Goal: Task Accomplishment & Management: Manage account settings

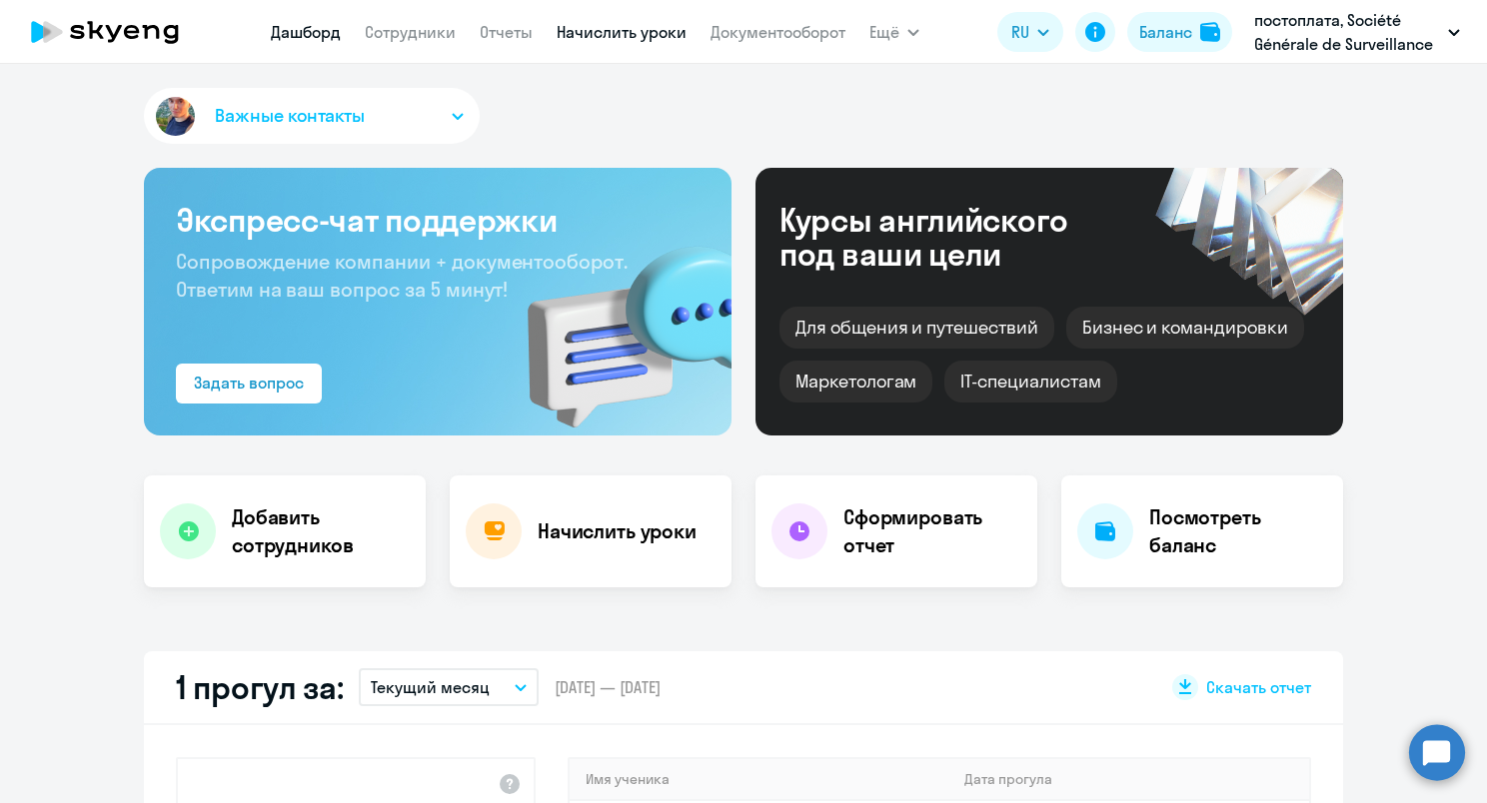
drag, startPoint x: 0, startPoint y: 0, endPoint x: 618, endPoint y: 32, distance: 619.3
click at [618, 32] on link "Начислить уроки" at bounding box center [622, 32] width 130 height 20
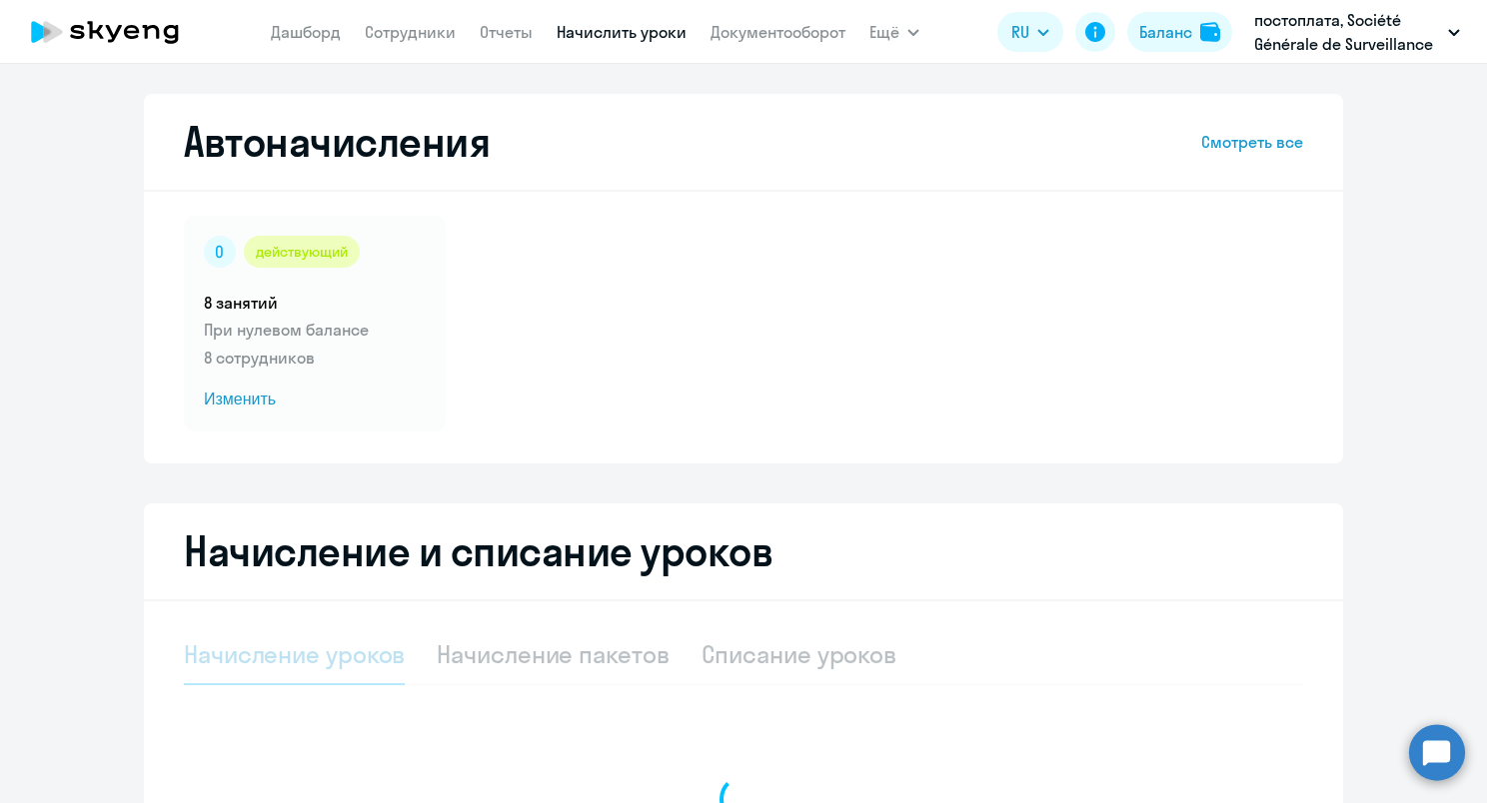
select select "10"
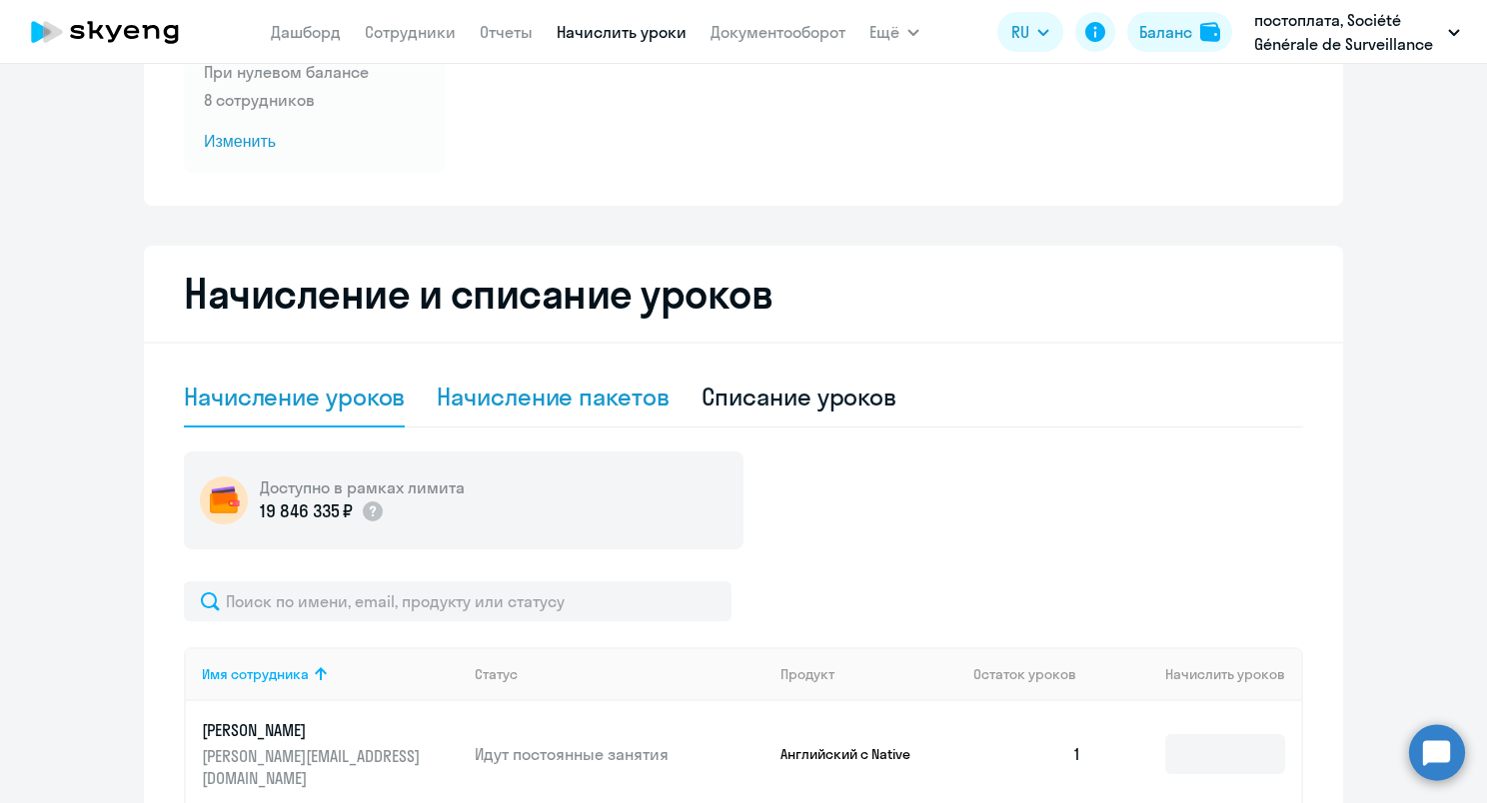
scroll to position [400, 0]
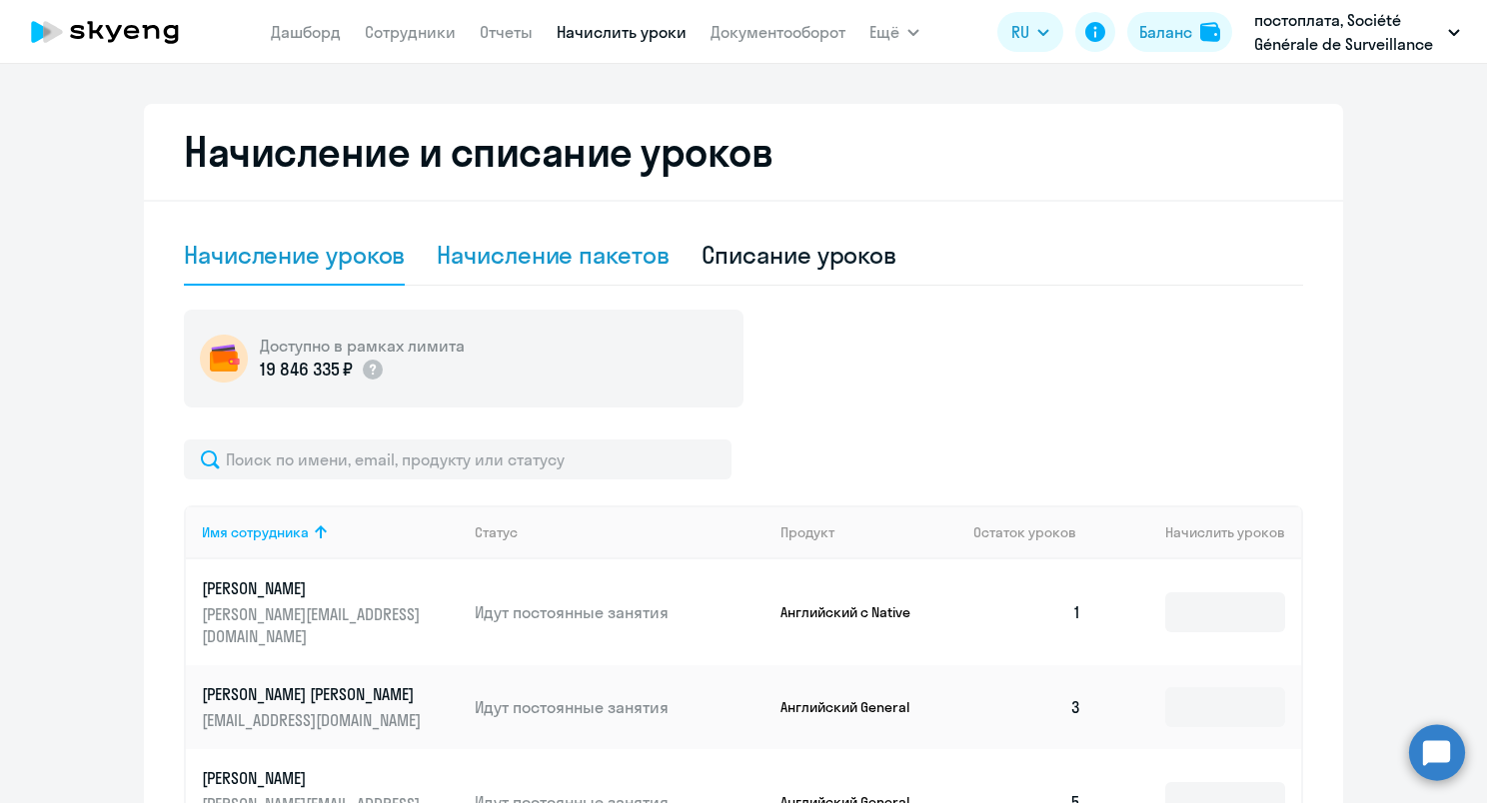
click at [542, 252] on div "Начисление пакетов" at bounding box center [553, 255] width 232 height 32
select select "10"
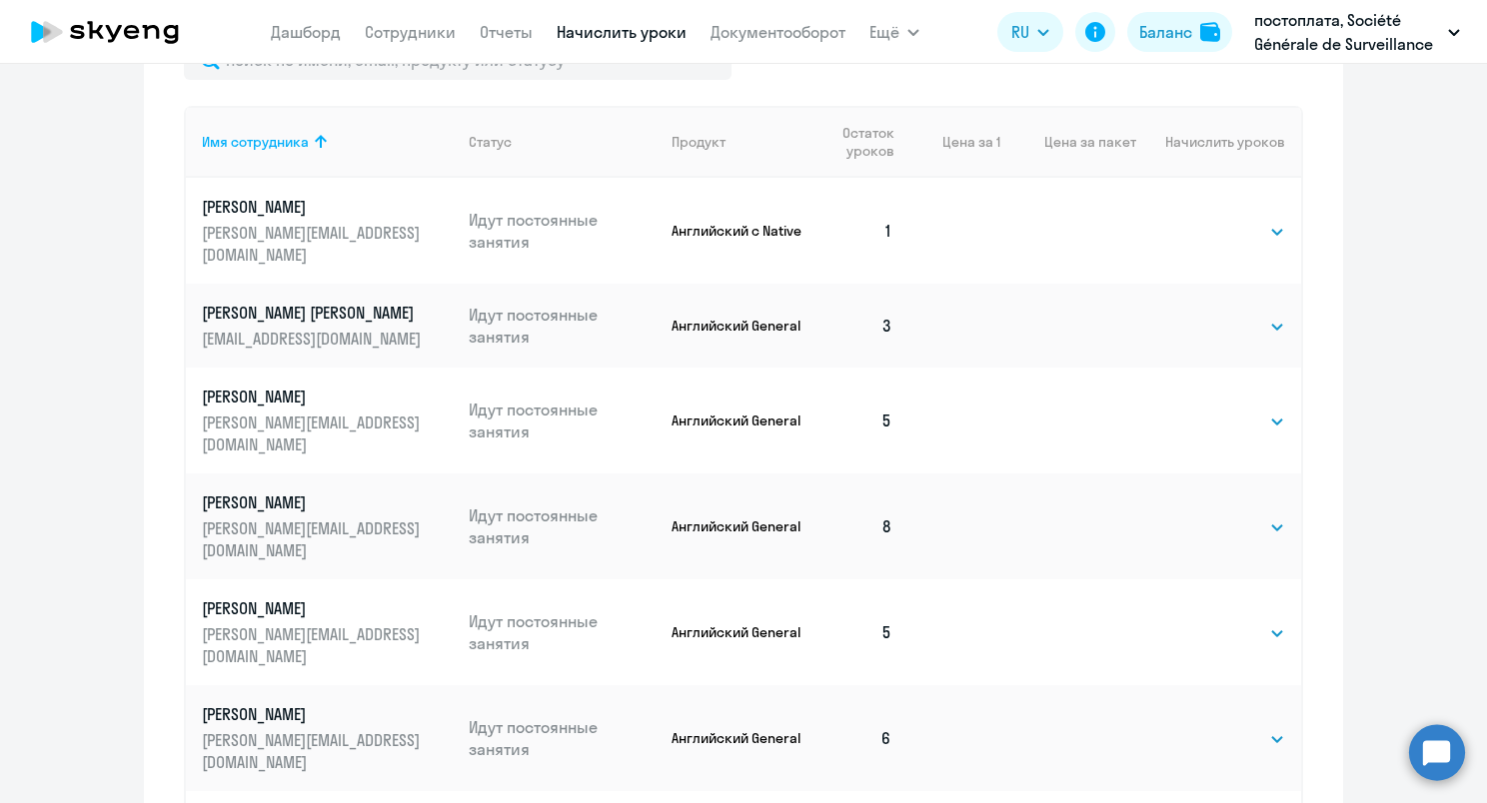
scroll to position [300, 0]
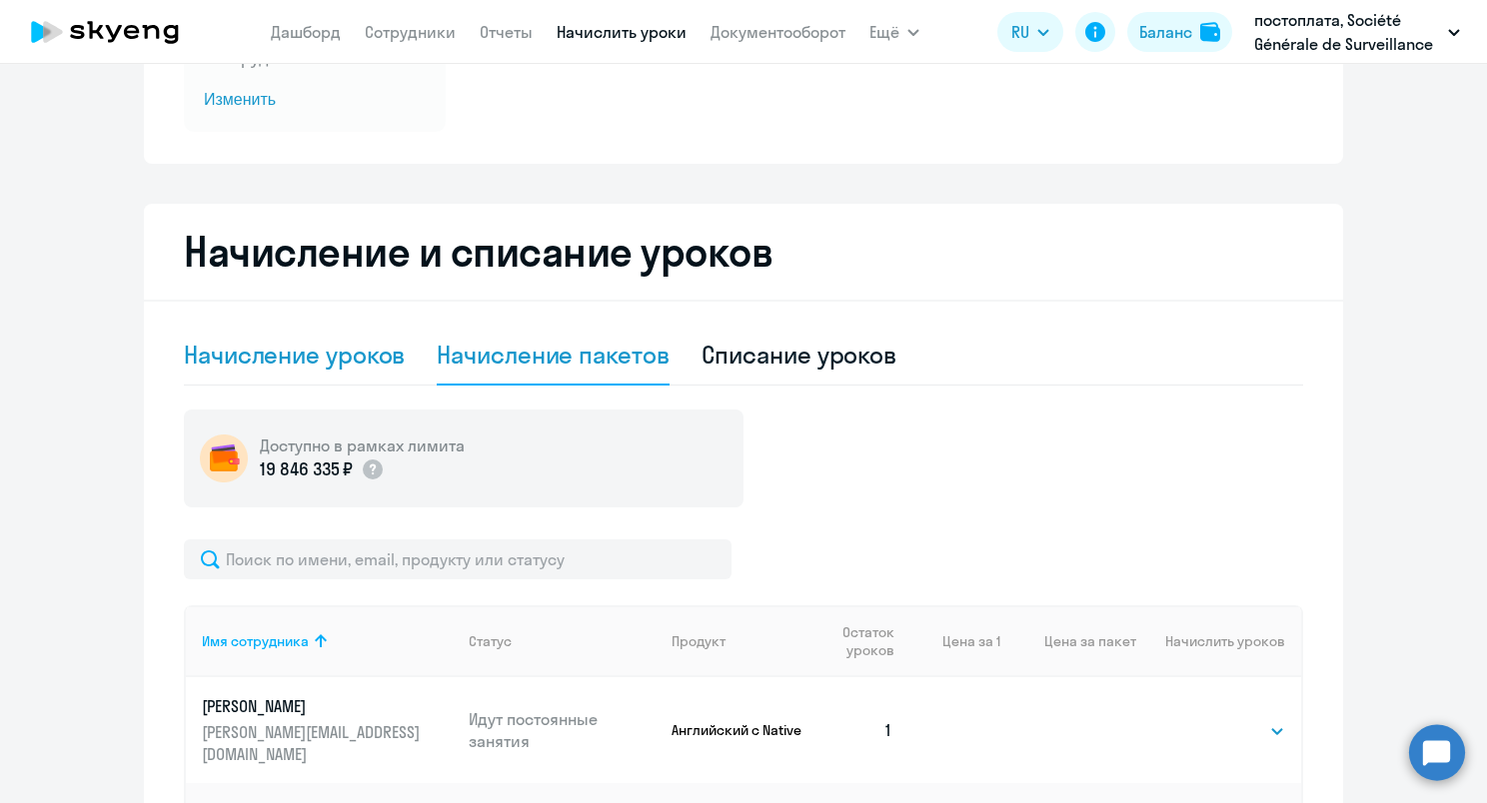
click at [255, 360] on div "Начисление уроков" at bounding box center [294, 355] width 221 height 32
select select "10"
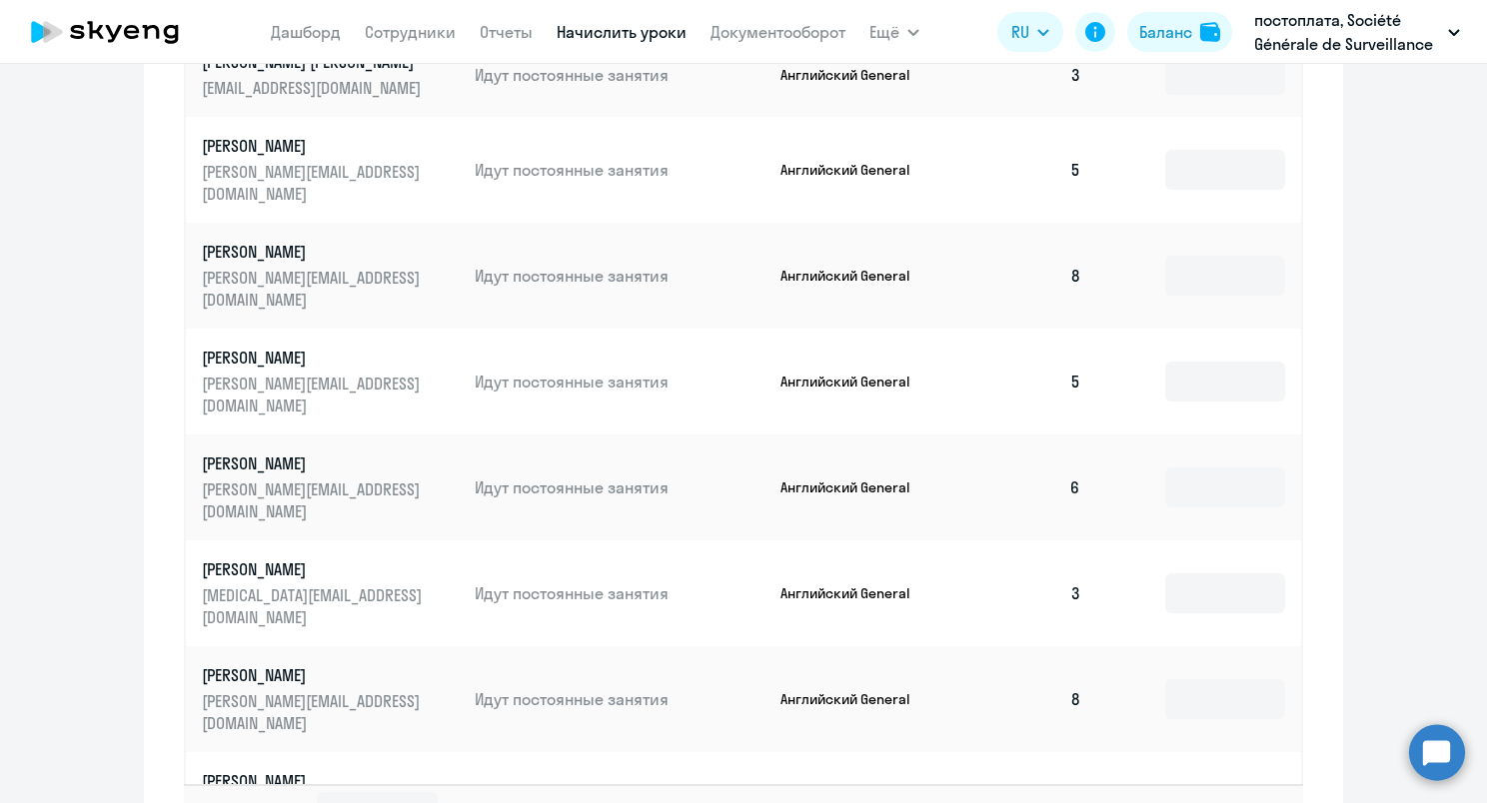
scroll to position [1079, 0]
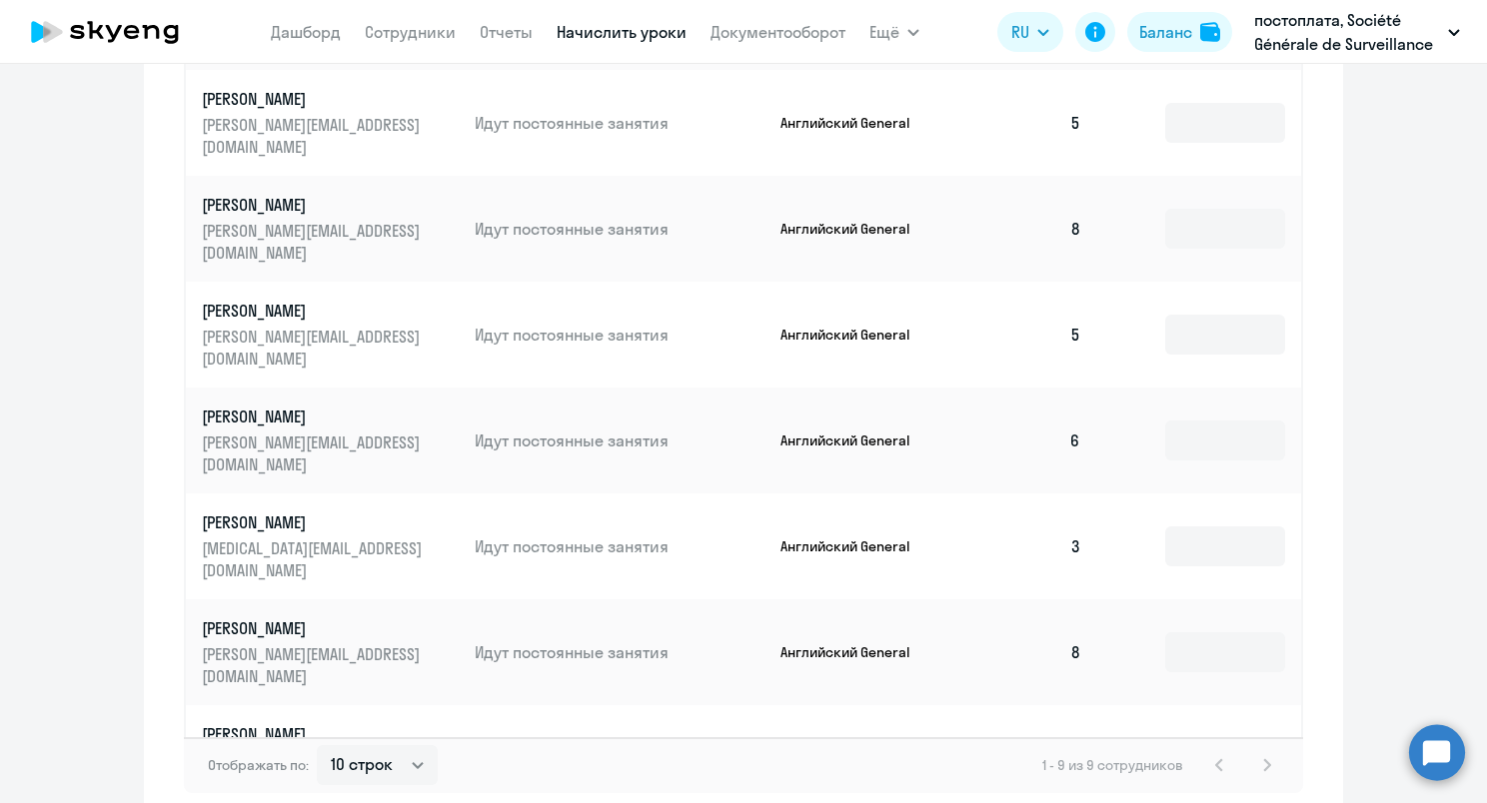
click at [1195, 738] on input at bounding box center [1225, 758] width 120 height 40
click at [273, 723] on p "[PERSON_NAME]" at bounding box center [314, 734] width 224 height 22
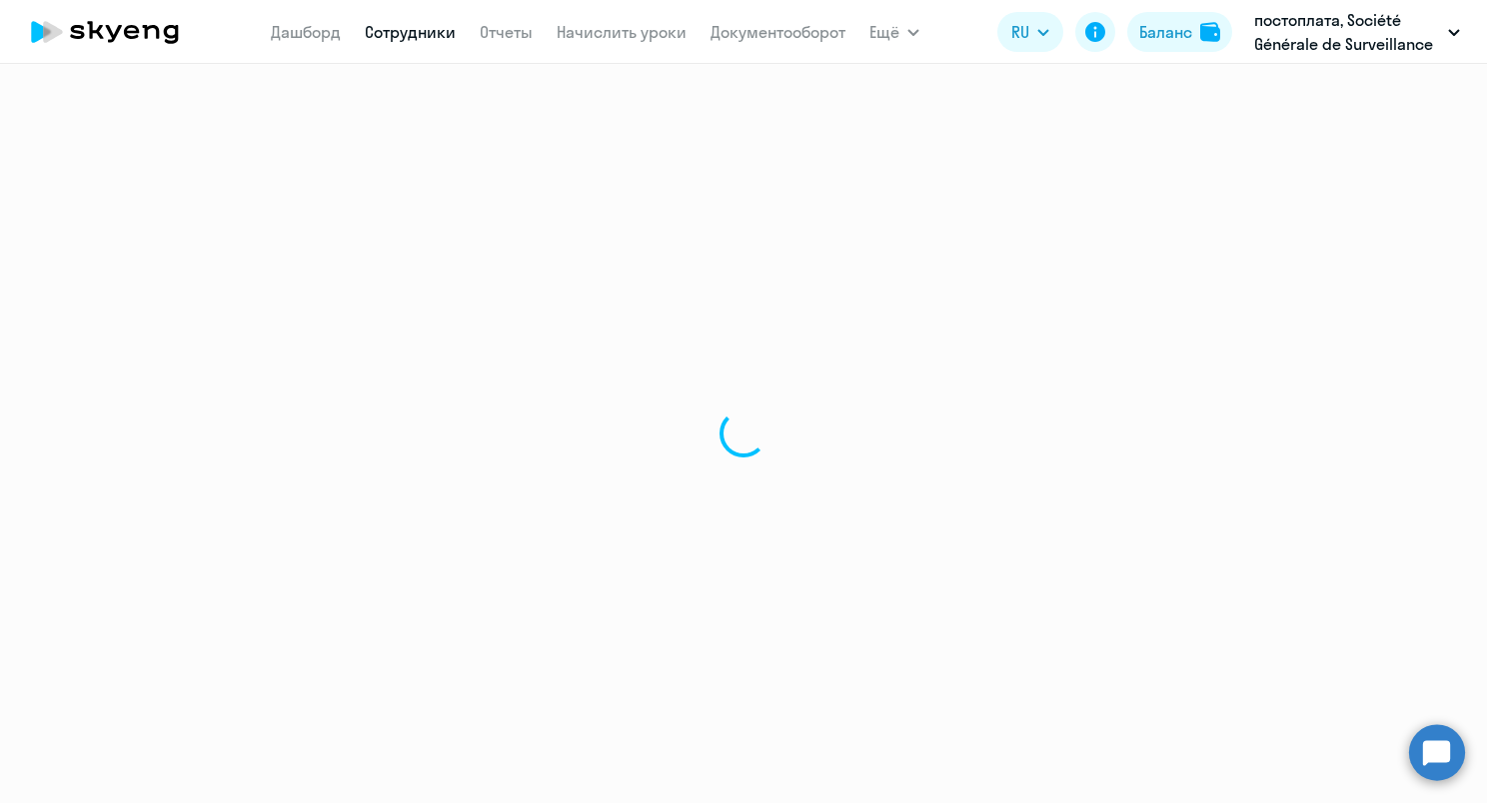
select select "english"
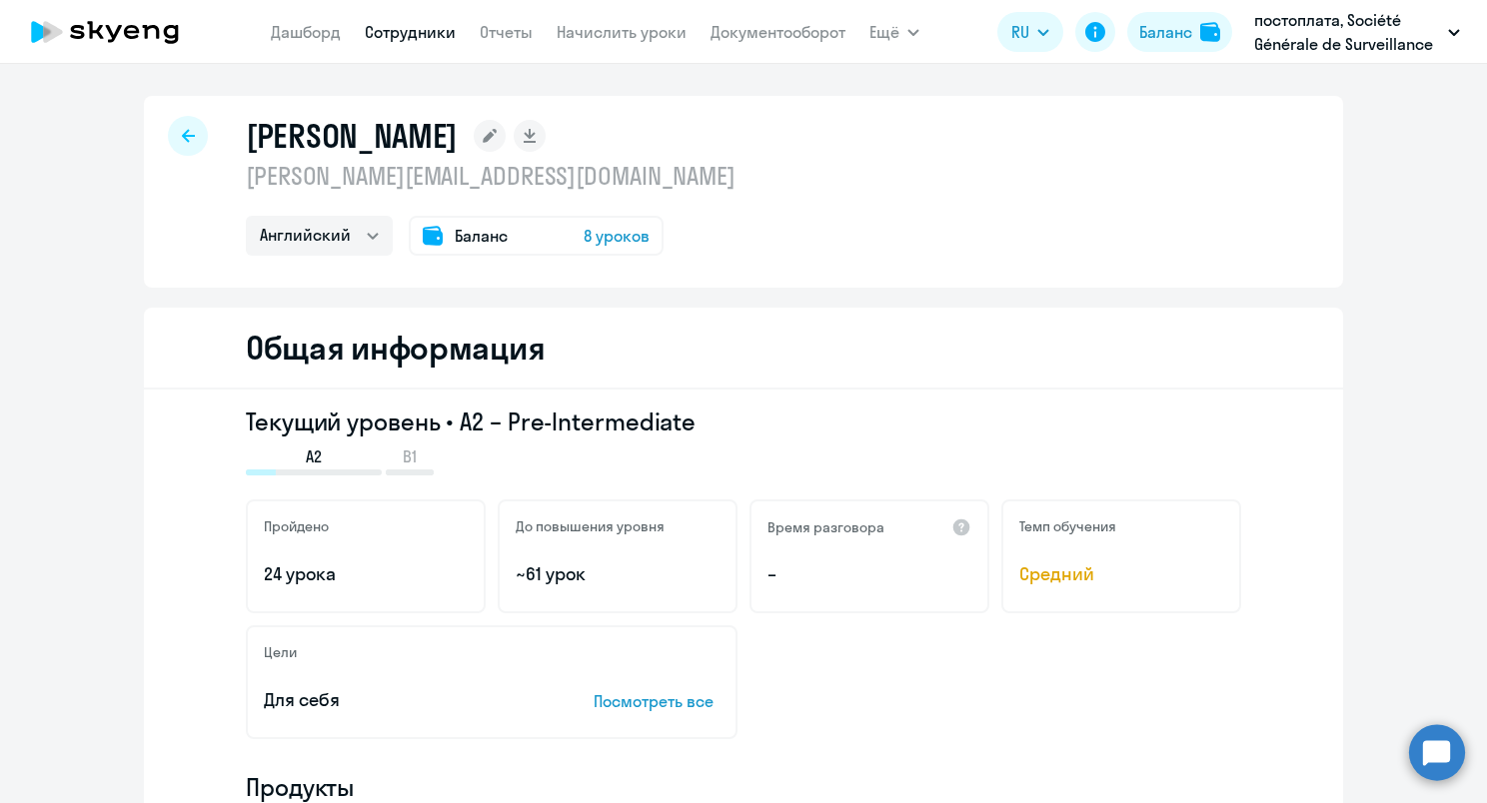
scroll to position [200, 0]
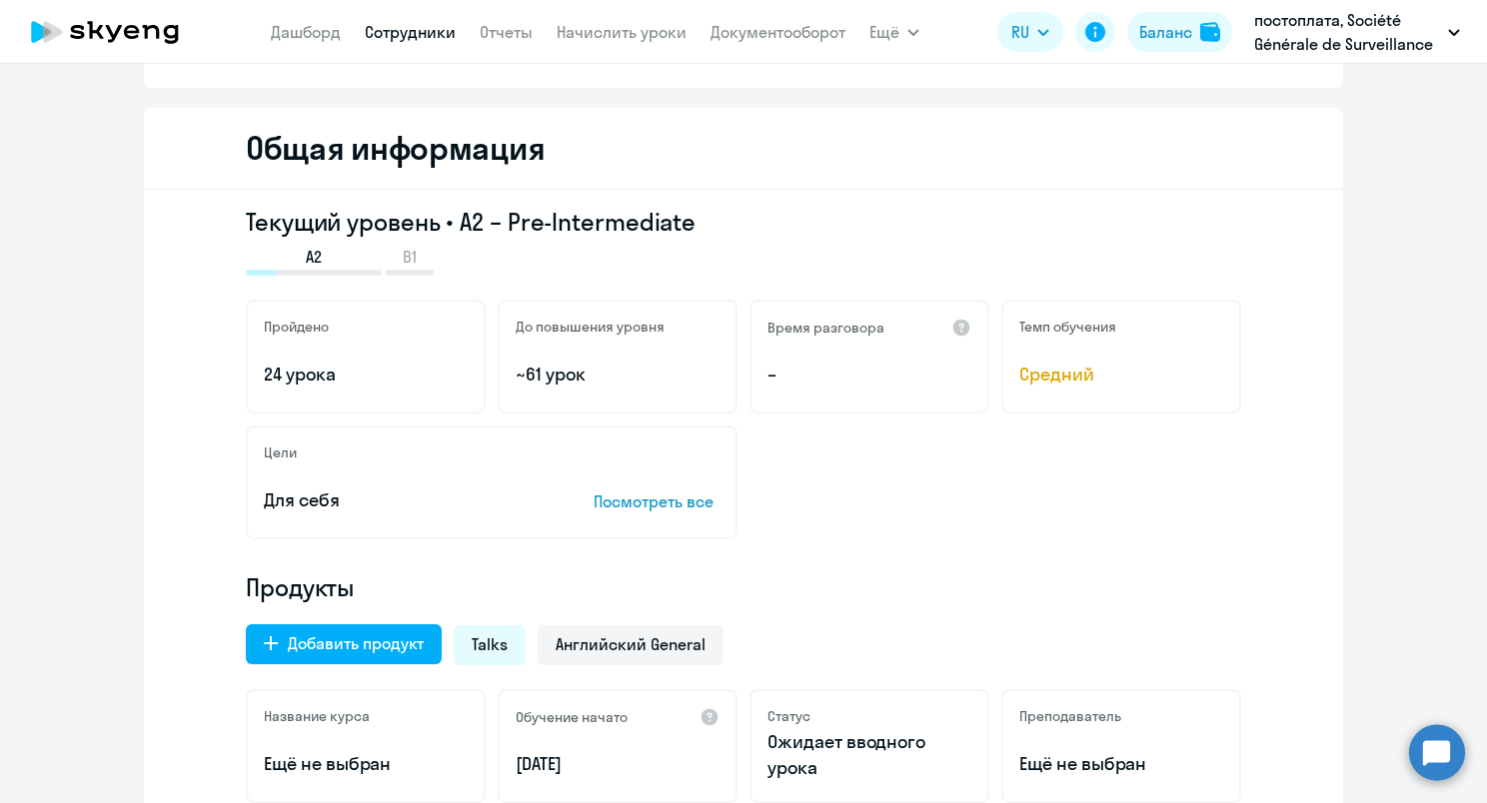
click at [502, 640] on div "Talks" at bounding box center [490, 645] width 72 height 40
click at [483, 631] on div "Talks" at bounding box center [490, 645] width 72 height 40
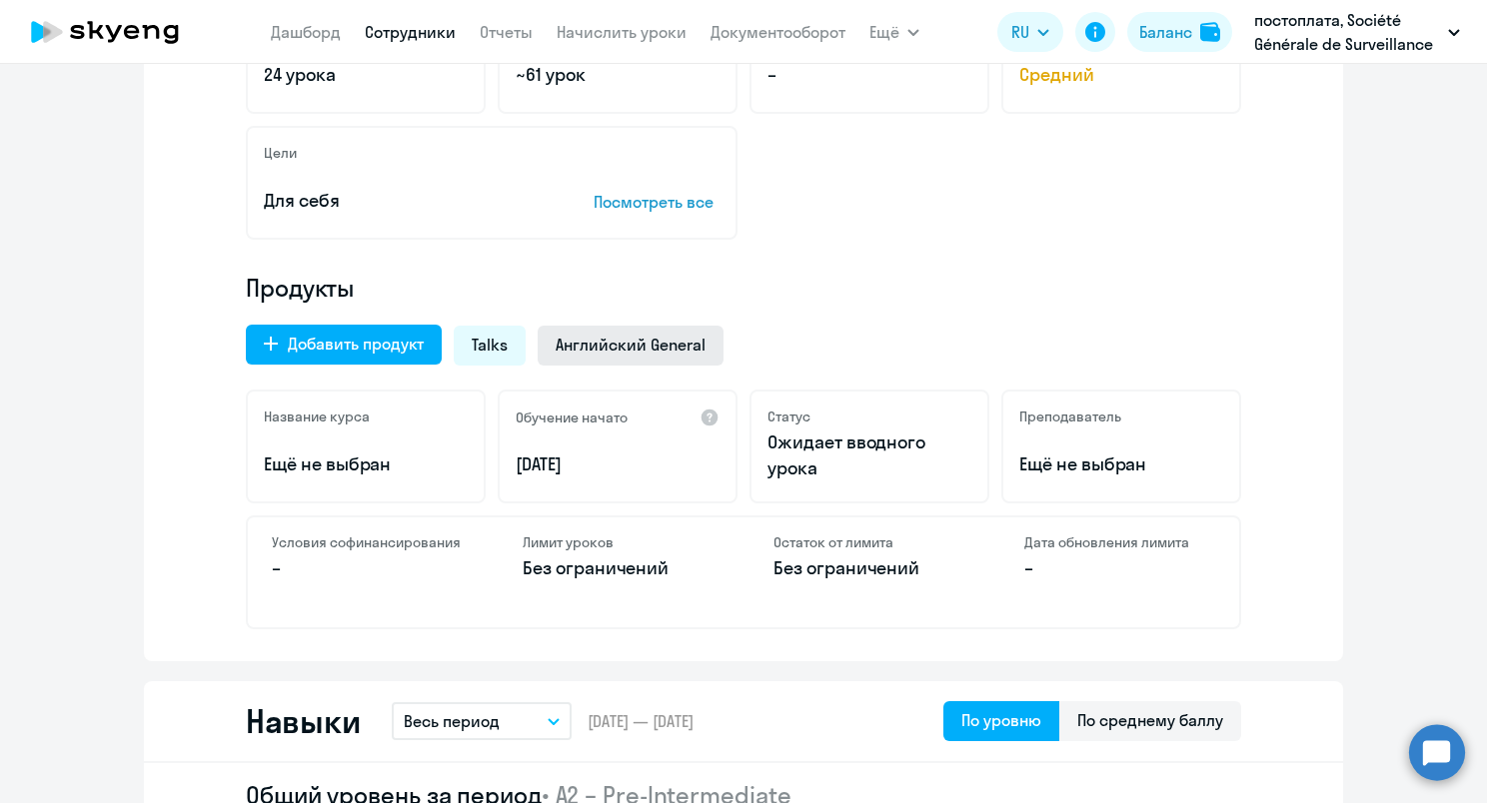
click at [625, 360] on div "Английский General" at bounding box center [631, 346] width 186 height 40
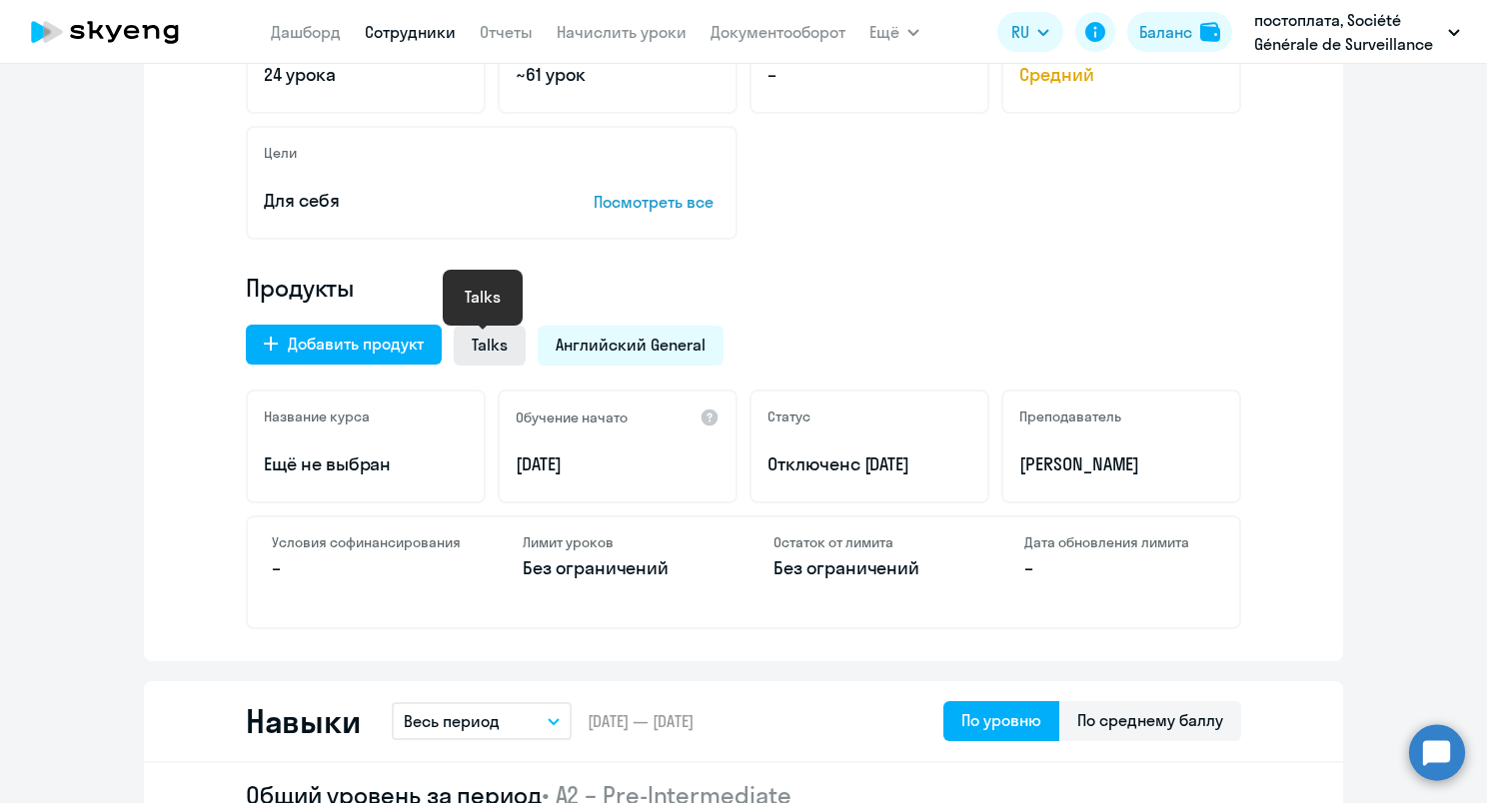
click at [483, 338] on span "Talks" at bounding box center [490, 345] width 36 height 22
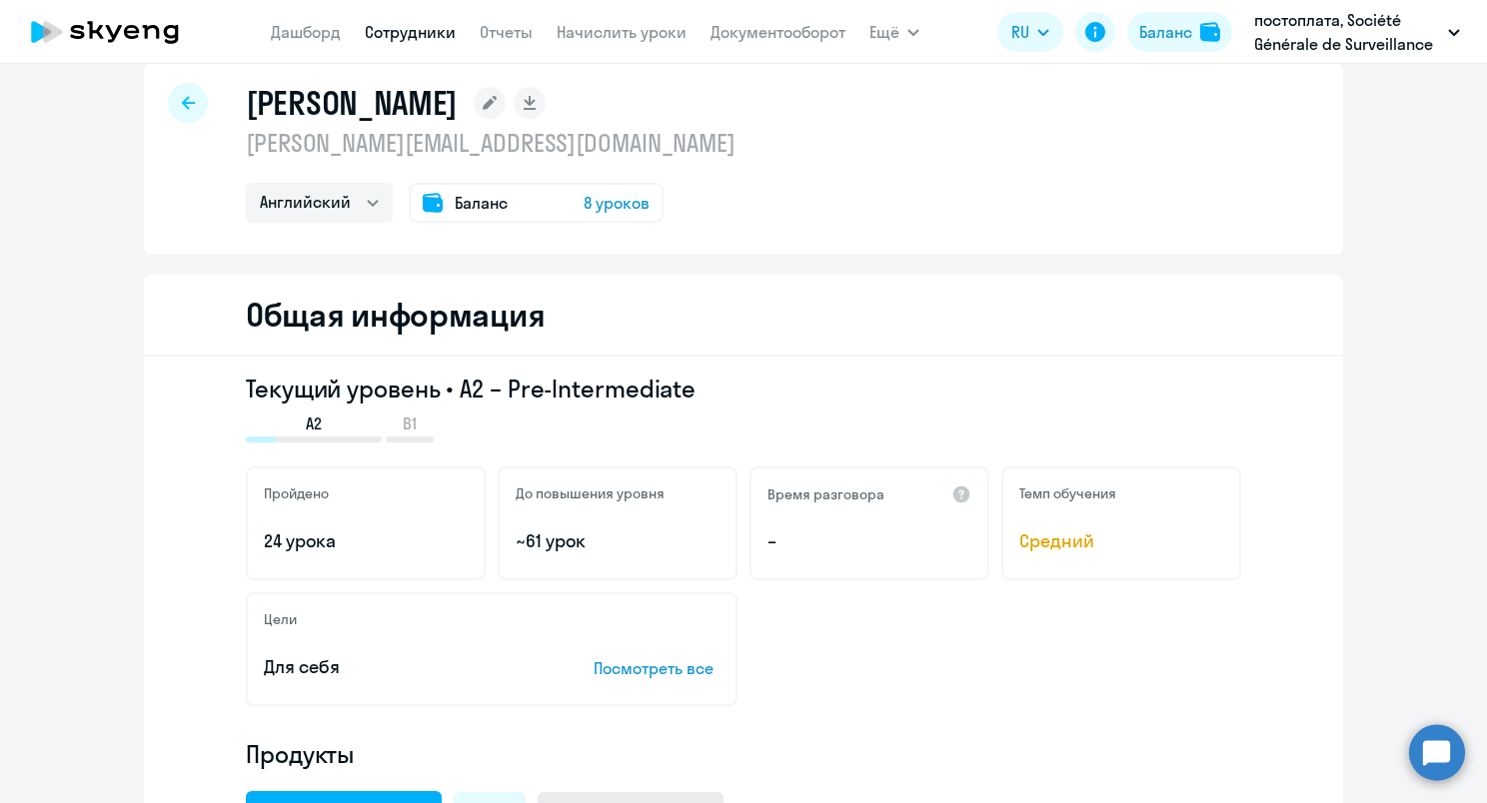
scroll to position [0, 0]
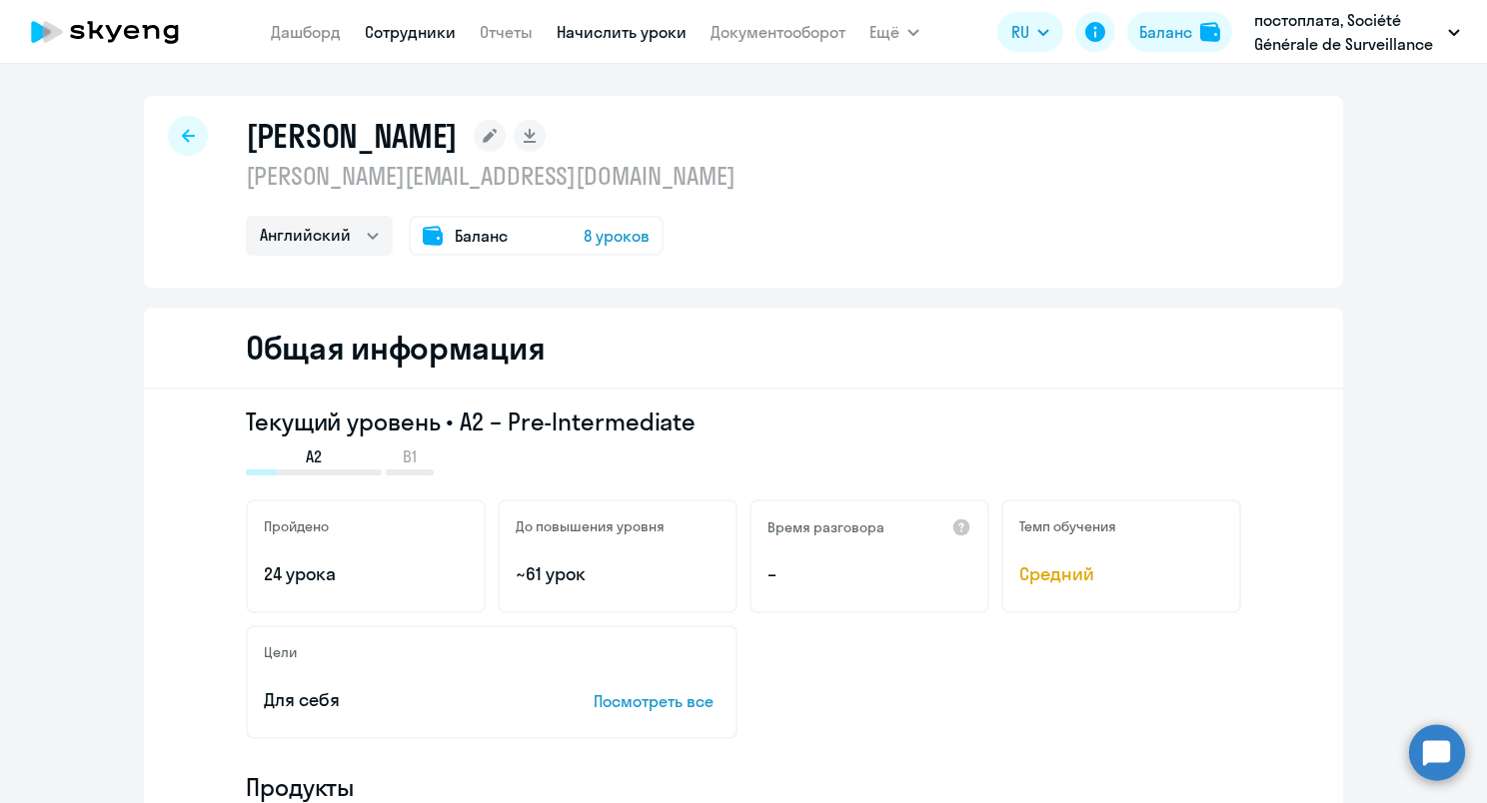
click at [623, 41] on link "Начислить уроки" at bounding box center [622, 32] width 130 height 20
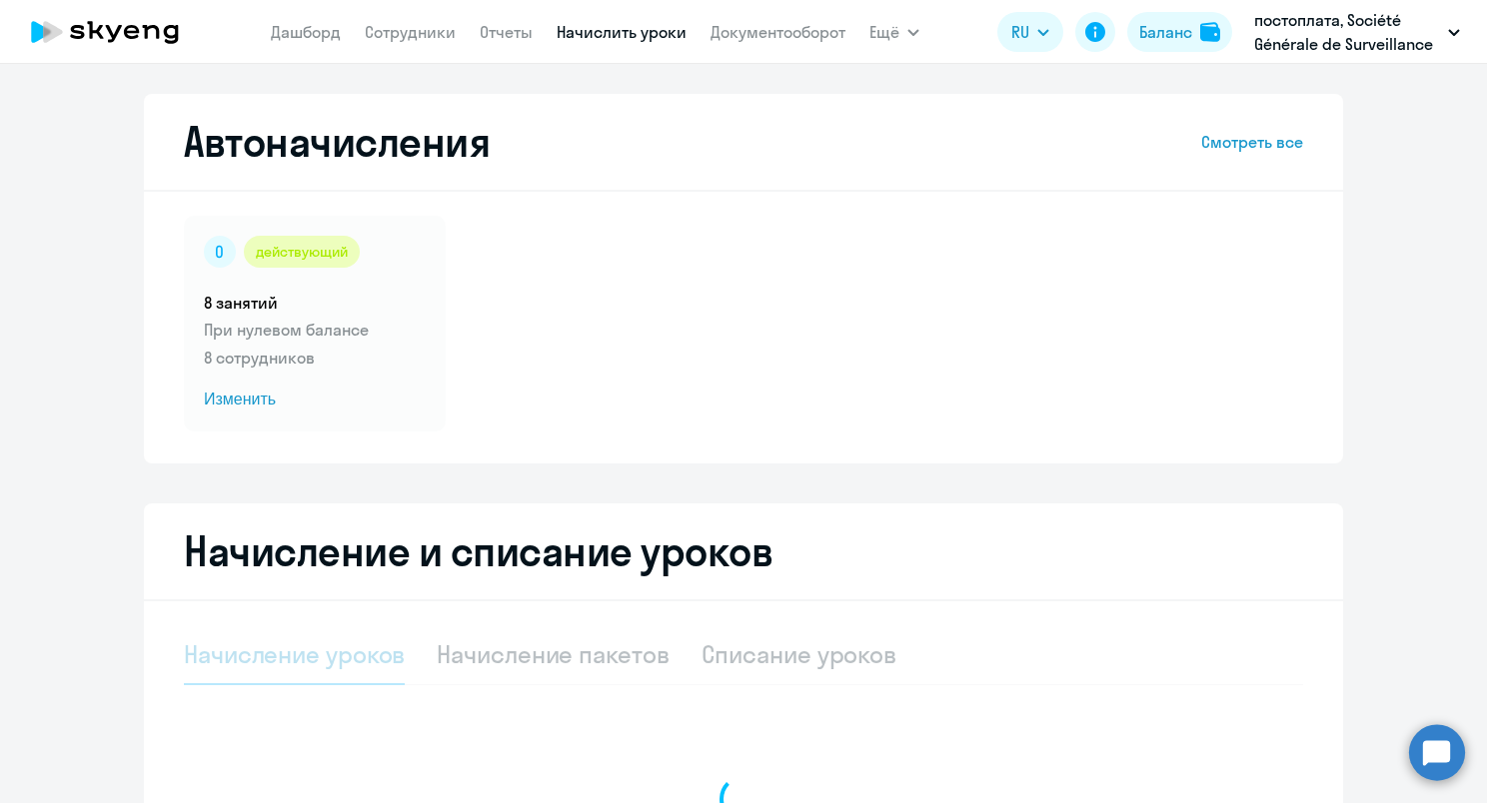
select select "10"
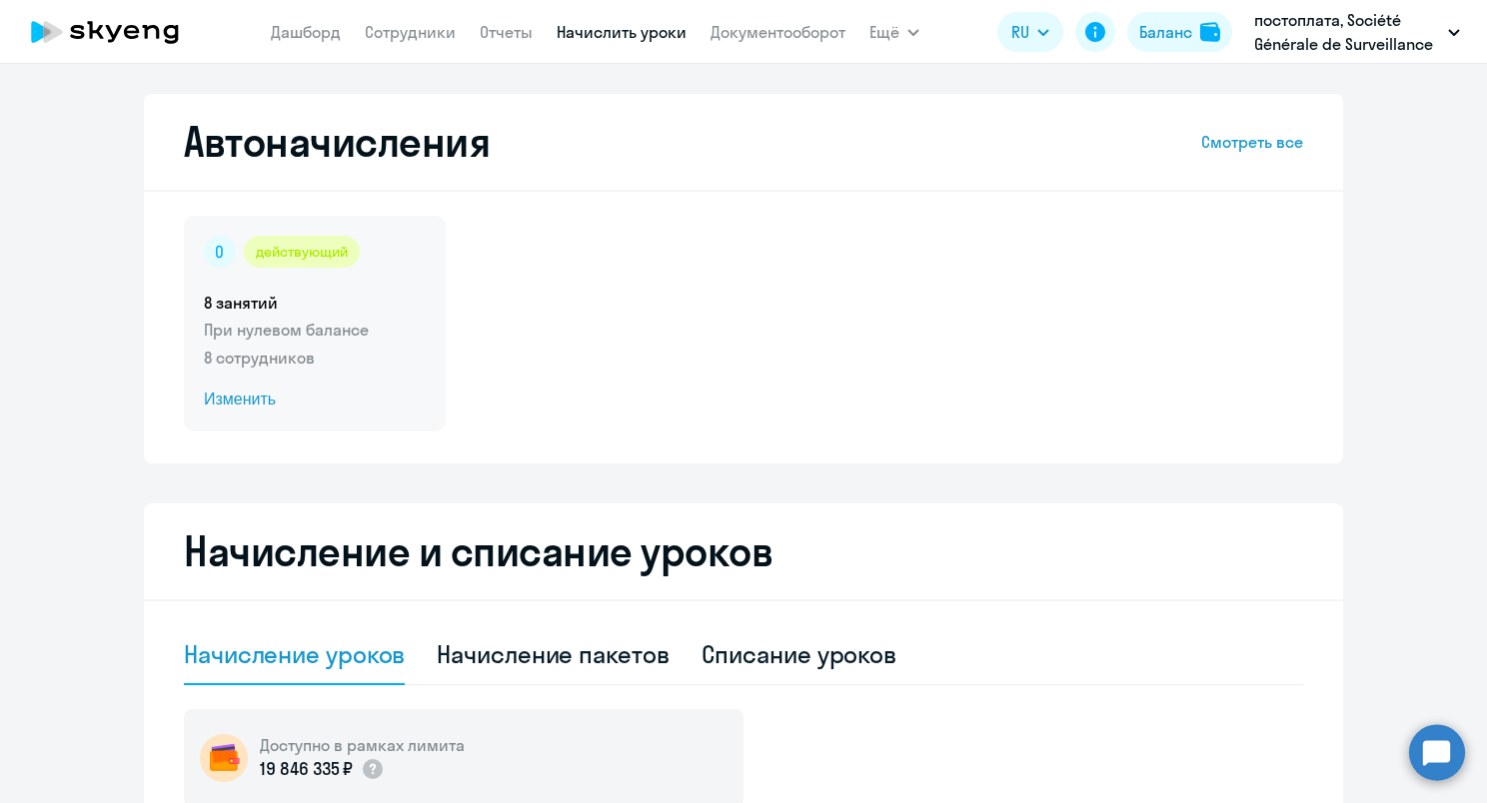
click at [211, 251] on circle at bounding box center [220, 252] width 32 height 32
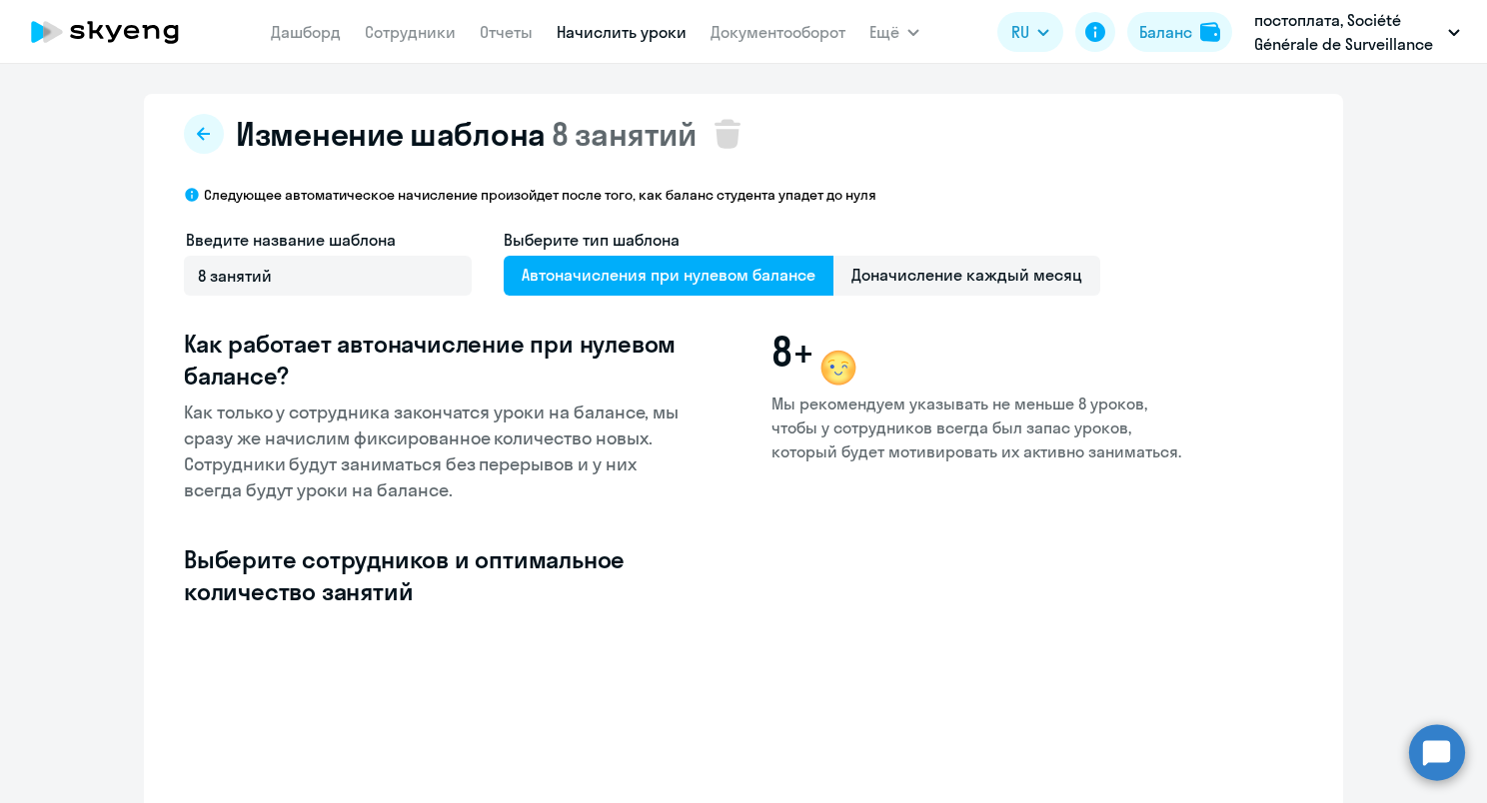
select select "10"
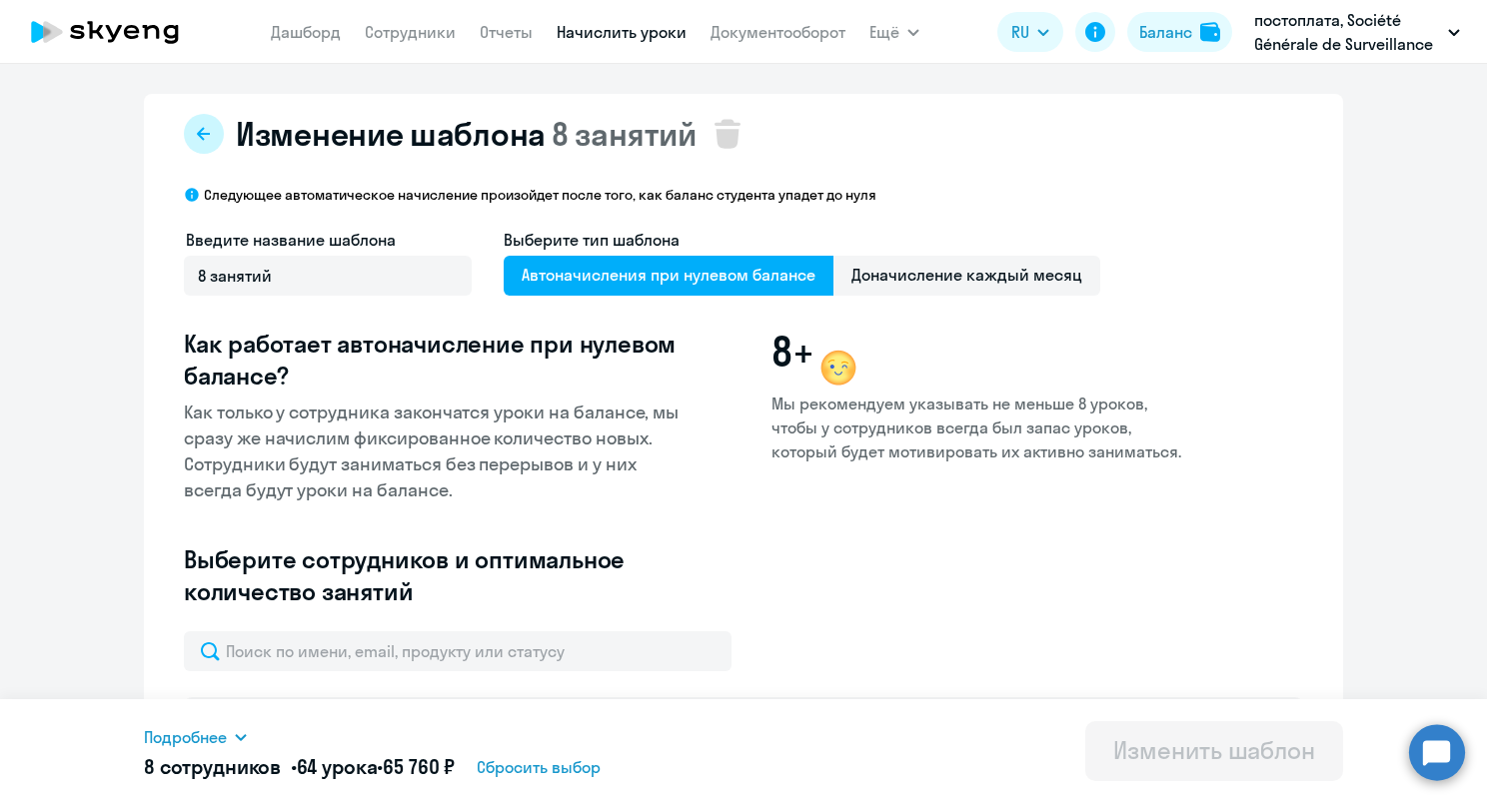
click at [188, 144] on button at bounding box center [204, 134] width 40 height 40
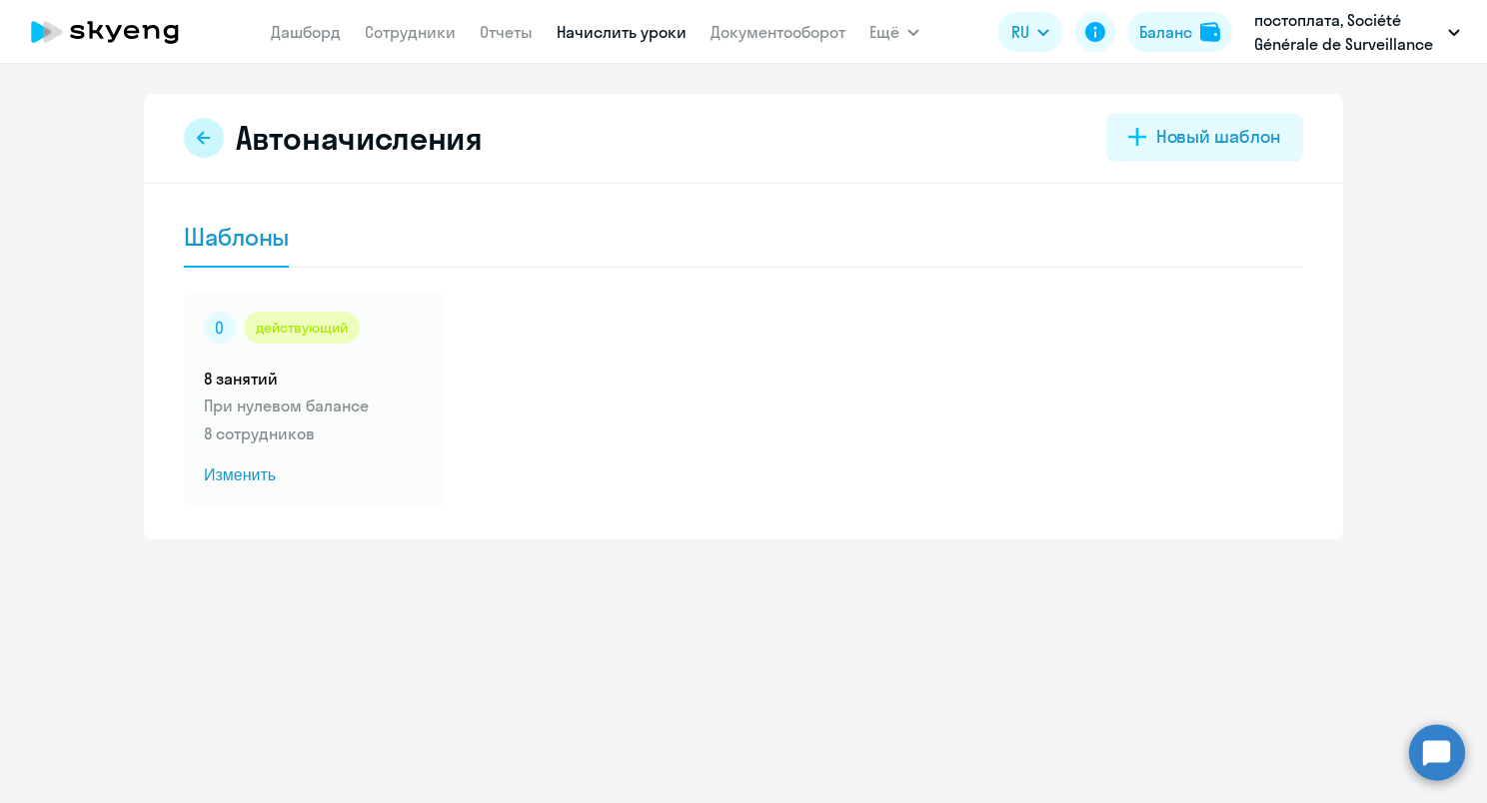
click at [195, 138] on button at bounding box center [204, 138] width 40 height 40
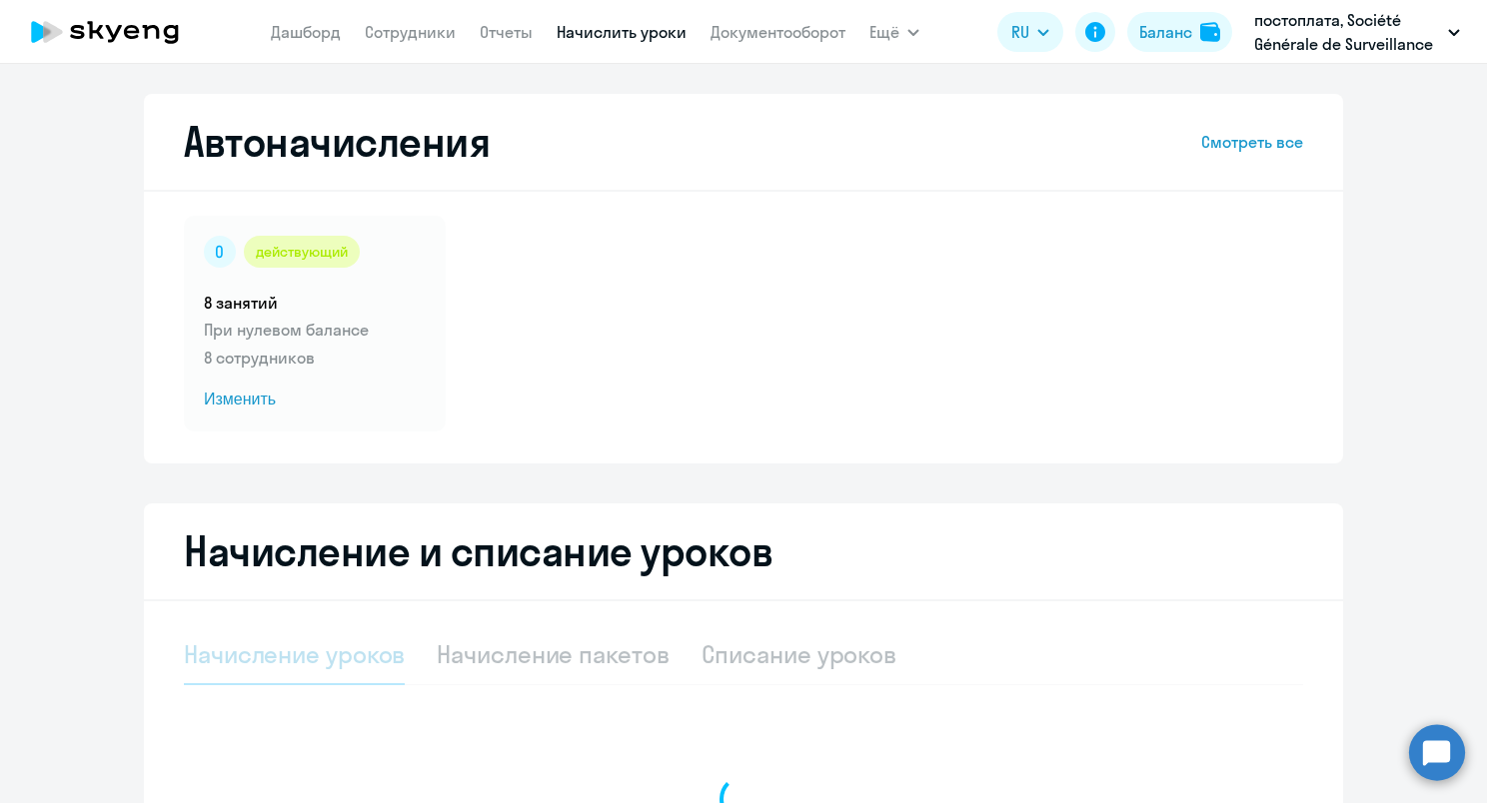
select select "10"
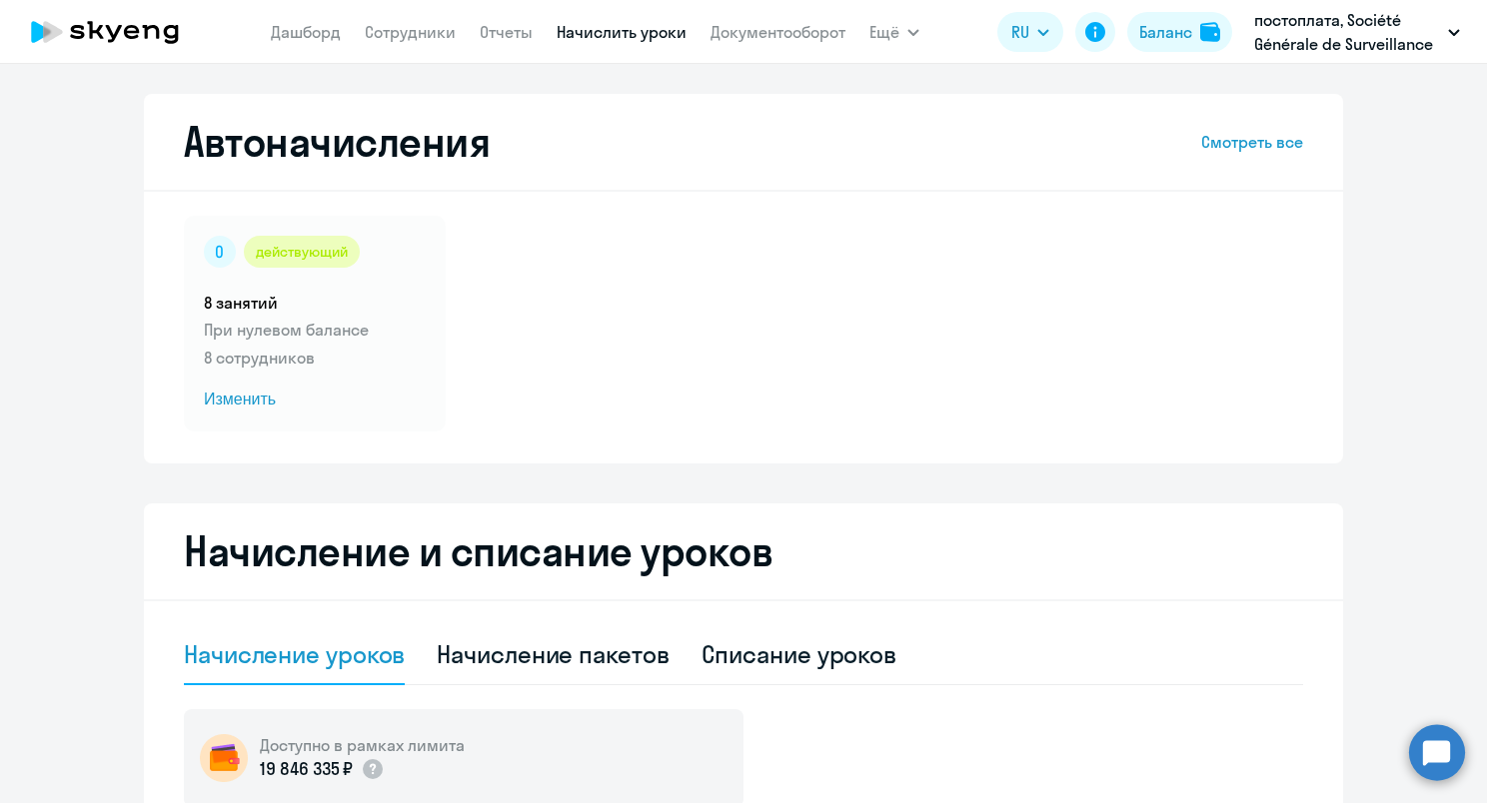
scroll to position [382, 0]
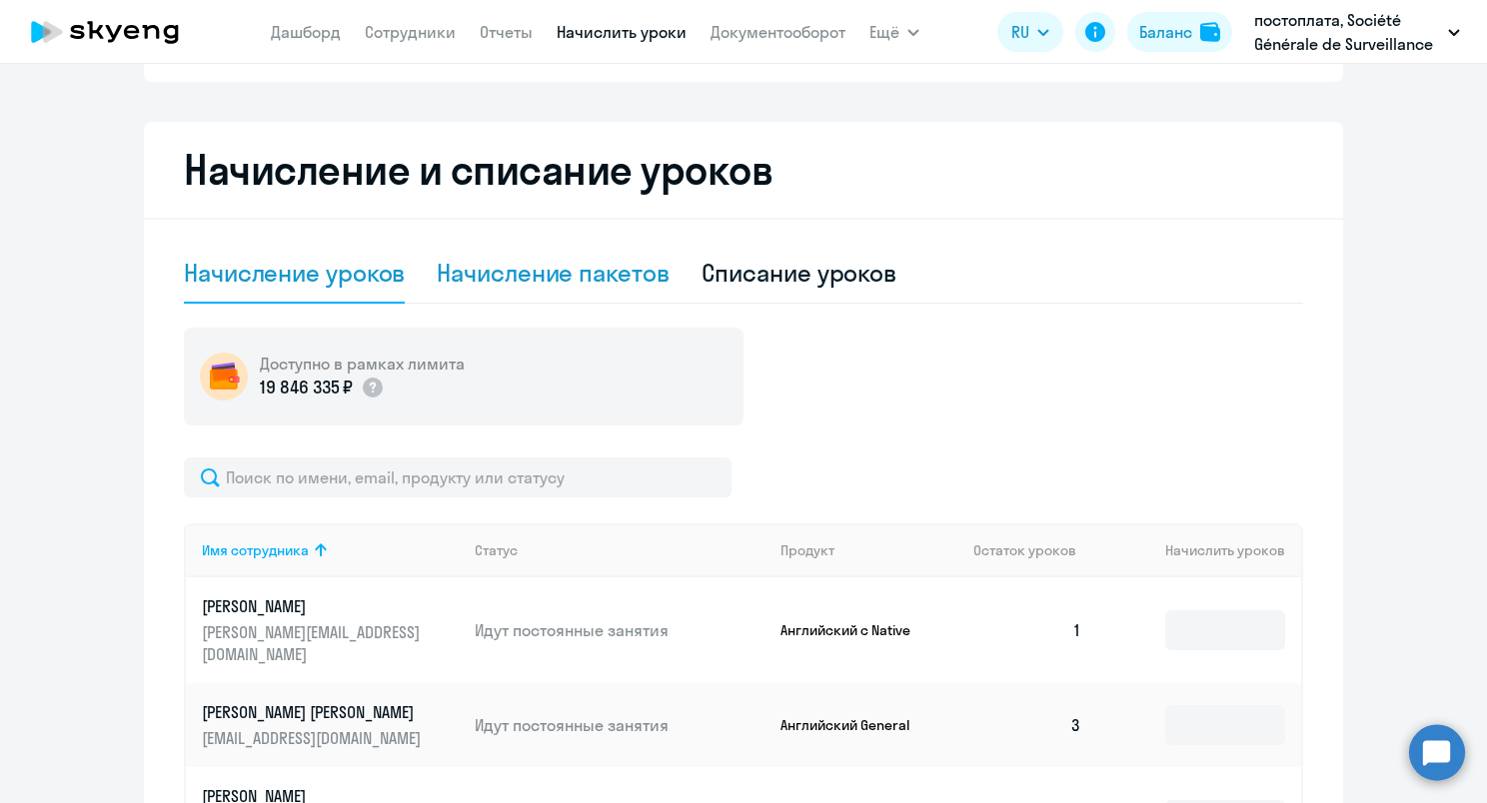
click at [542, 277] on div "Начисление пакетов" at bounding box center [553, 273] width 232 height 32
select select "10"
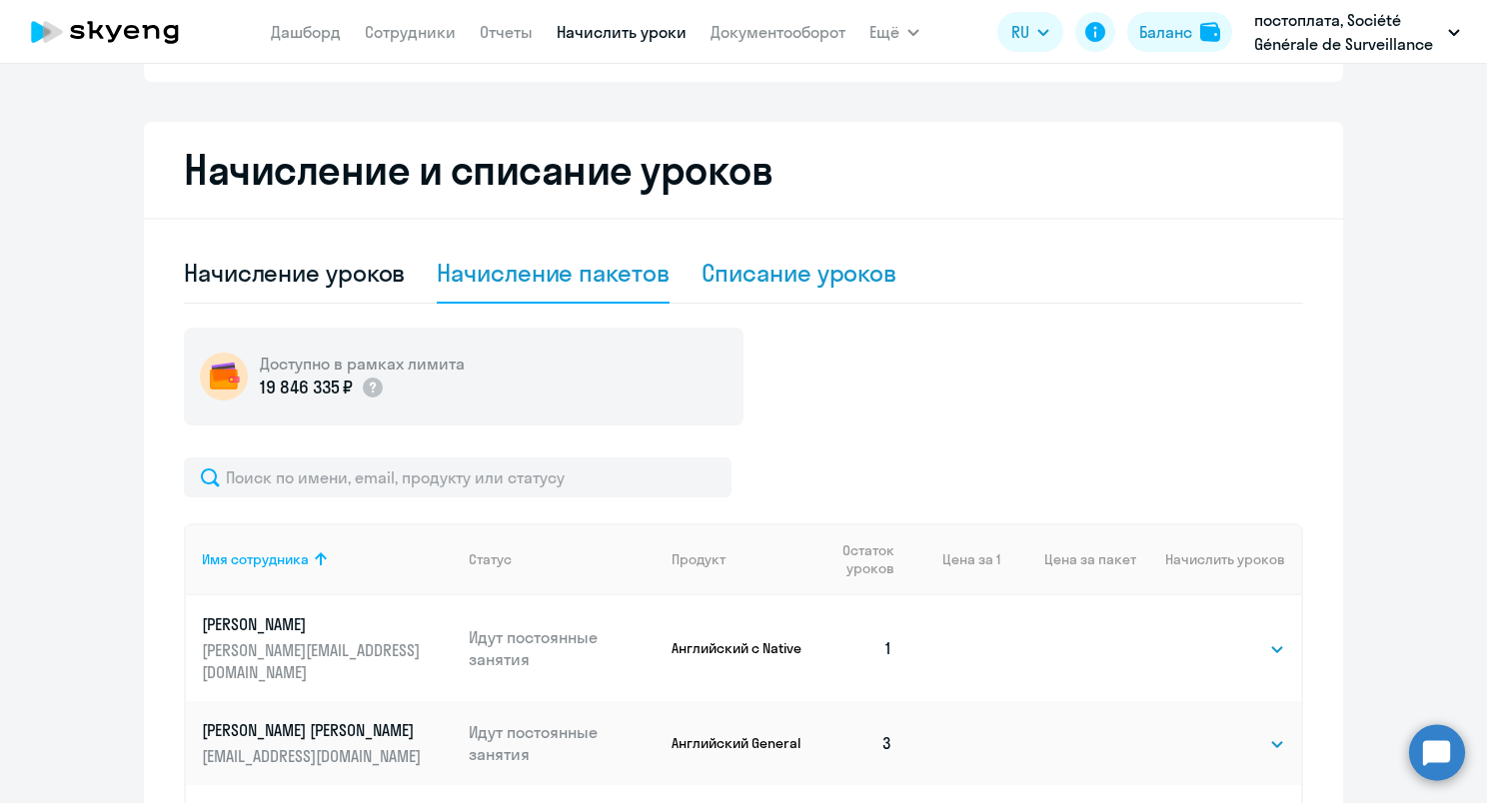
click at [718, 269] on div "Списание уроков" at bounding box center [799, 273] width 196 height 32
select select "10"
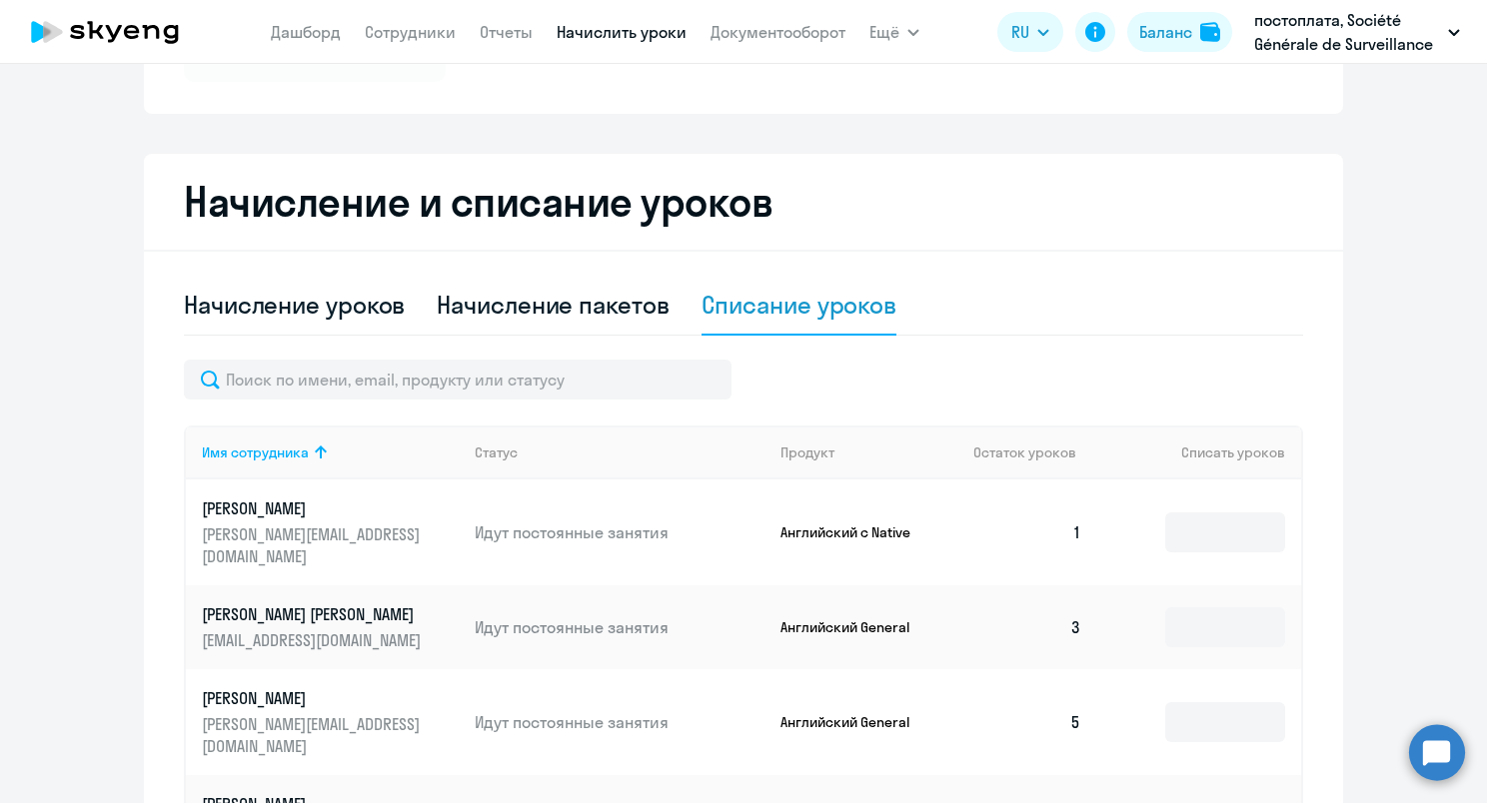
scroll to position [0, 0]
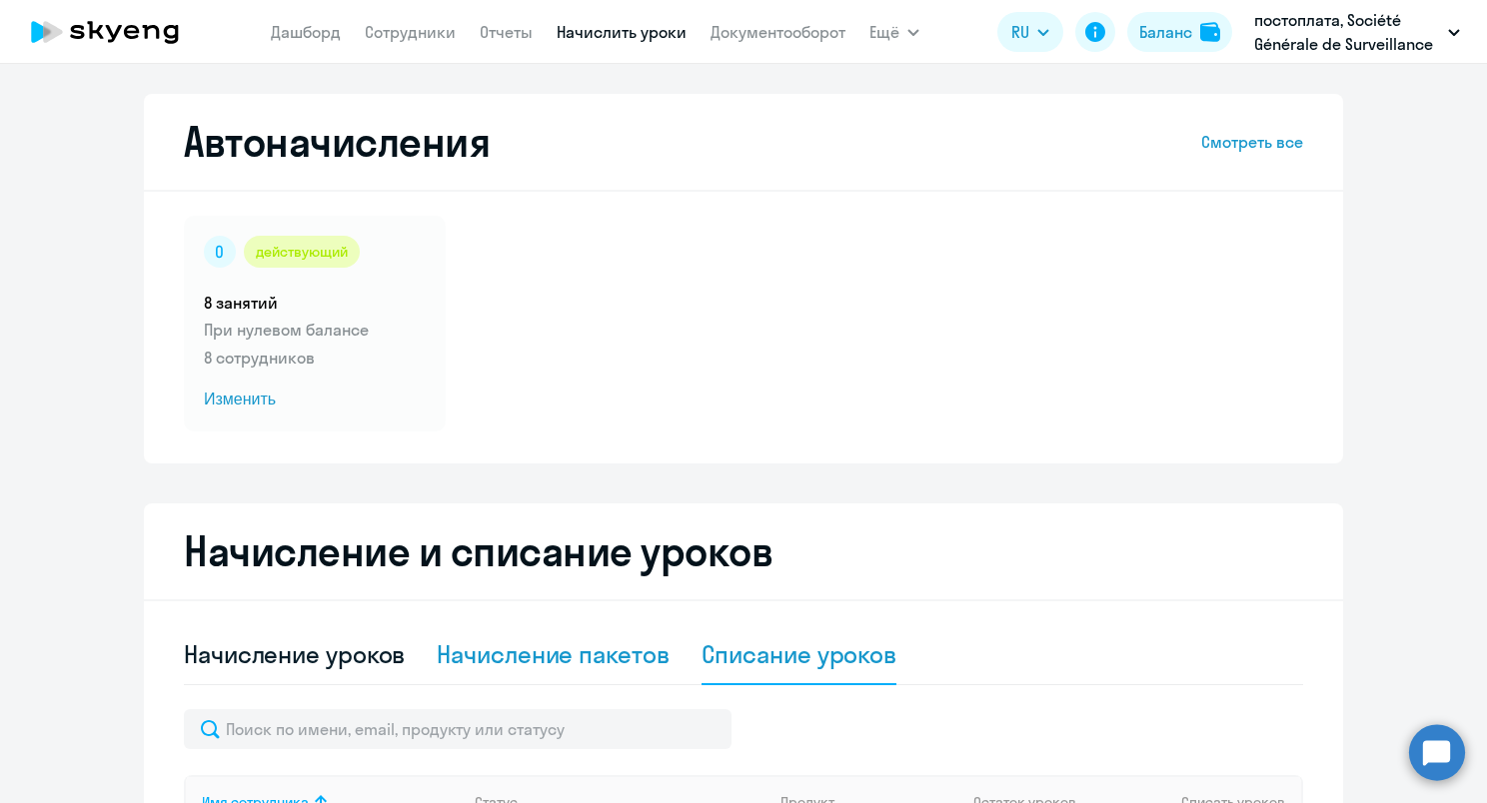
click at [605, 651] on div "Начисление пакетов" at bounding box center [553, 654] width 232 height 32
select select "10"
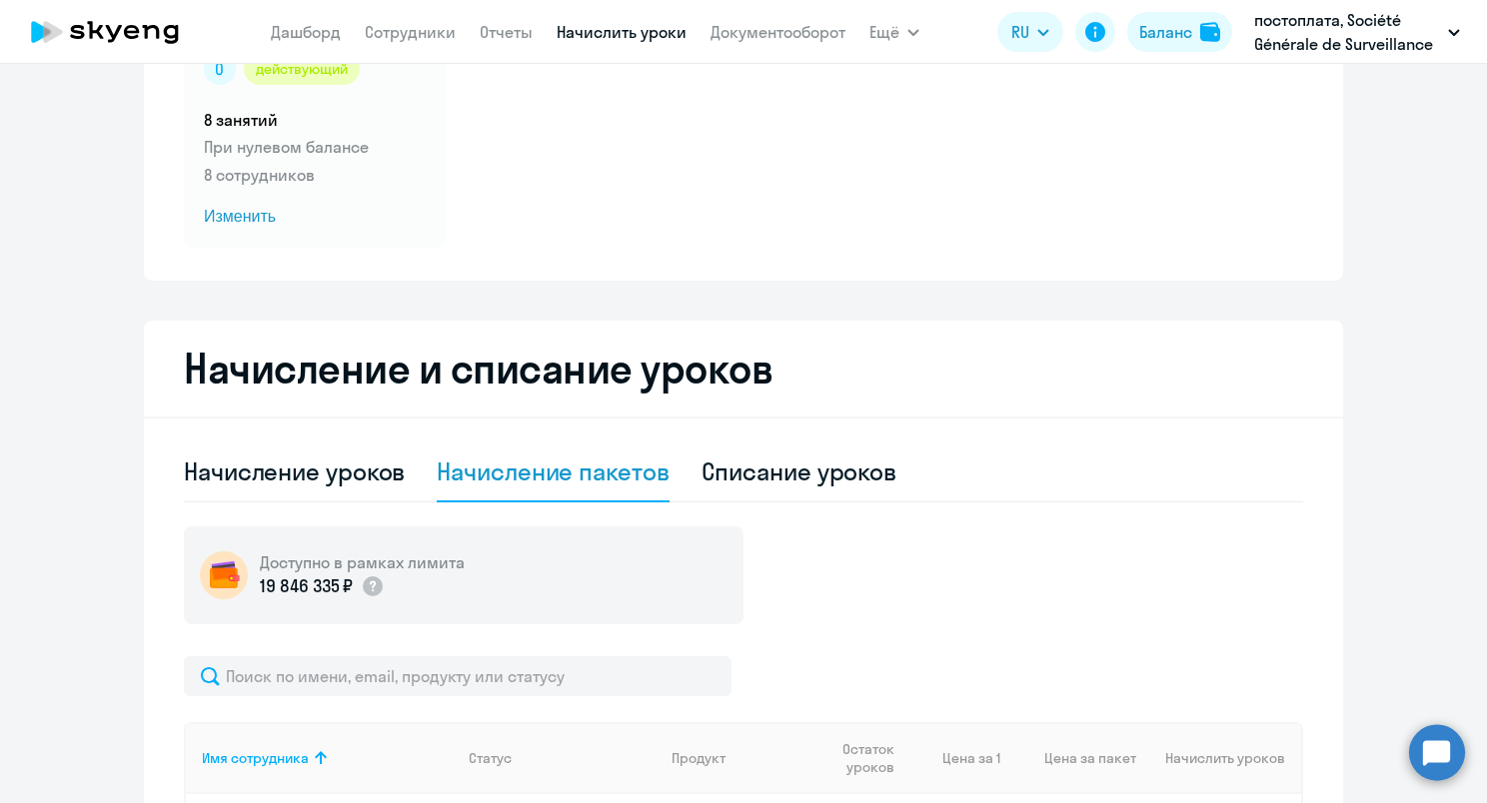
scroll to position [300, 0]
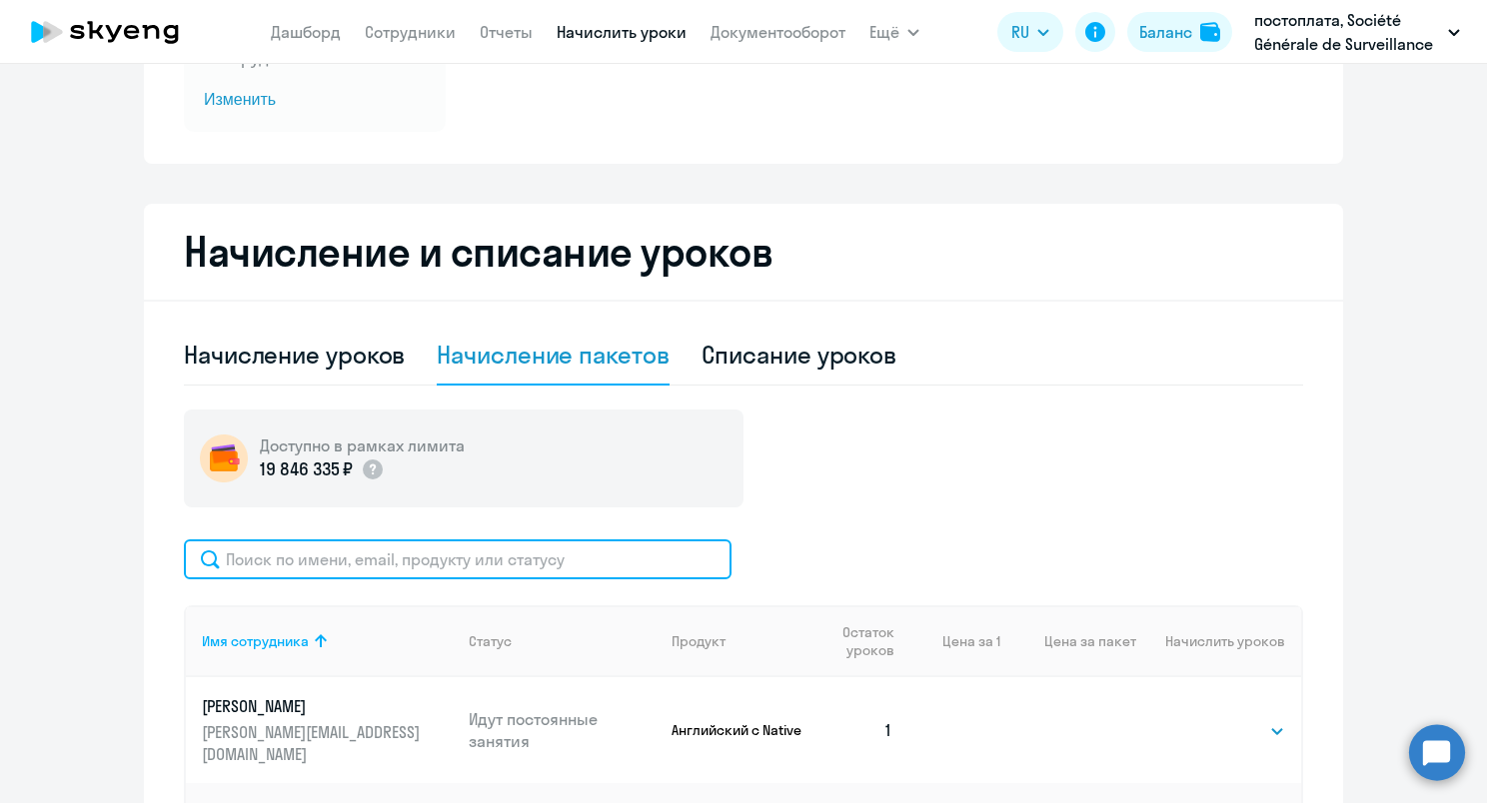
click at [580, 562] on input "text" at bounding box center [458, 560] width 548 height 40
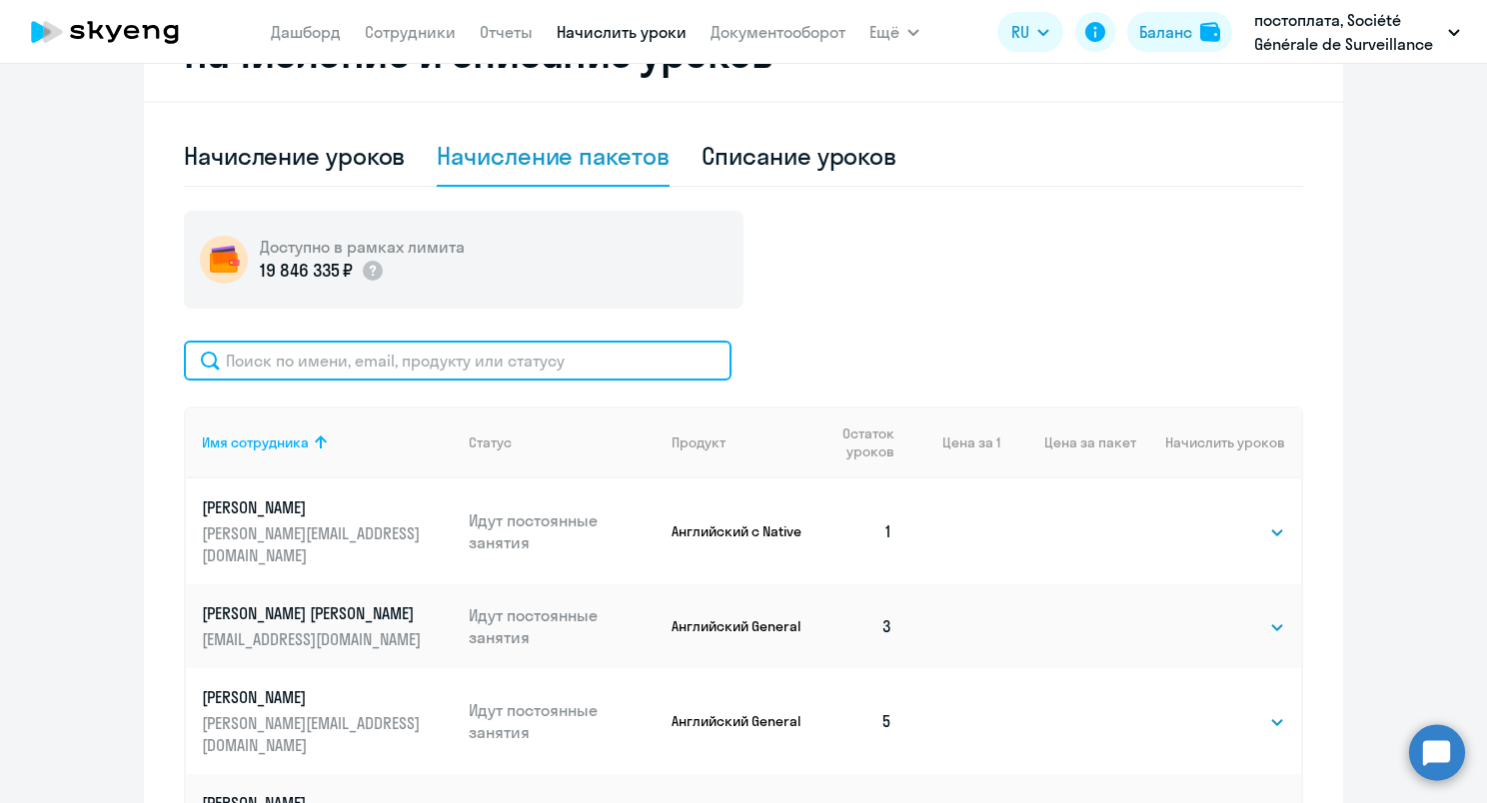
scroll to position [500, 0]
click at [663, 352] on input "text" at bounding box center [458, 360] width 548 height 40
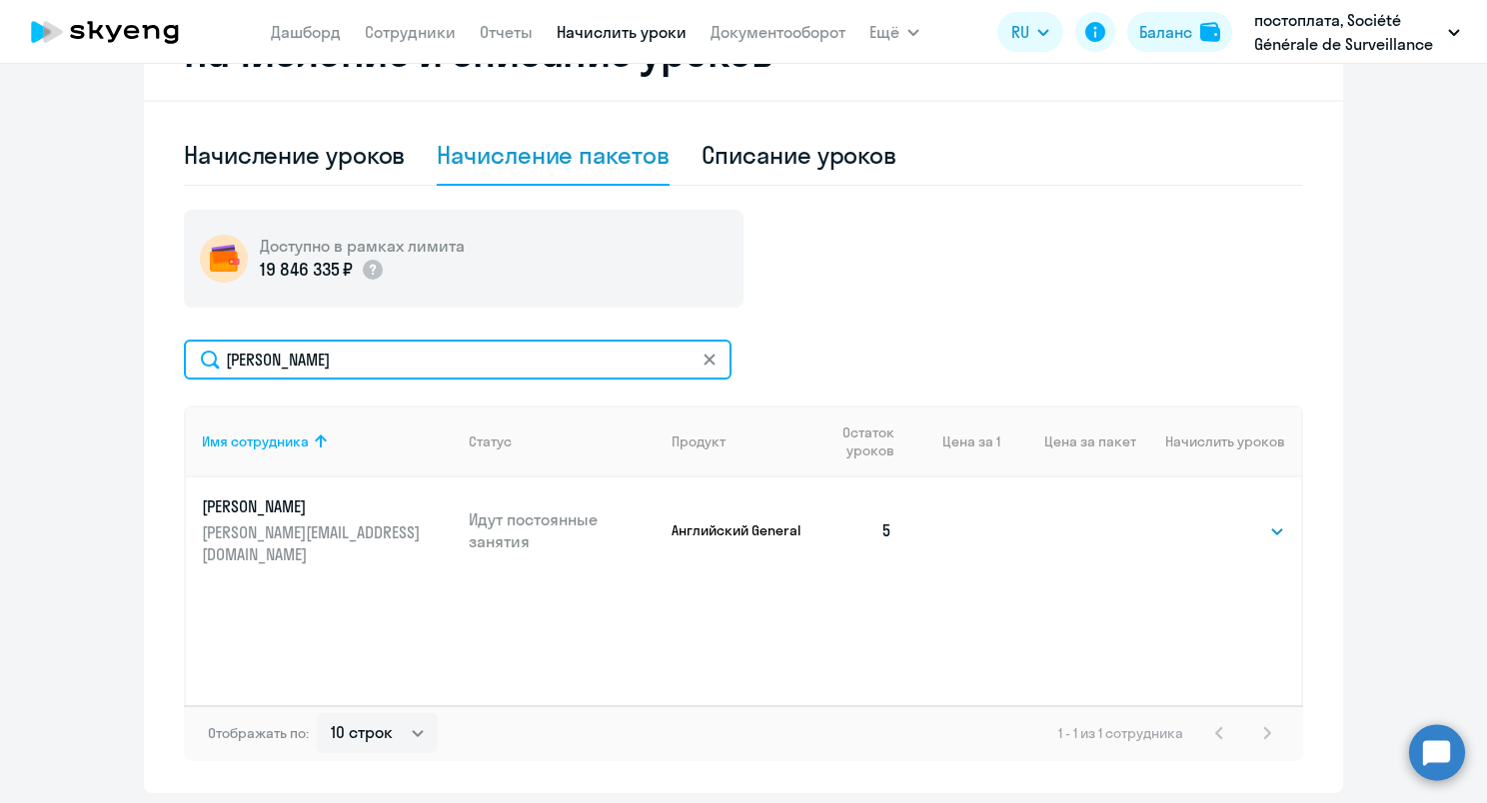
type input "[PERSON_NAME]"
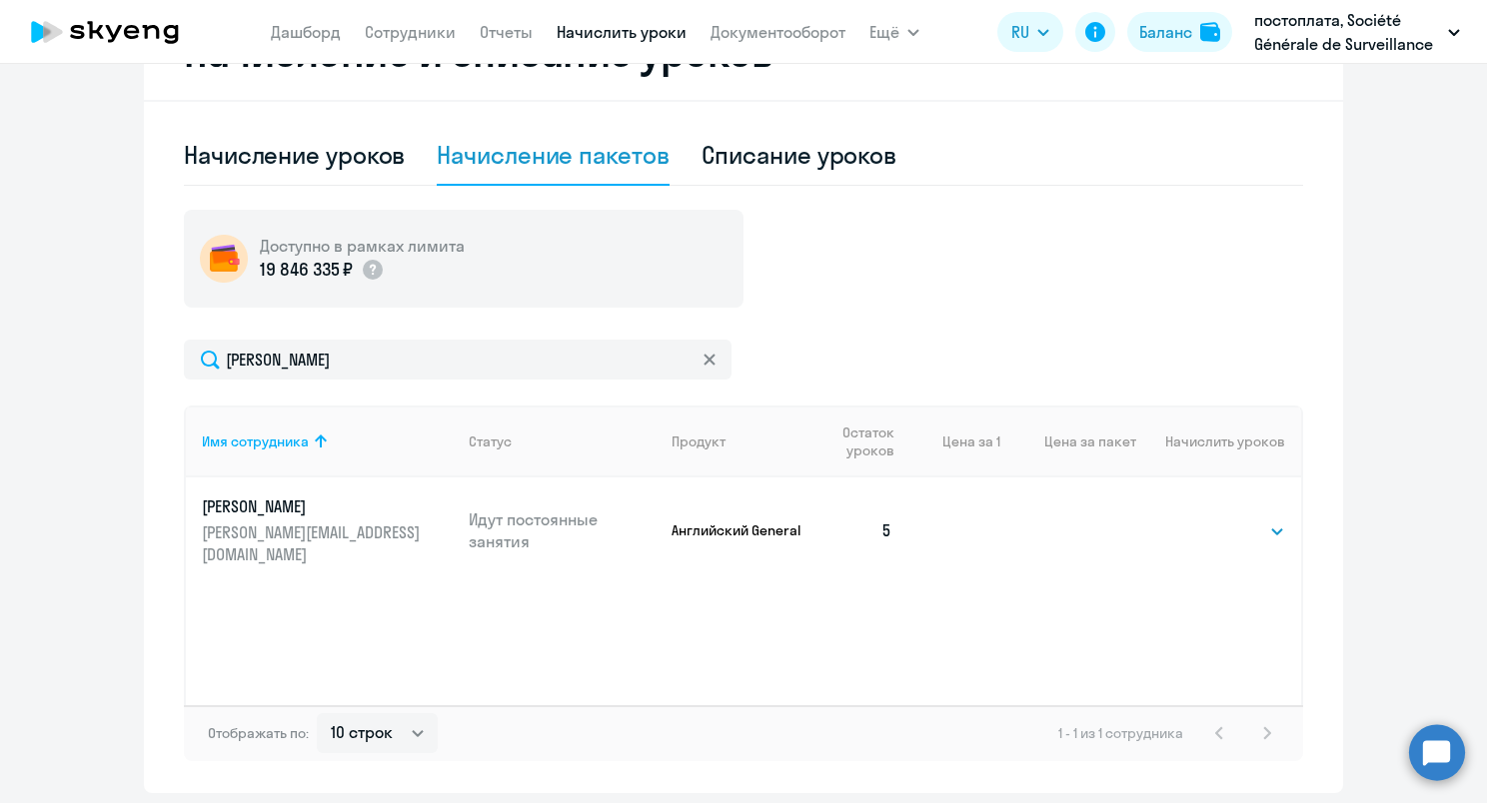
click at [796, 323] on div "Доступно в рамках лимита 19 846 335 ₽ [PERSON_NAME] Имя сотрудника Статус Проду…" at bounding box center [743, 486] width 1119 height 552
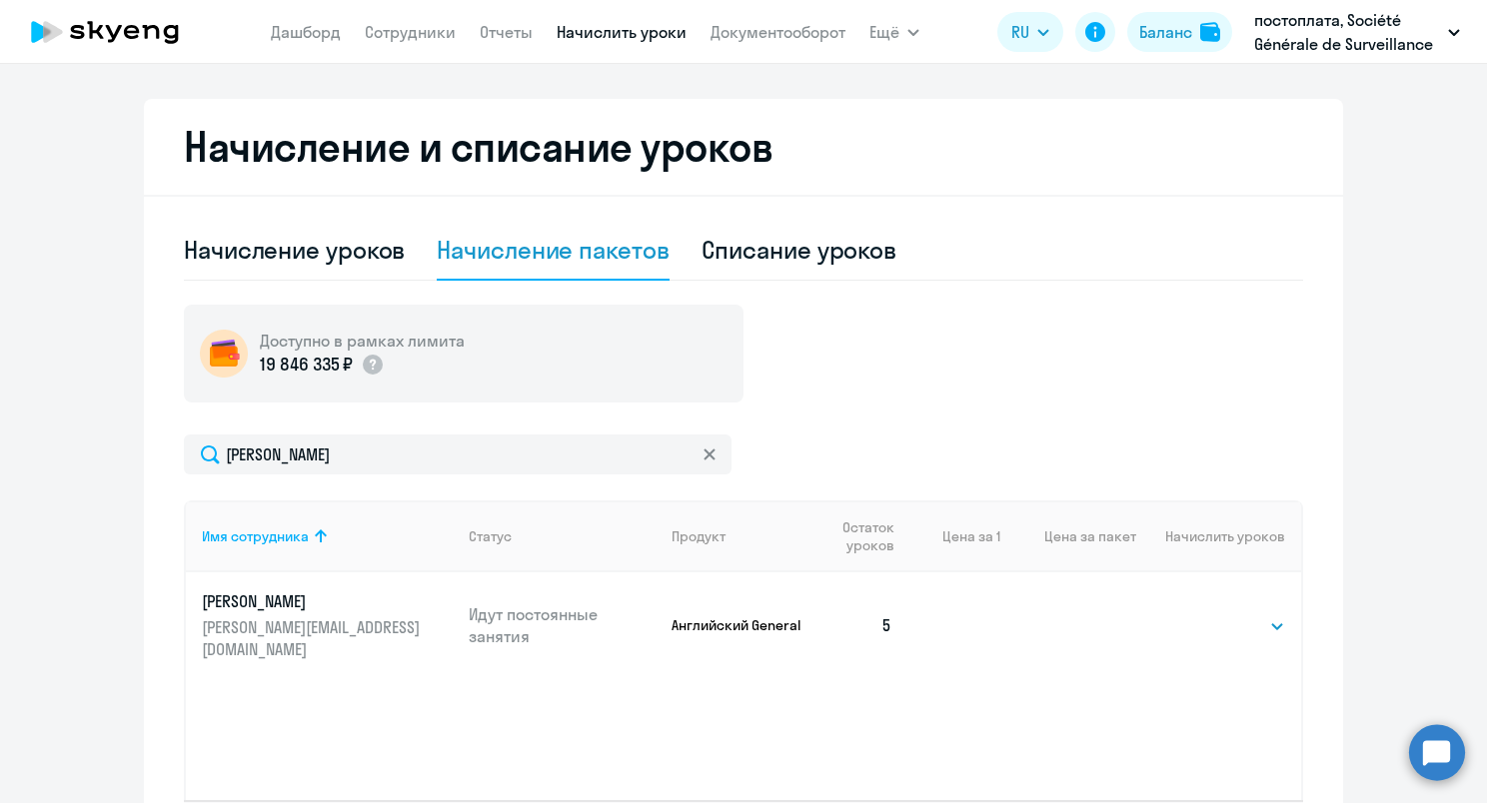
scroll to position [300, 0]
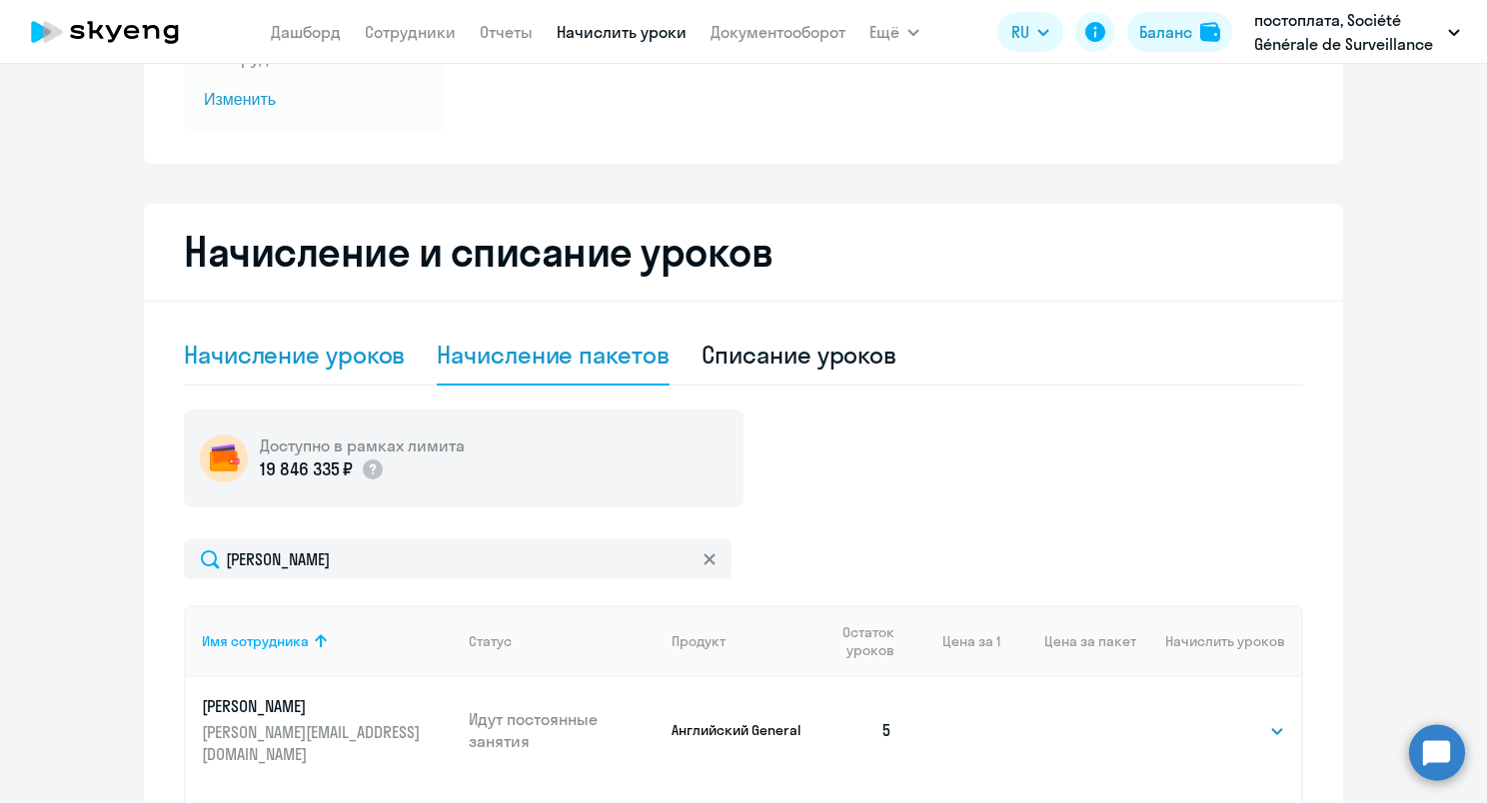
click at [324, 365] on div "Начисление уроков" at bounding box center [294, 355] width 221 height 32
select select "10"
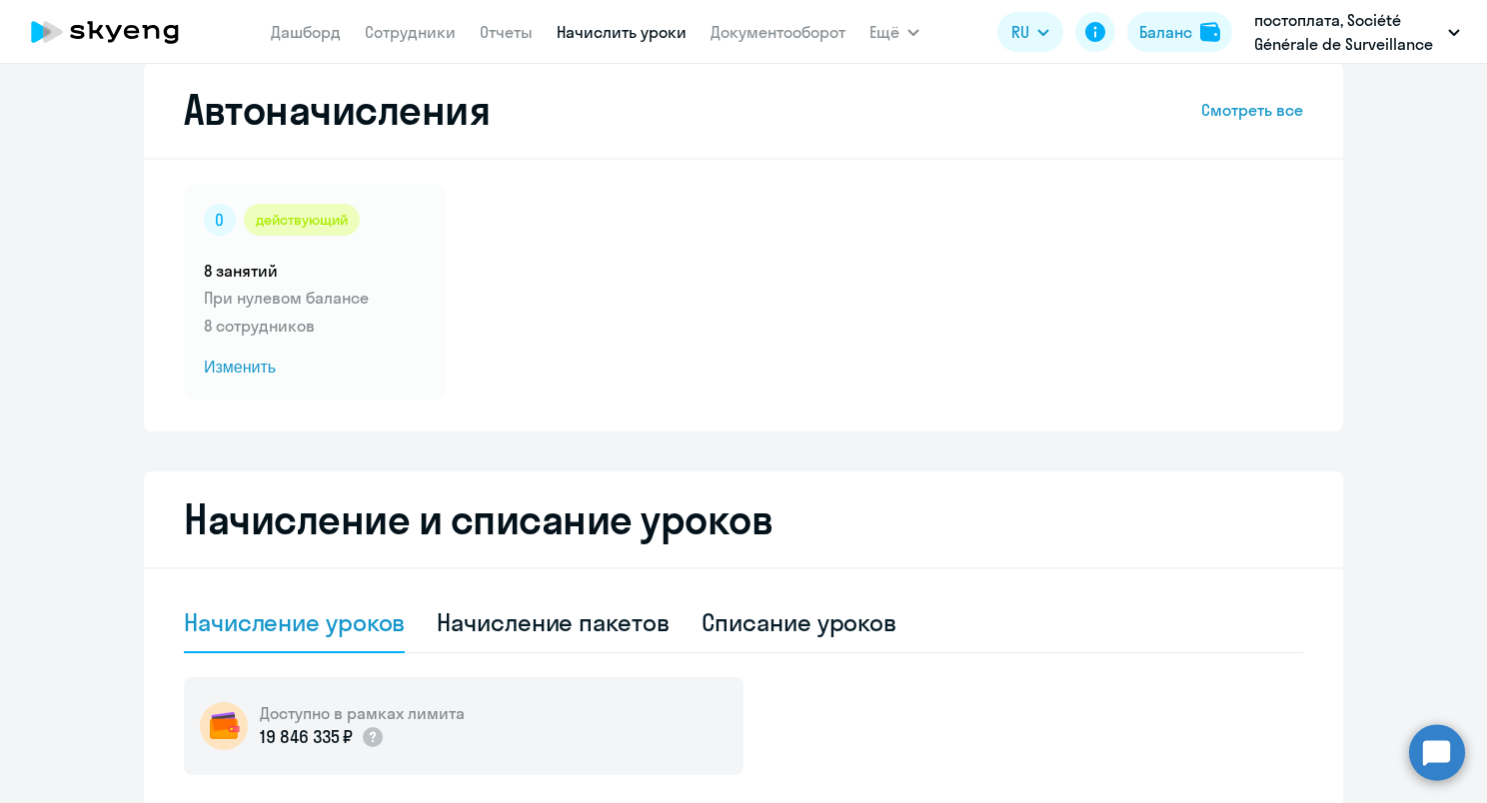
scroll to position [0, 0]
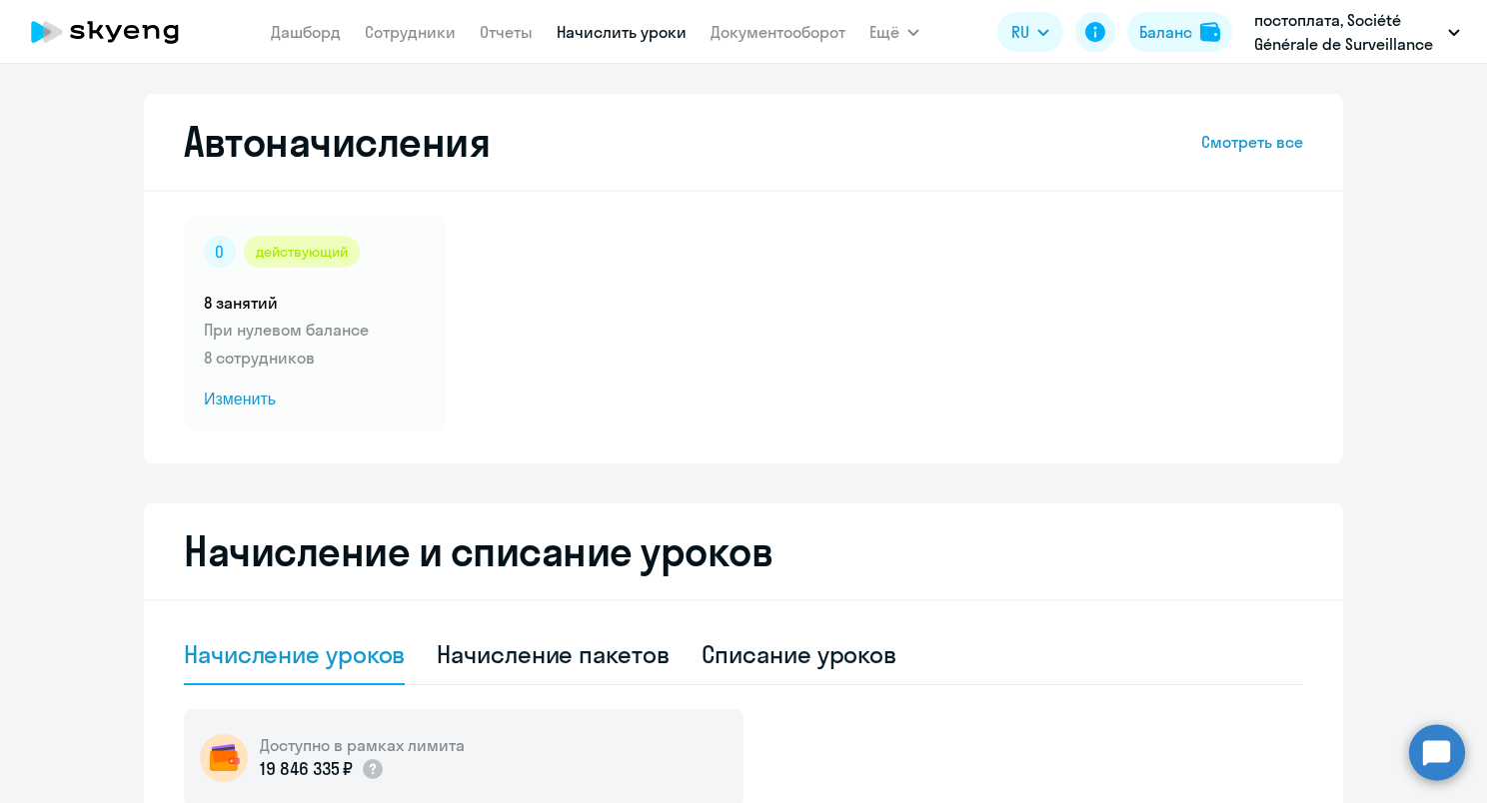
click at [1430, 745] on circle at bounding box center [1437, 752] width 56 height 56
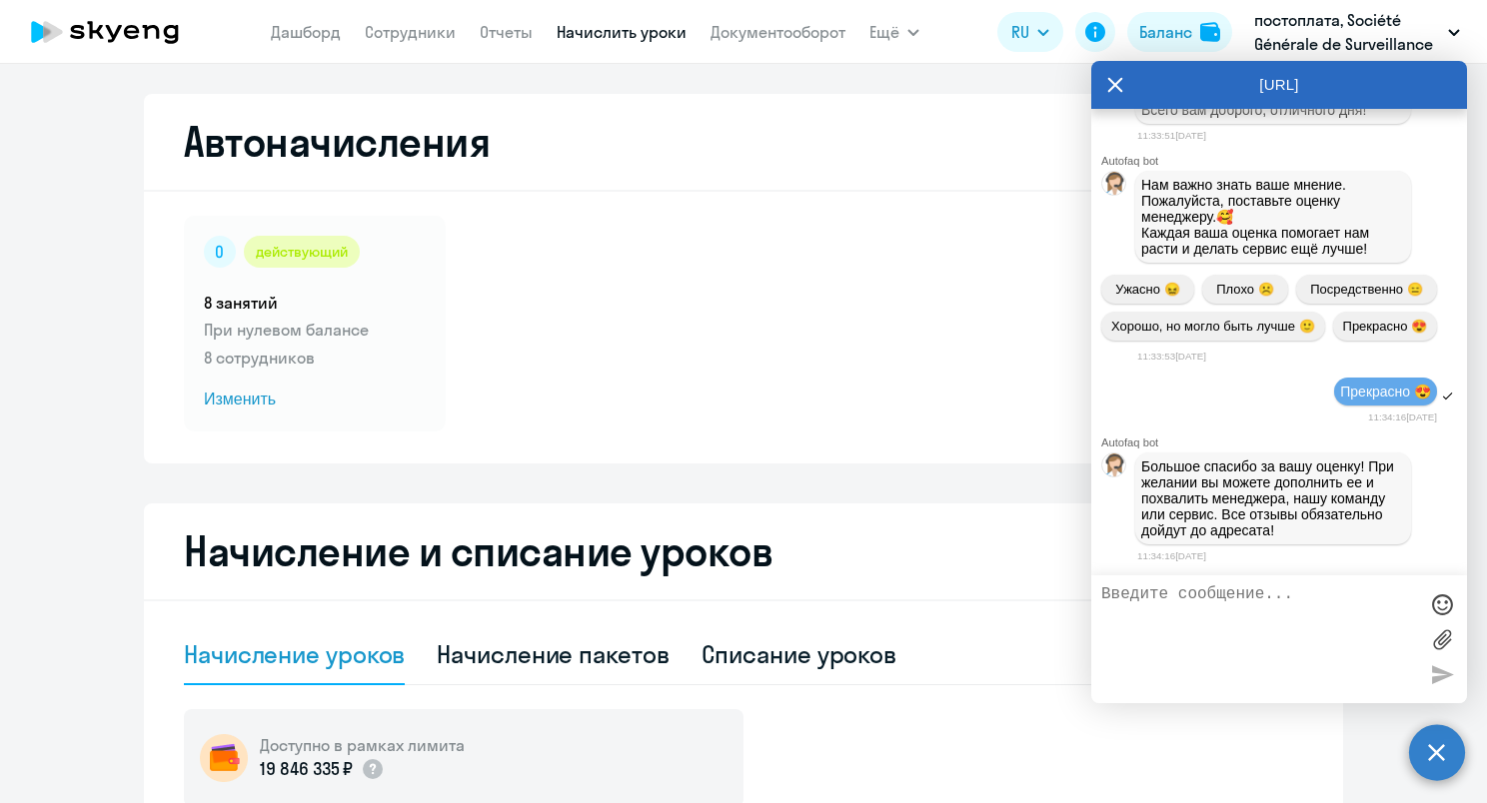
scroll to position [3817, 0]
click at [1233, 603] on textarea at bounding box center [1259, 639] width 316 height 108
type textarea "добрый день! уточните, пожалуйста, где я могу посмотреть условия занятий Talks"
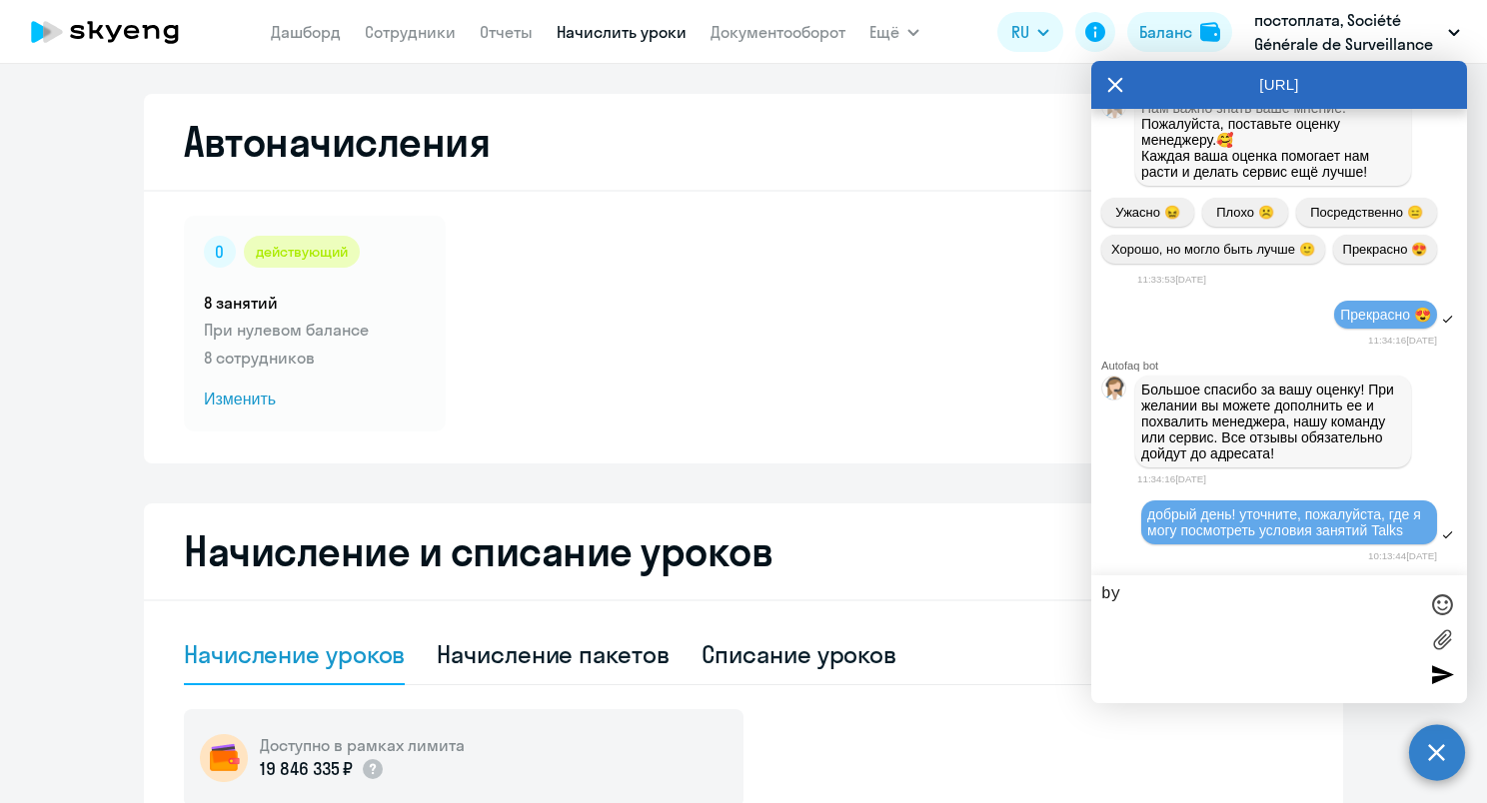
scroll to position [4054, 0]
type textarea "b"
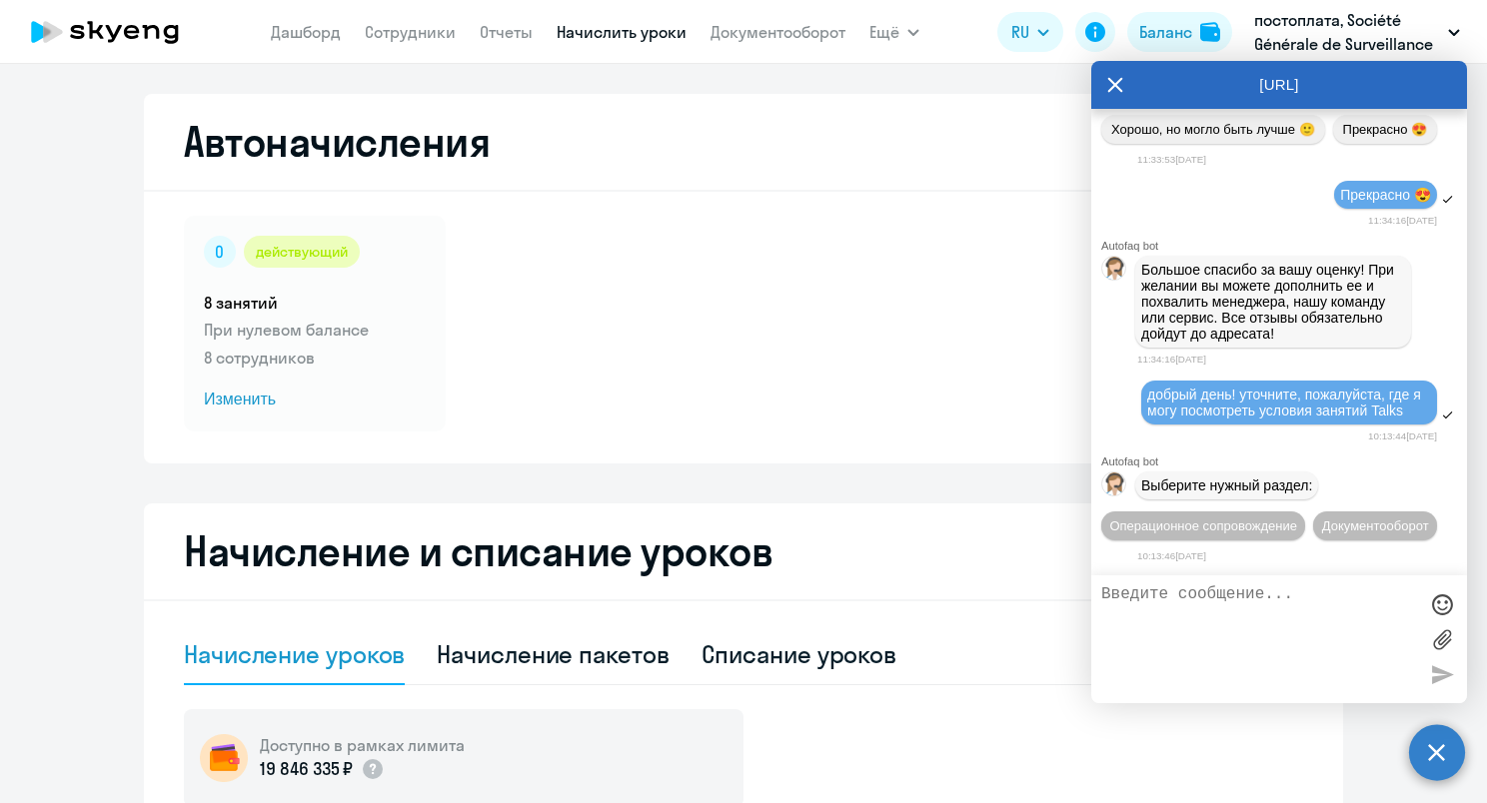
type textarea "т"
type textarea "стоимость и длительность"
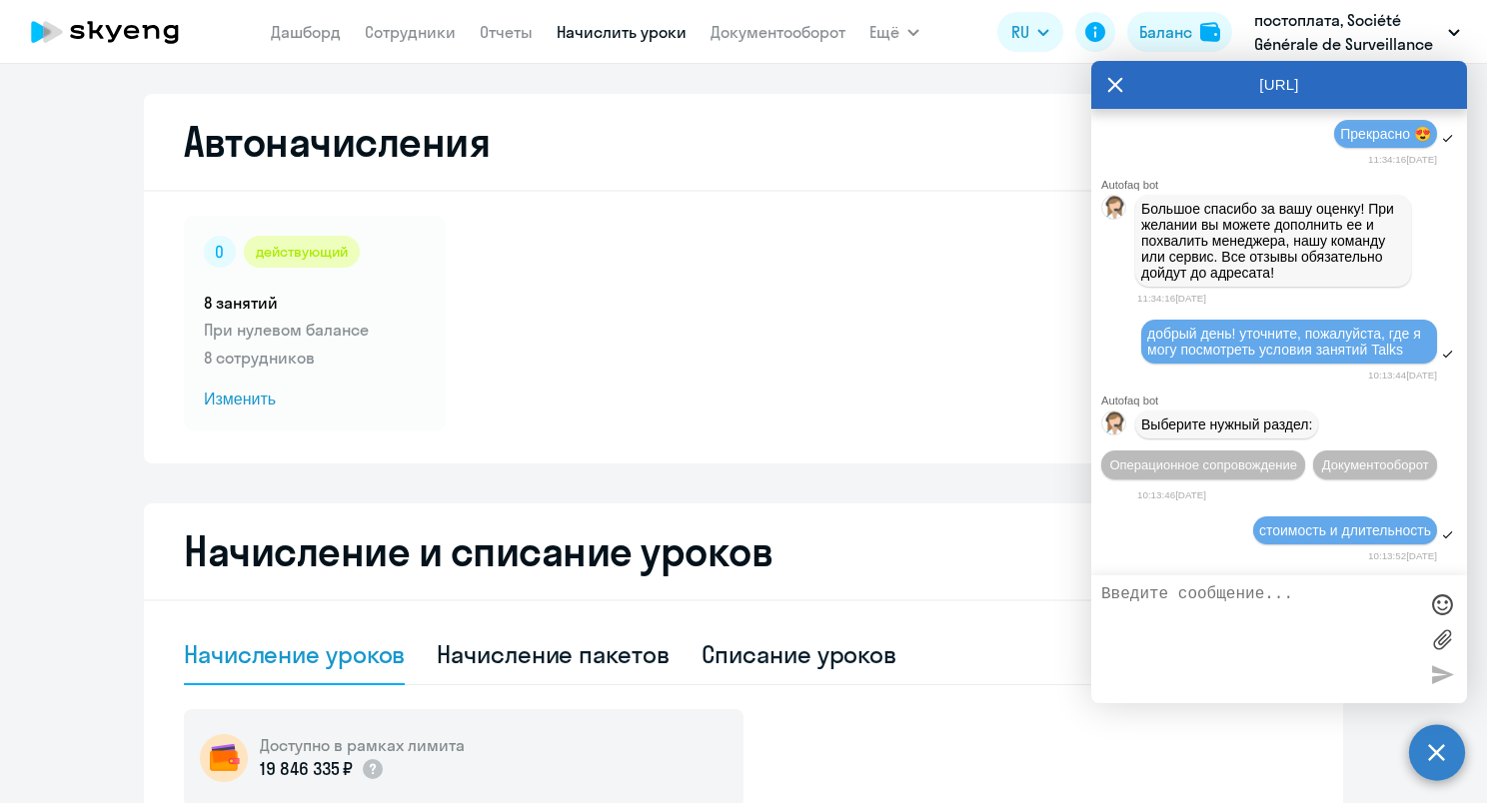
scroll to position [4274, 0]
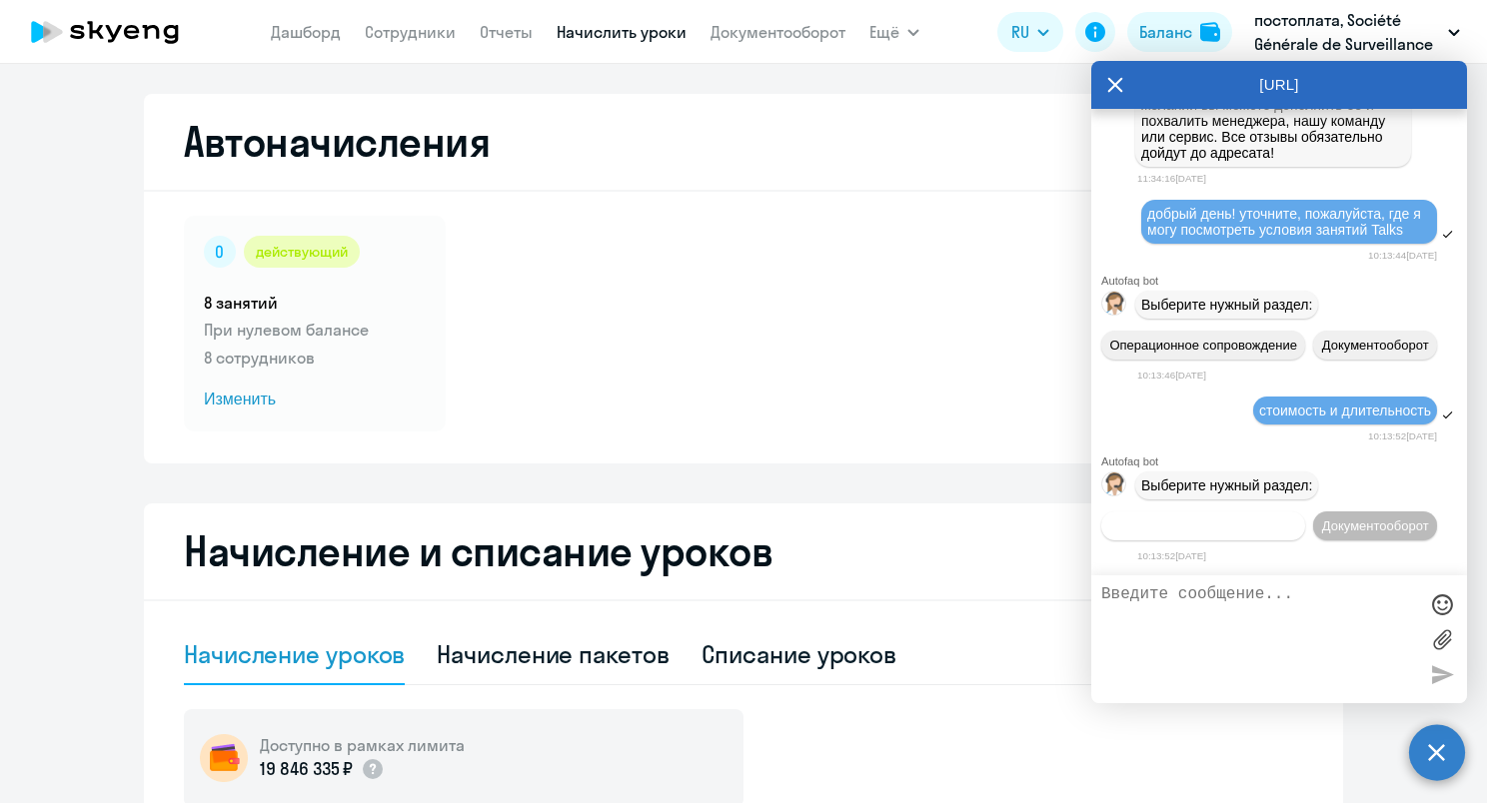
click at [1297, 519] on span "Операционное сопровождение" at bounding box center [1203, 526] width 188 height 15
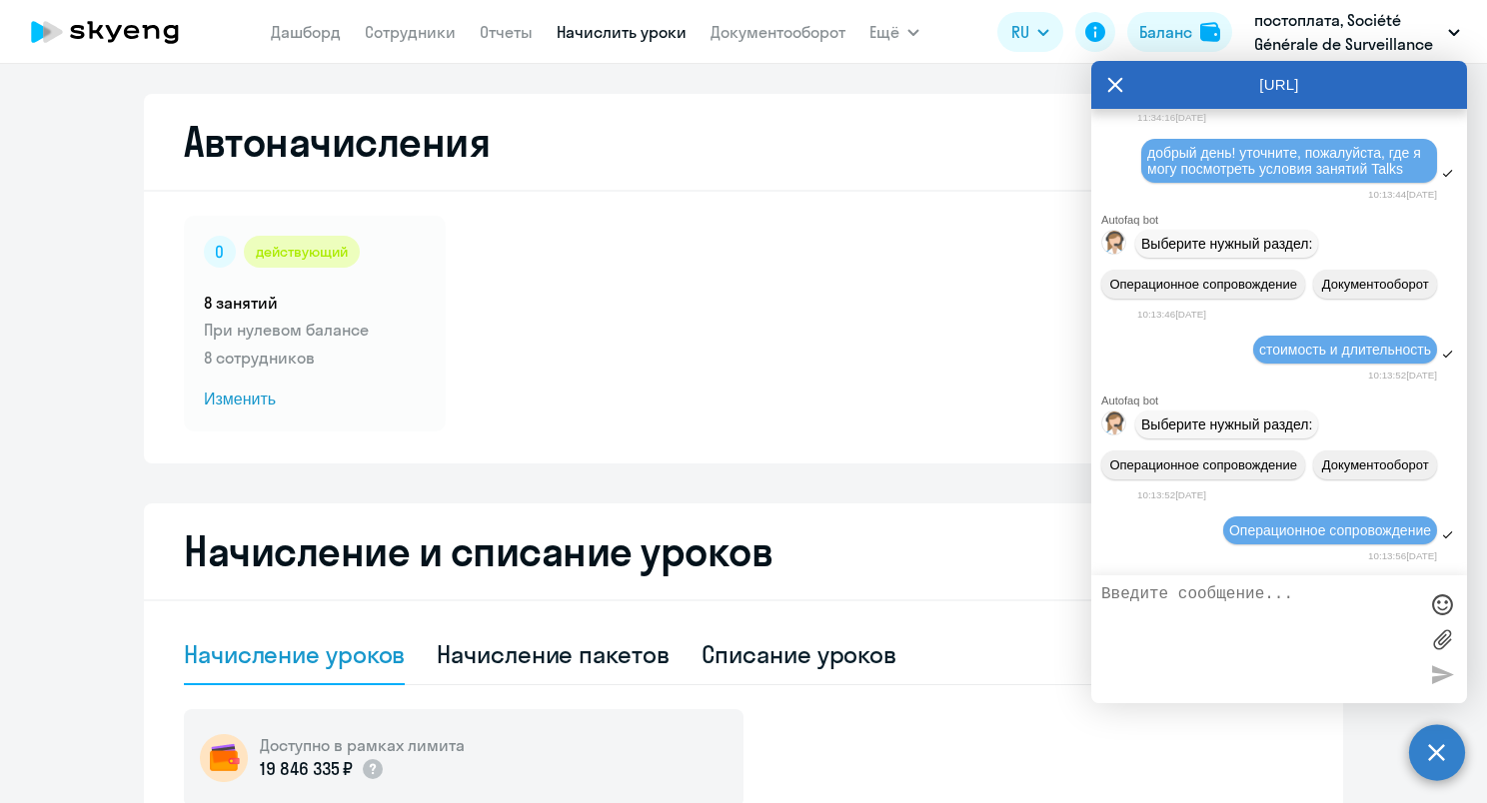
scroll to position [4457, 0]
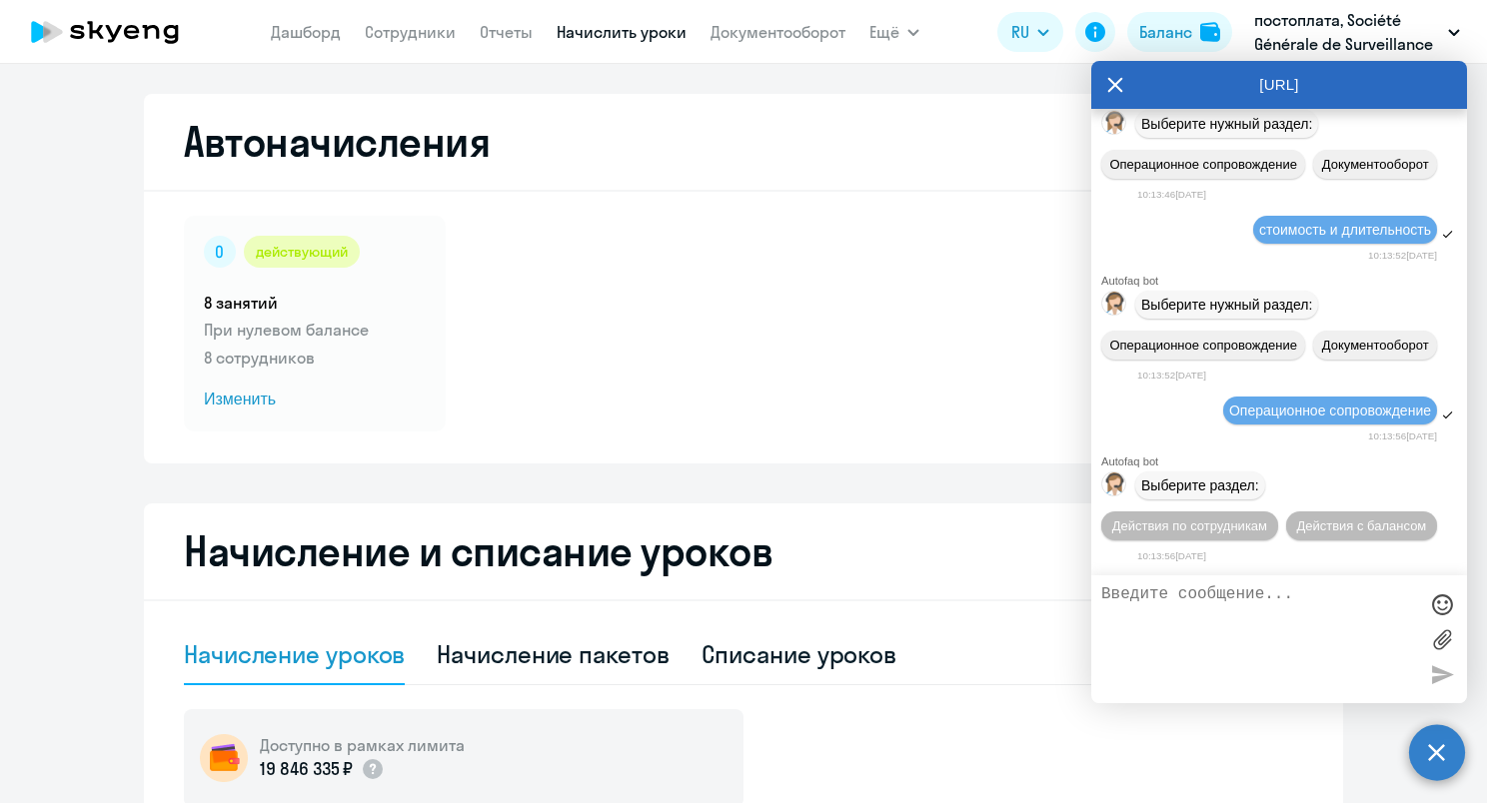
click at [1300, 621] on textarea at bounding box center [1259, 639] width 316 height 108
click at [1215, 528] on span "Действия по сотрудникам" at bounding box center [1189, 526] width 155 height 15
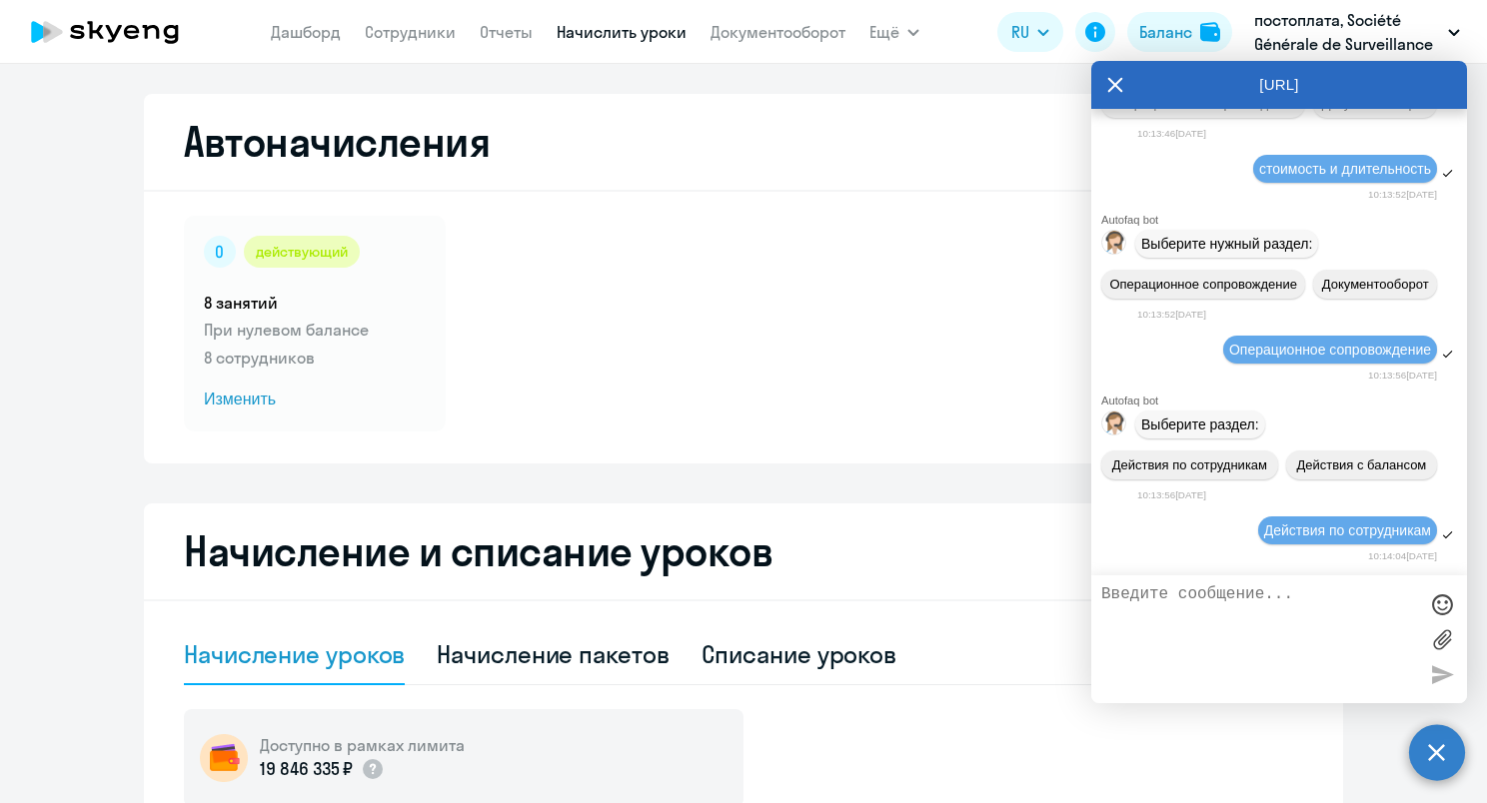
scroll to position [4756, 0]
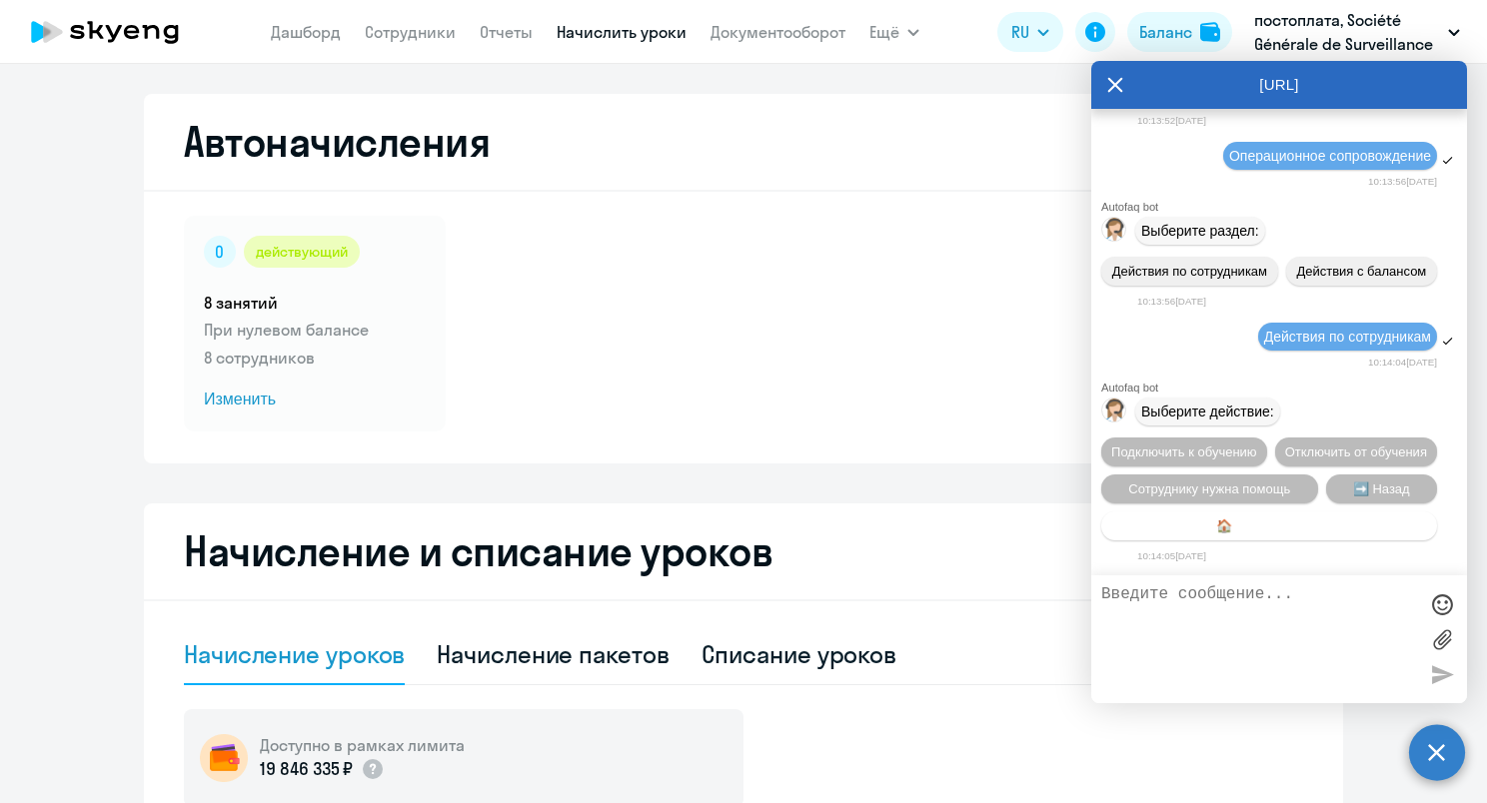
click at [1327, 524] on button "🏠 Главное меню" at bounding box center [1269, 526] width 336 height 29
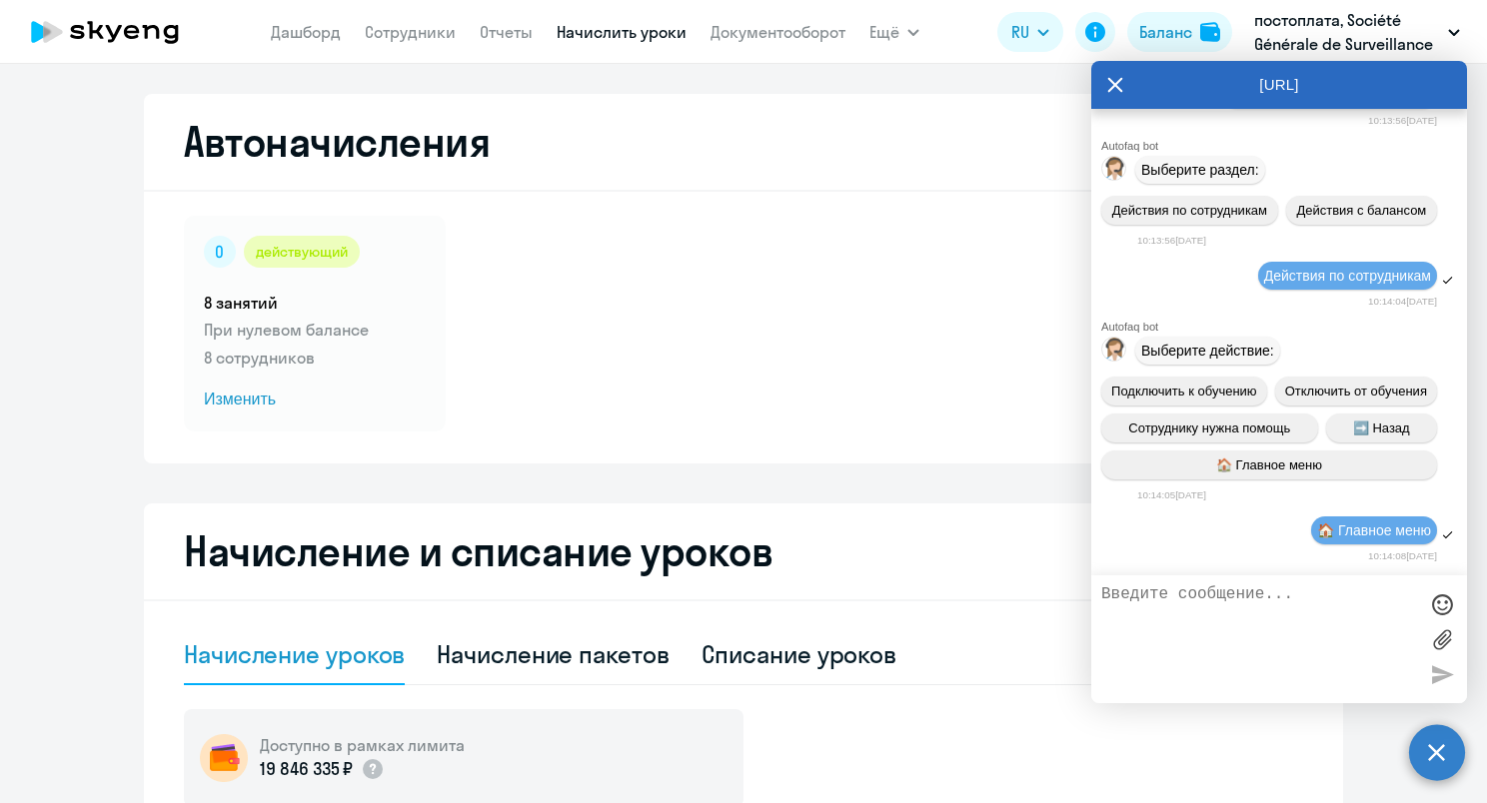
scroll to position [4942, 0]
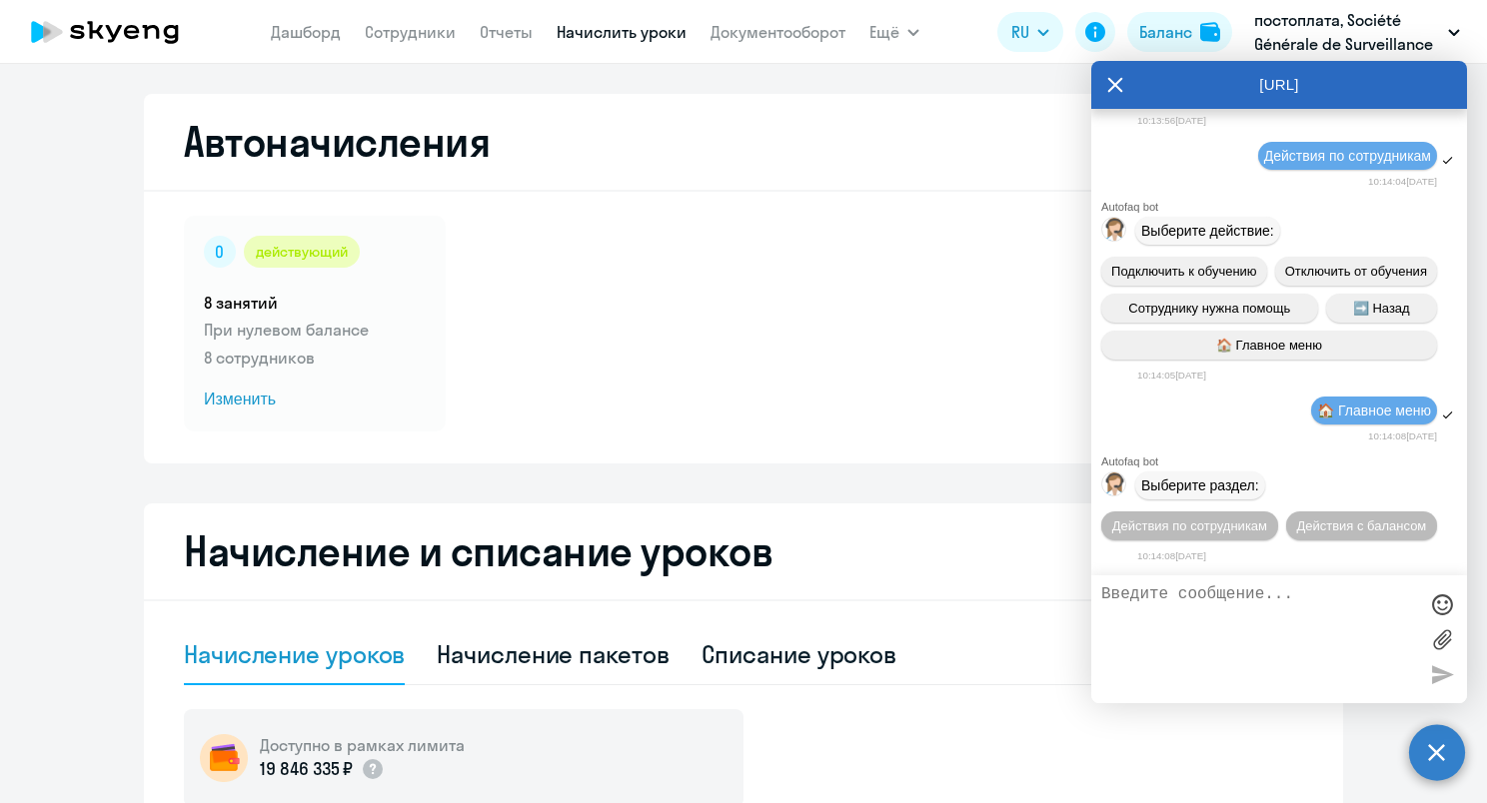
click at [1235, 631] on textarea at bounding box center [1259, 639] width 316 height 108
click at [1345, 409] on span "🏠 Главное меню" at bounding box center [1374, 411] width 114 height 16
click at [1183, 524] on span "Действия по сотрудникам" at bounding box center [1189, 526] width 155 height 15
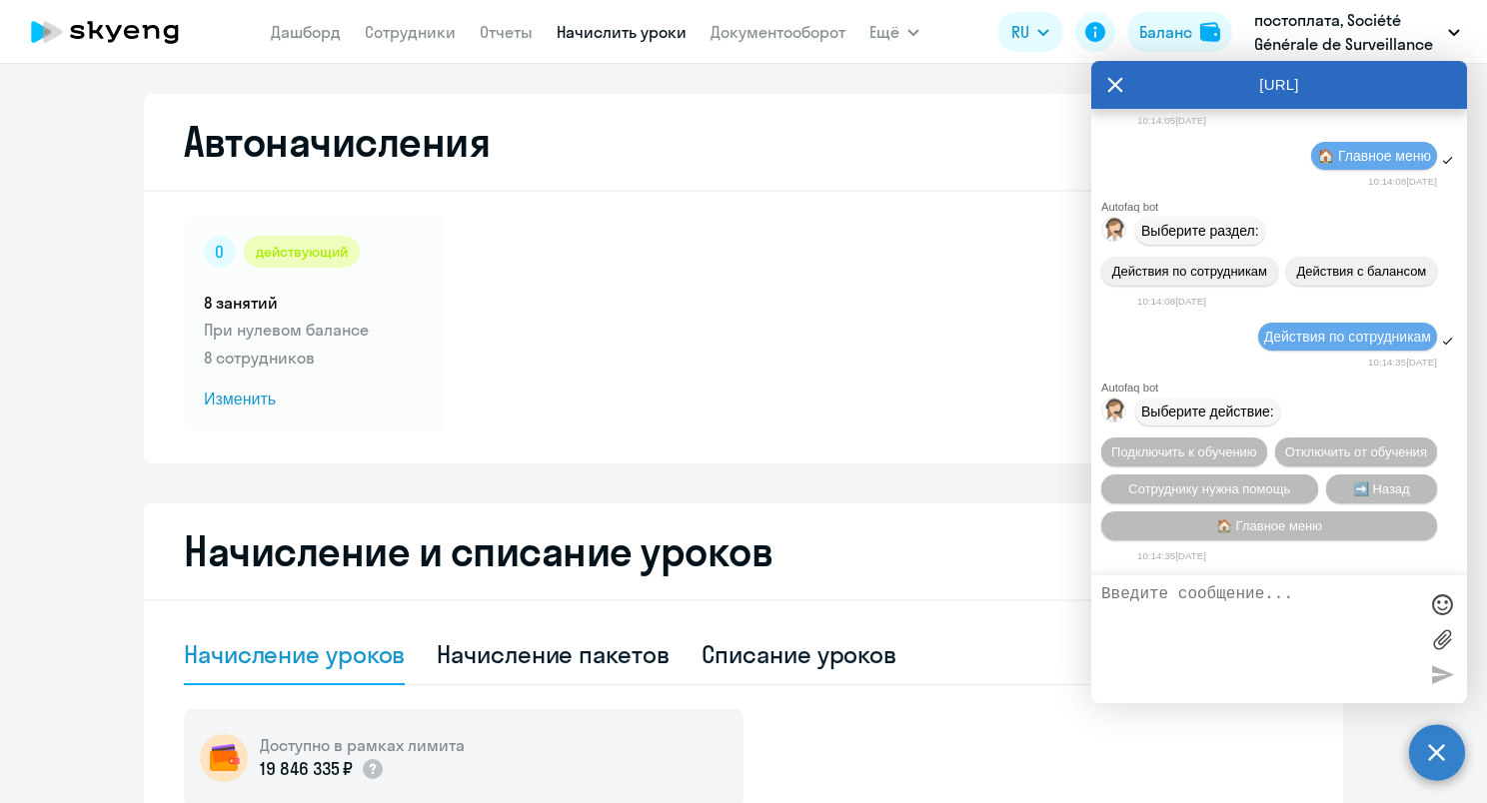
scroll to position [5241, 0]
click at [1283, 605] on textarea at bounding box center [1259, 639] width 316 height 108
click at [1257, 445] on span "Подключить к обучению" at bounding box center [1184, 452] width 146 height 15
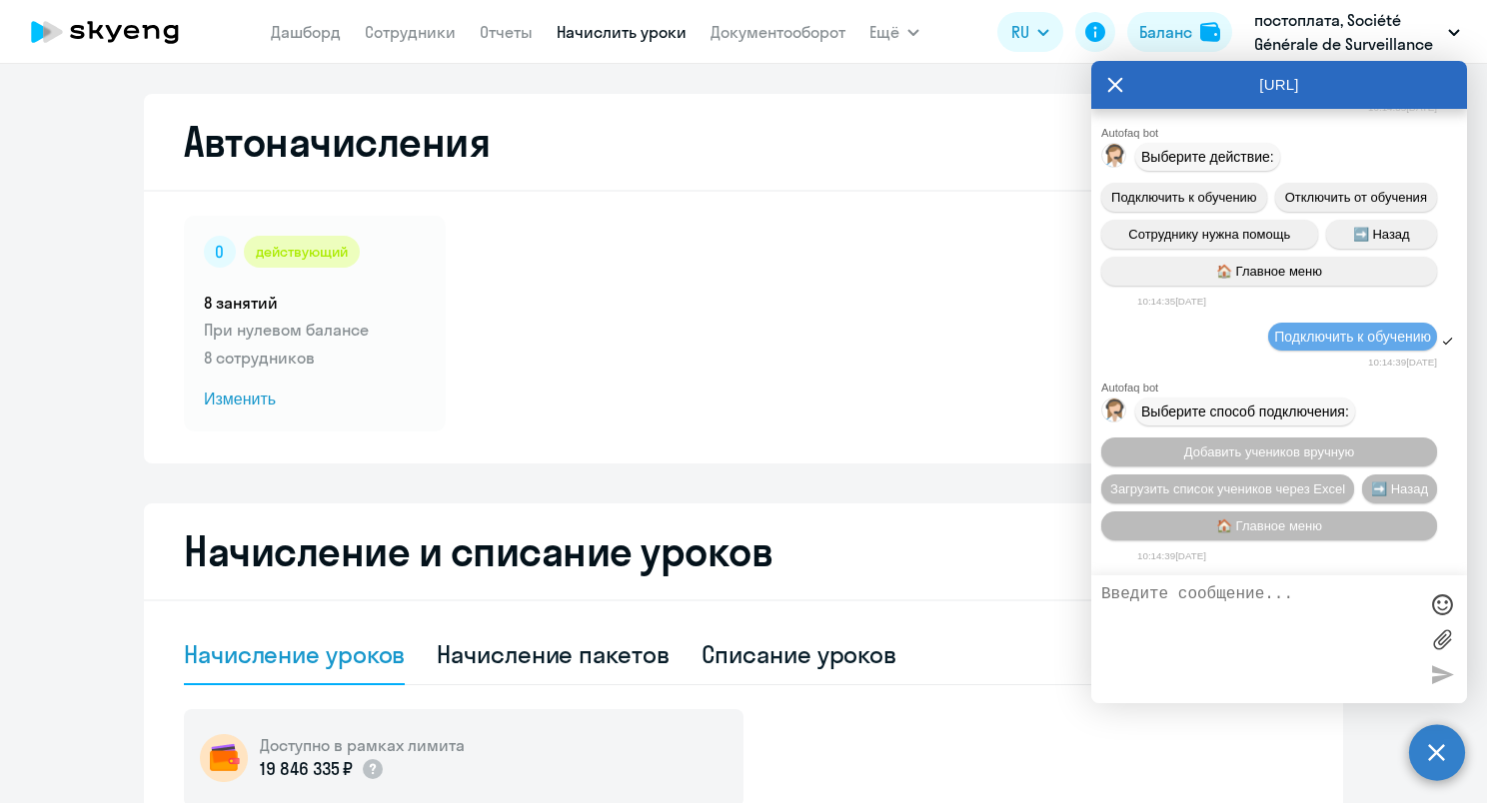
scroll to position [5499, 0]
click at [1322, 521] on span "🏠 Главное меню" at bounding box center [1269, 526] width 106 height 15
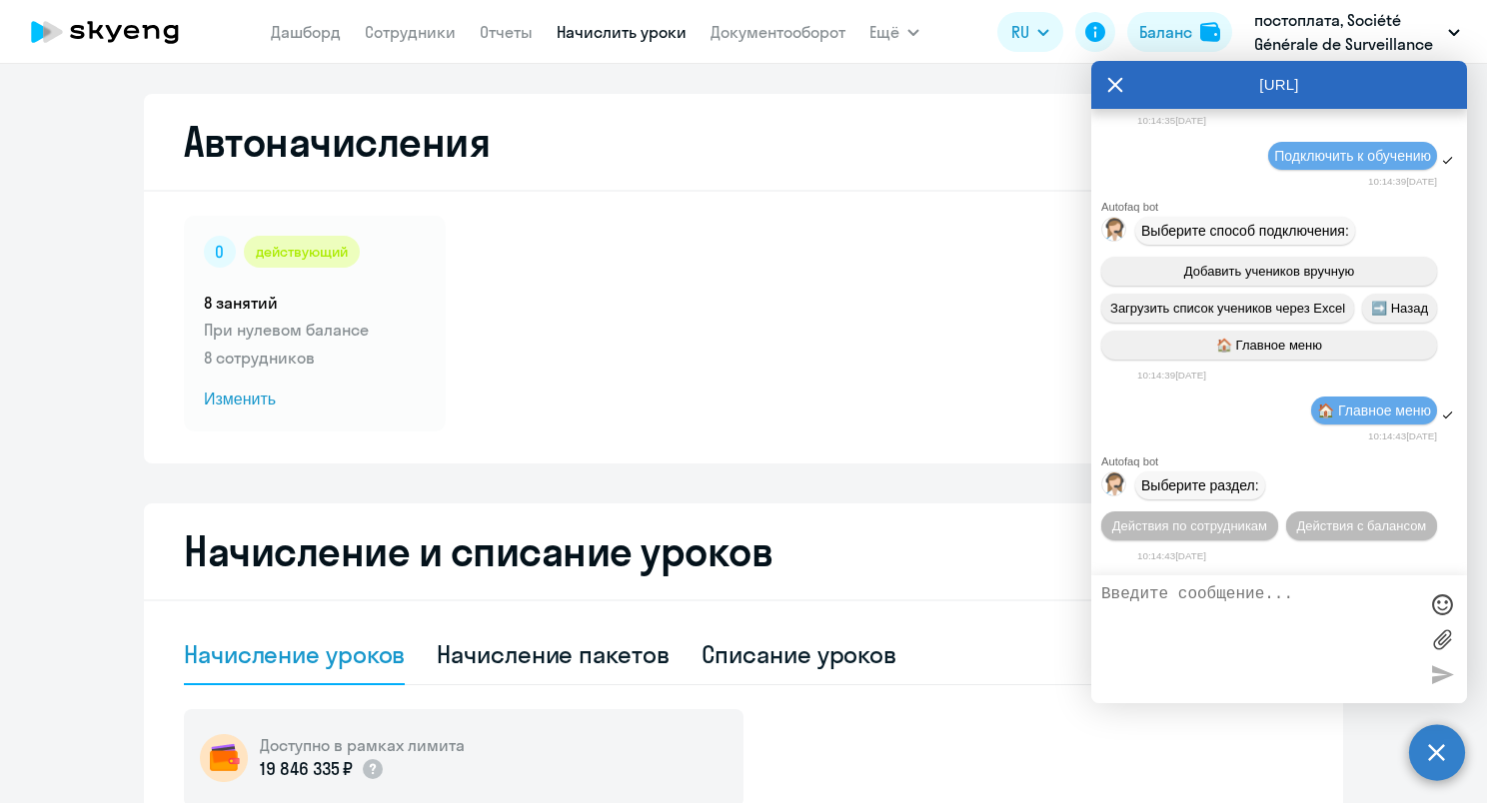
scroll to position [5686, 0]
click at [1298, 609] on textarea at bounding box center [1259, 639] width 316 height 108
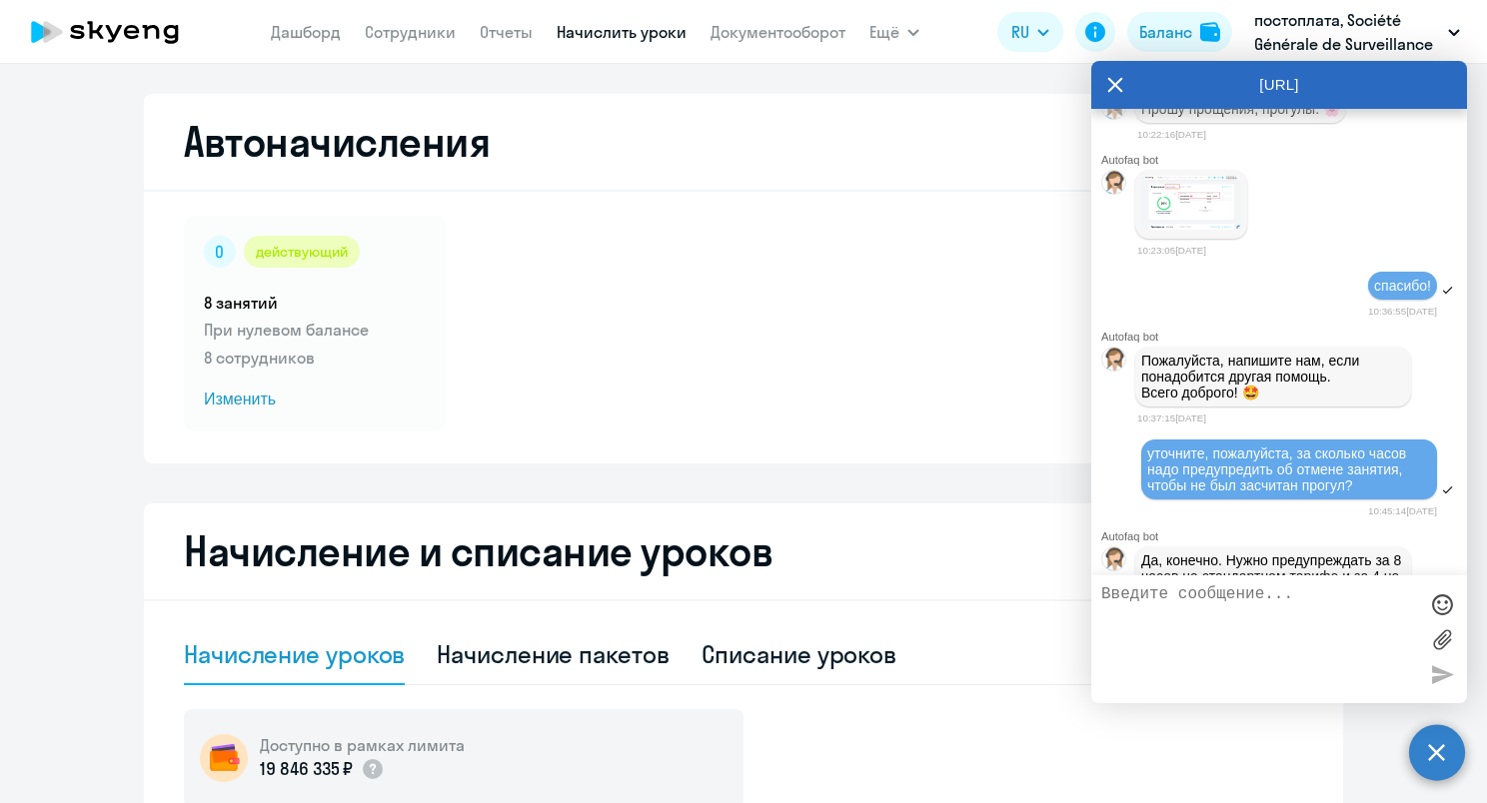
scroll to position [2589, 0]
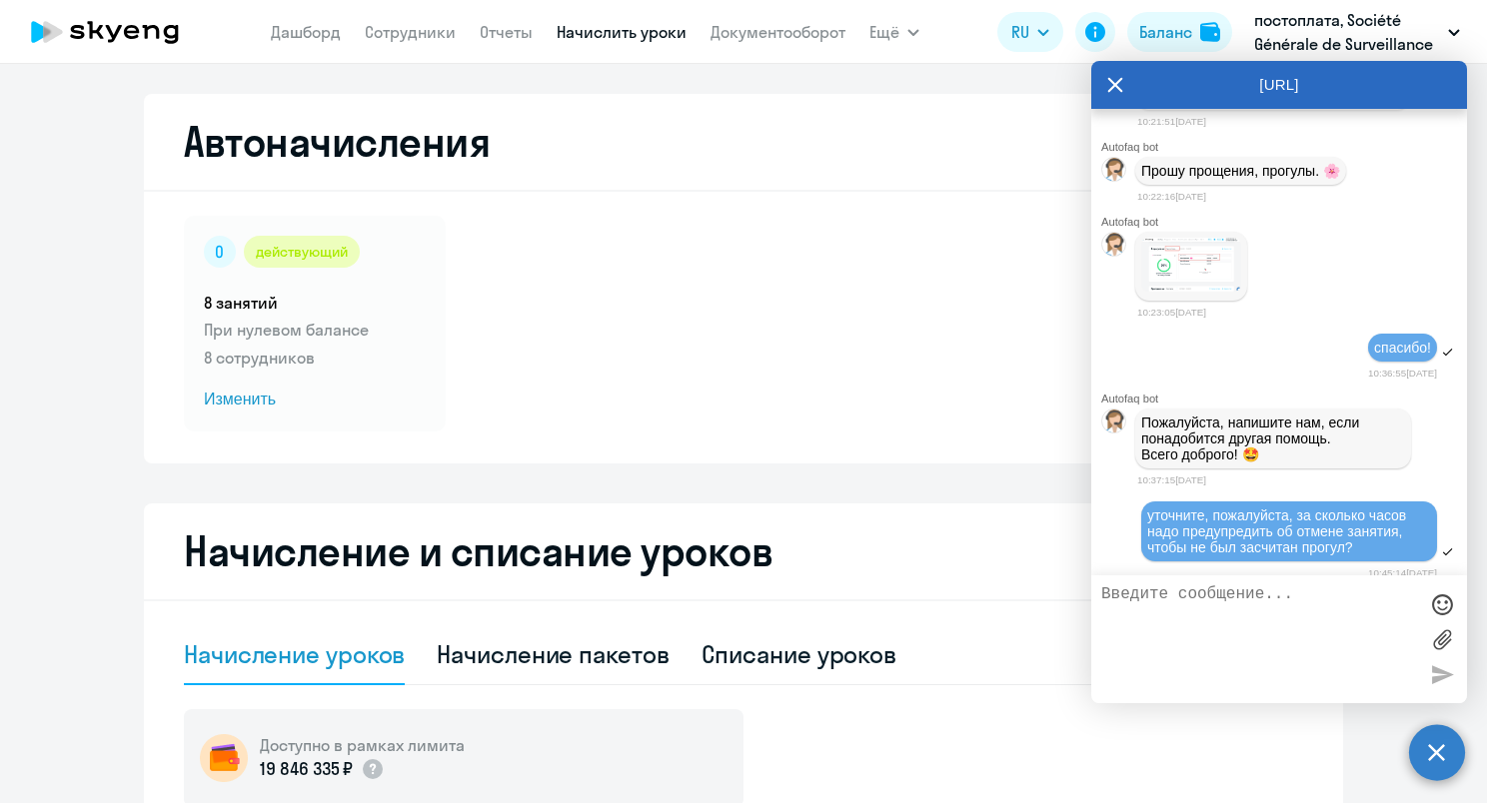
click at [1267, 631] on textarea at bounding box center [1259, 639] width 316 height 108
click at [1264, 603] on textarea at bounding box center [1259, 639] width 316 height 108
click at [1207, 104] on p "На связи менеджер сопровождения [PERSON_NAME]. Прошу можно посмотреть на главно…" at bounding box center [1273, 64] width 264 height 80
click at [1207, 104] on link "[URL][DOMAIN_NAME]" at bounding box center [1226, 88] width 170 height 32
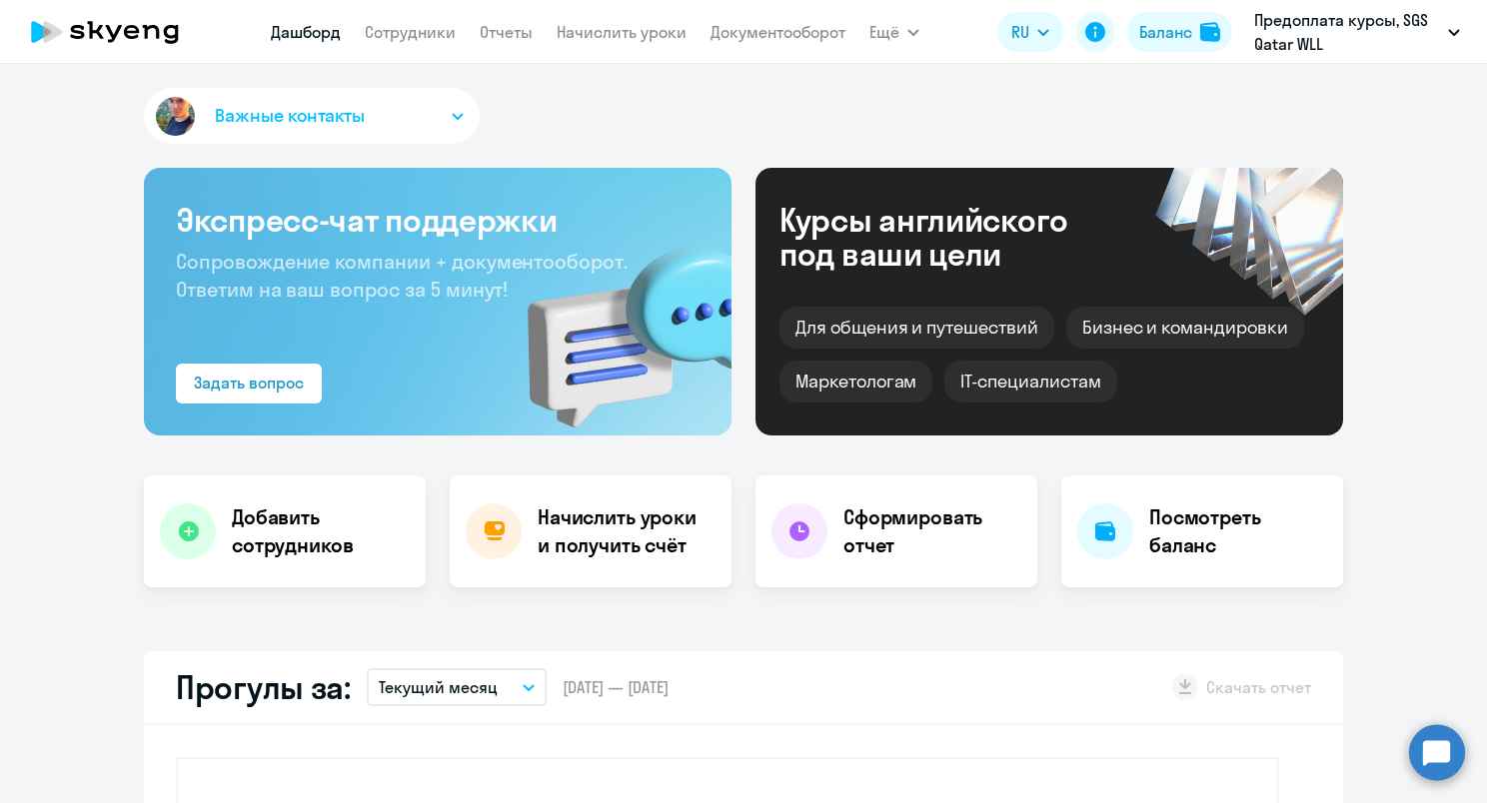
select select "30"
click at [556, 517] on h4 "Начислить уроки и получить счёт" at bounding box center [625, 532] width 174 height 56
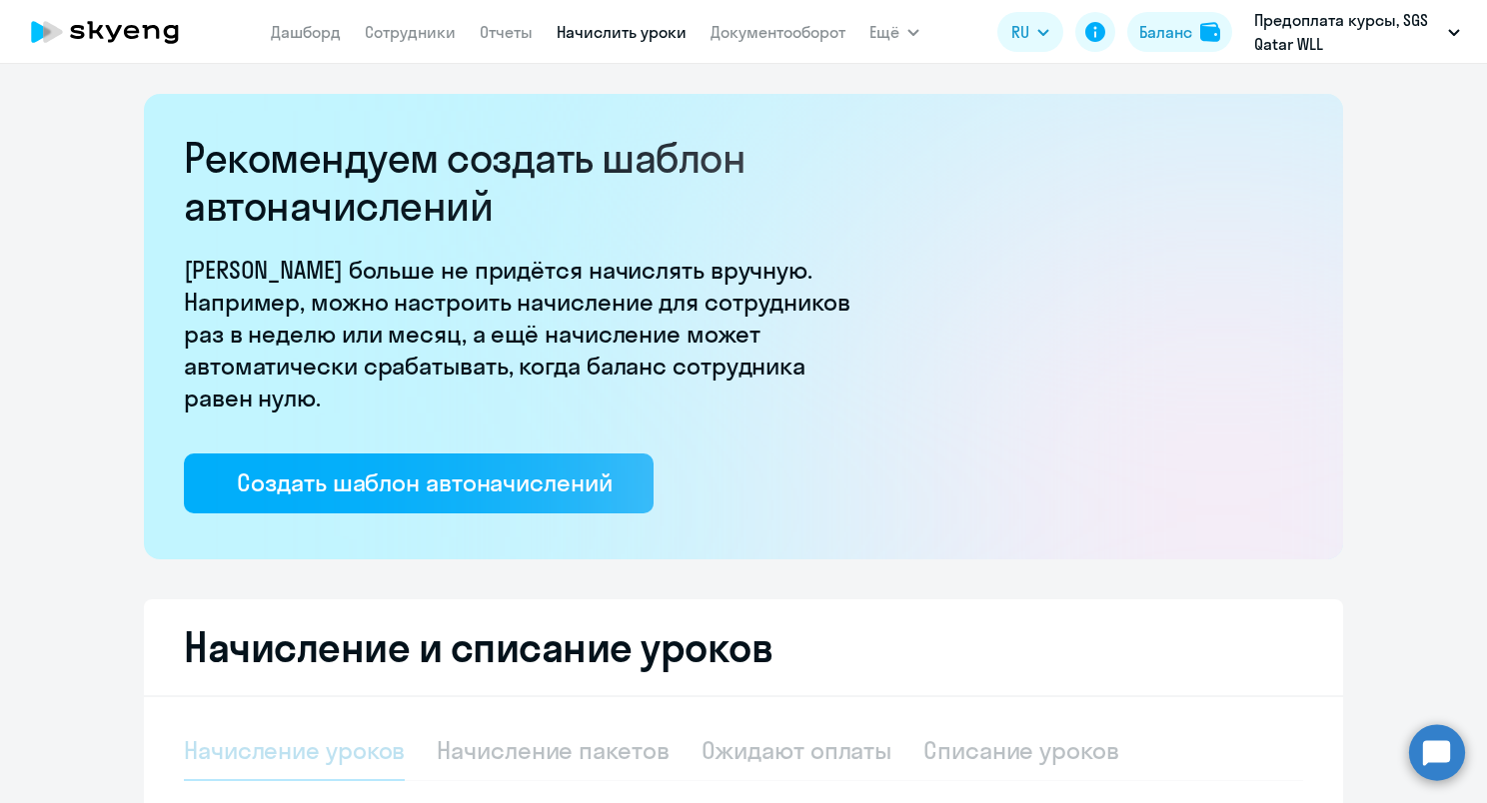
select select "10"
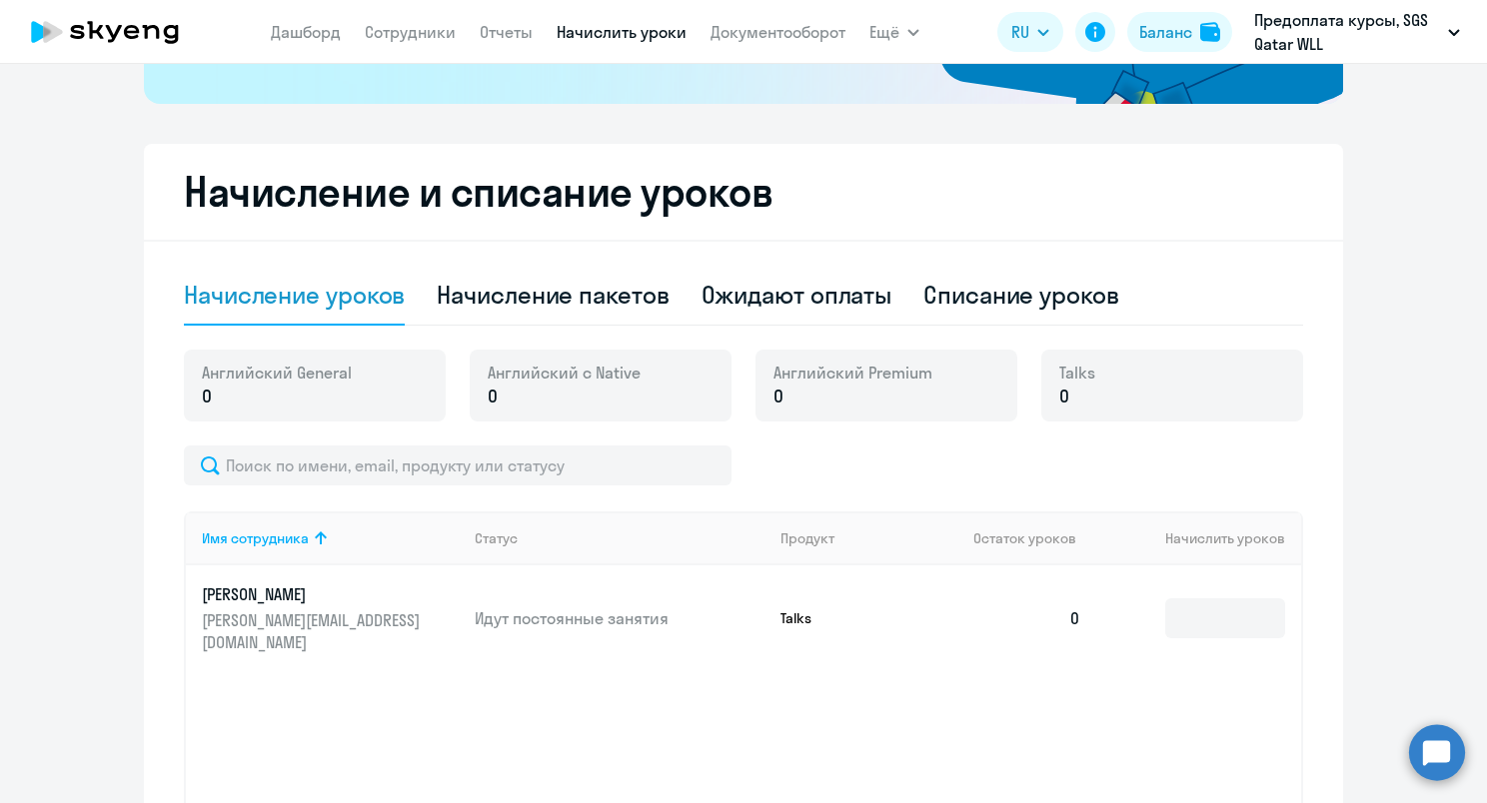
scroll to position [478, 0]
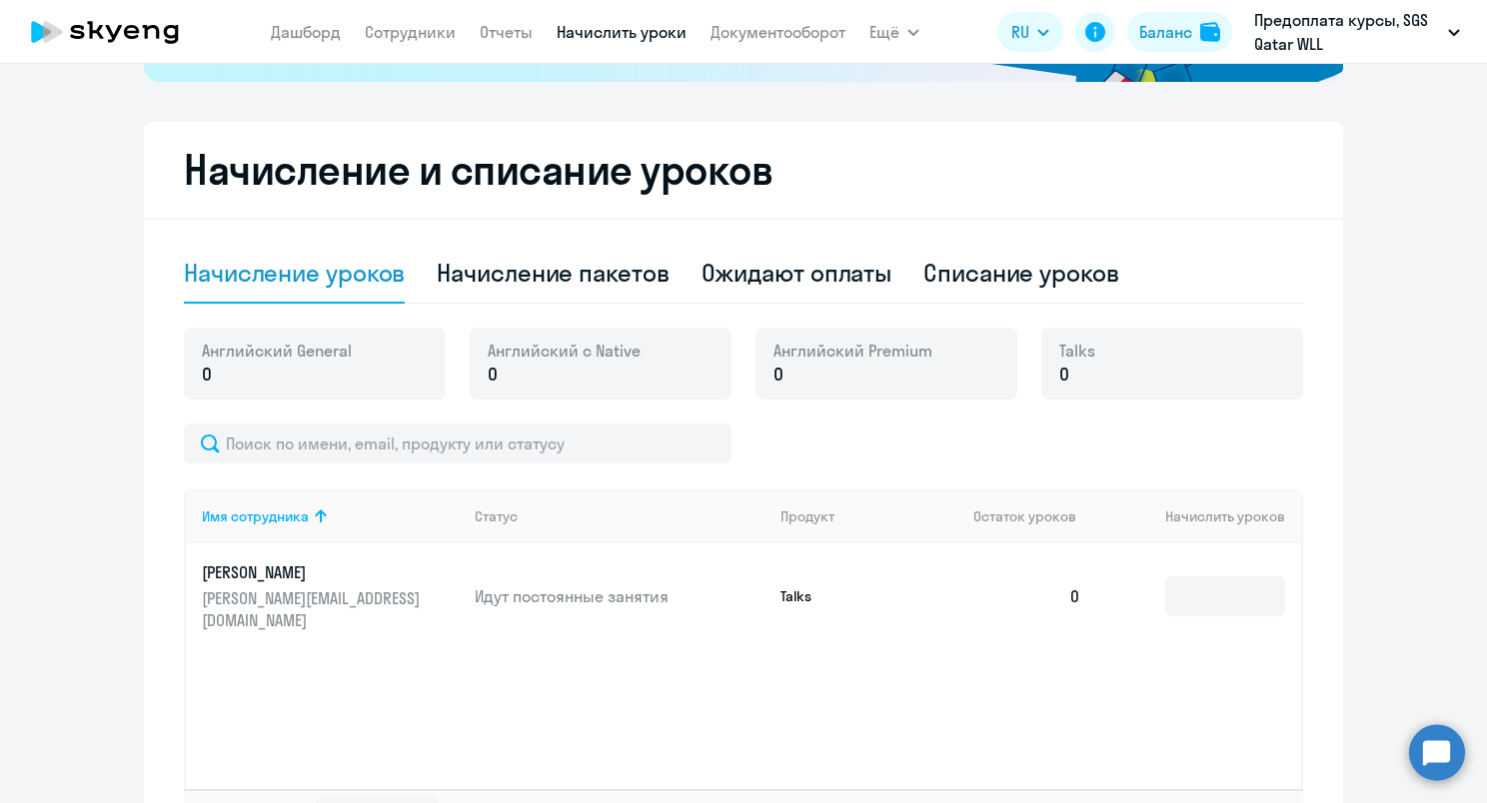
click at [641, 360] on div "Английский с Native 0" at bounding box center [601, 364] width 262 height 72
click at [892, 368] on p "0" at bounding box center [852, 375] width 159 height 26
click at [1075, 367] on p "0" at bounding box center [1077, 375] width 36 height 26
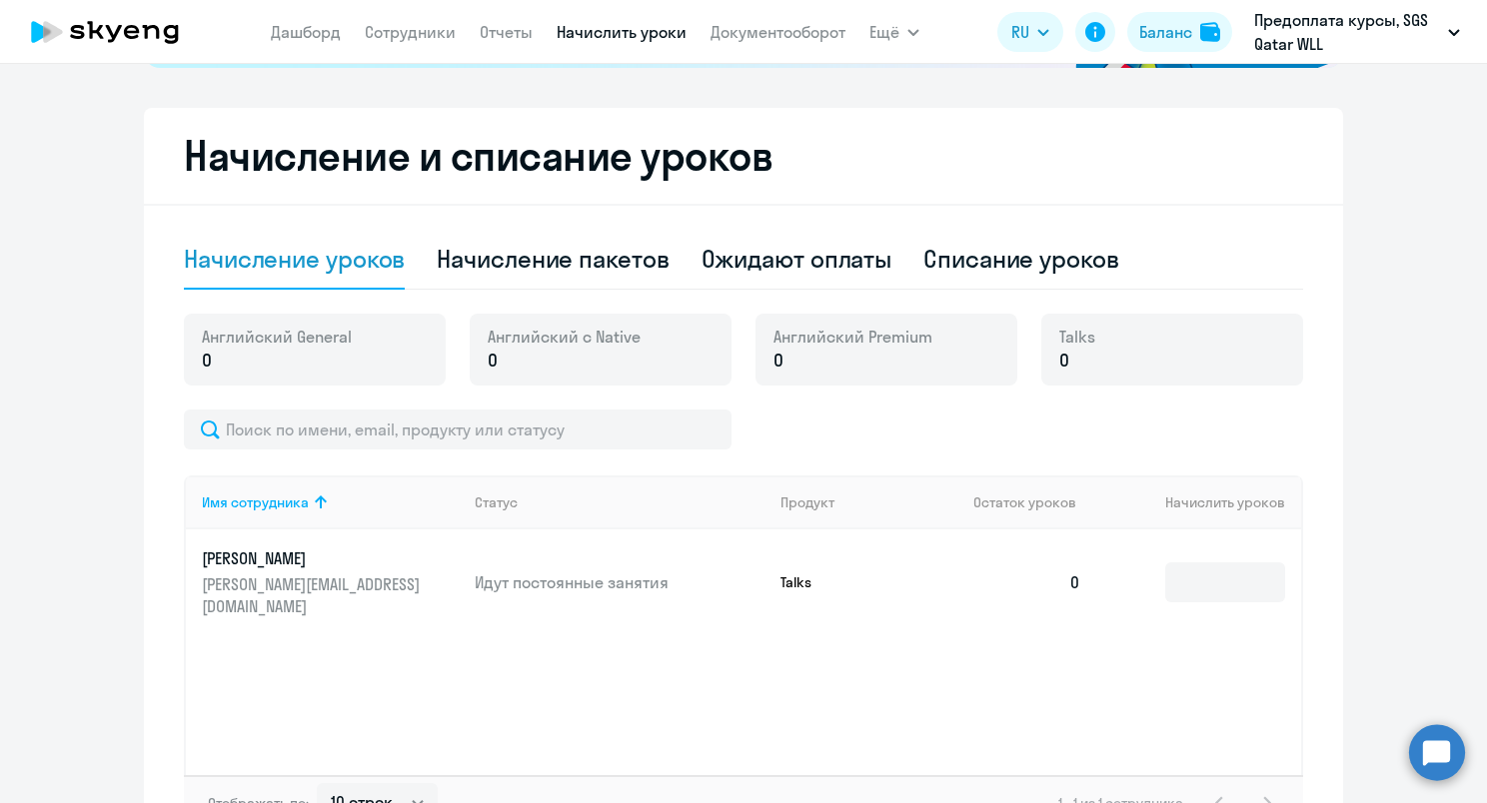
scroll to position [378, 0]
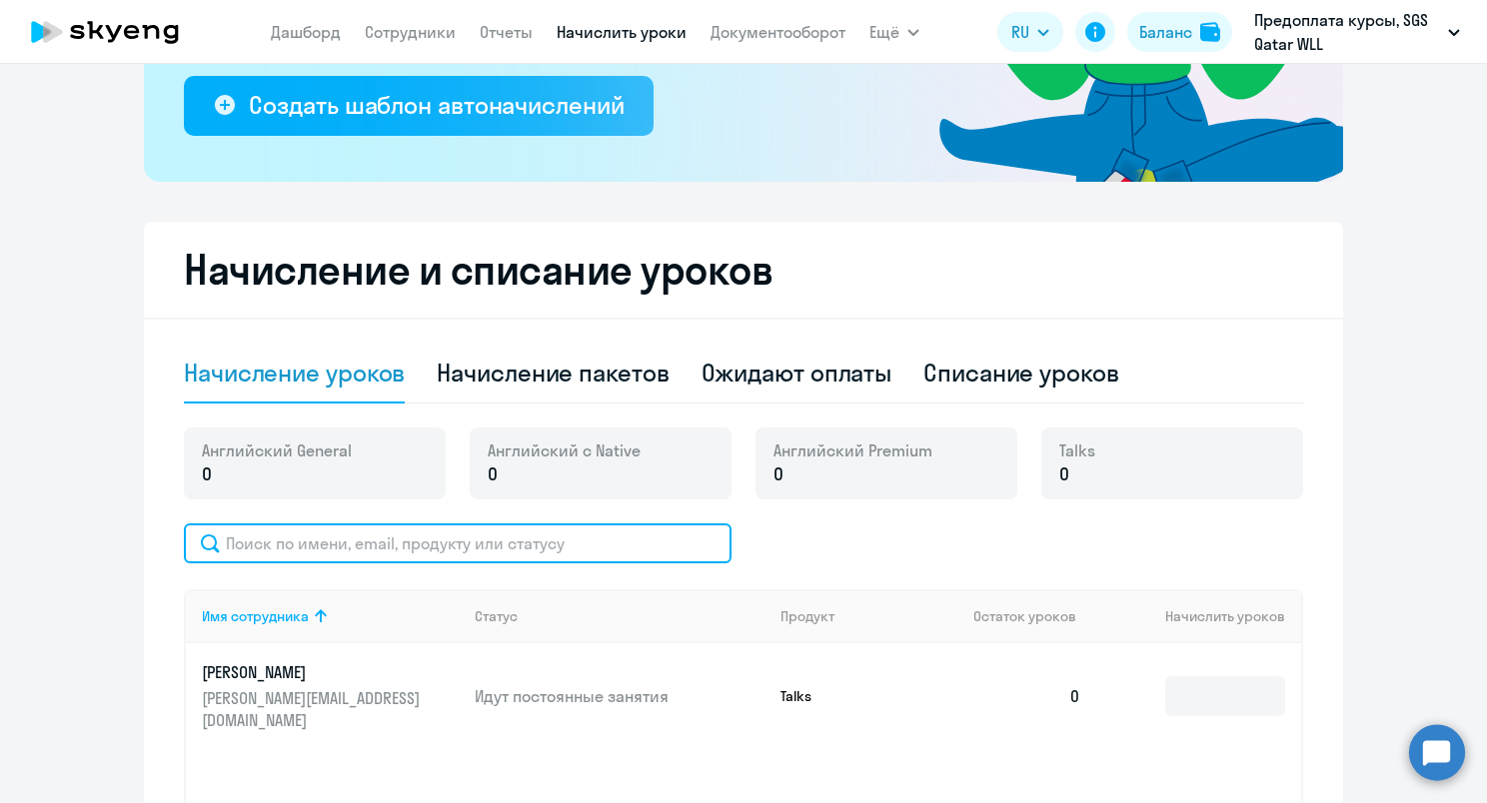
click at [404, 557] on input "text" at bounding box center [458, 544] width 548 height 40
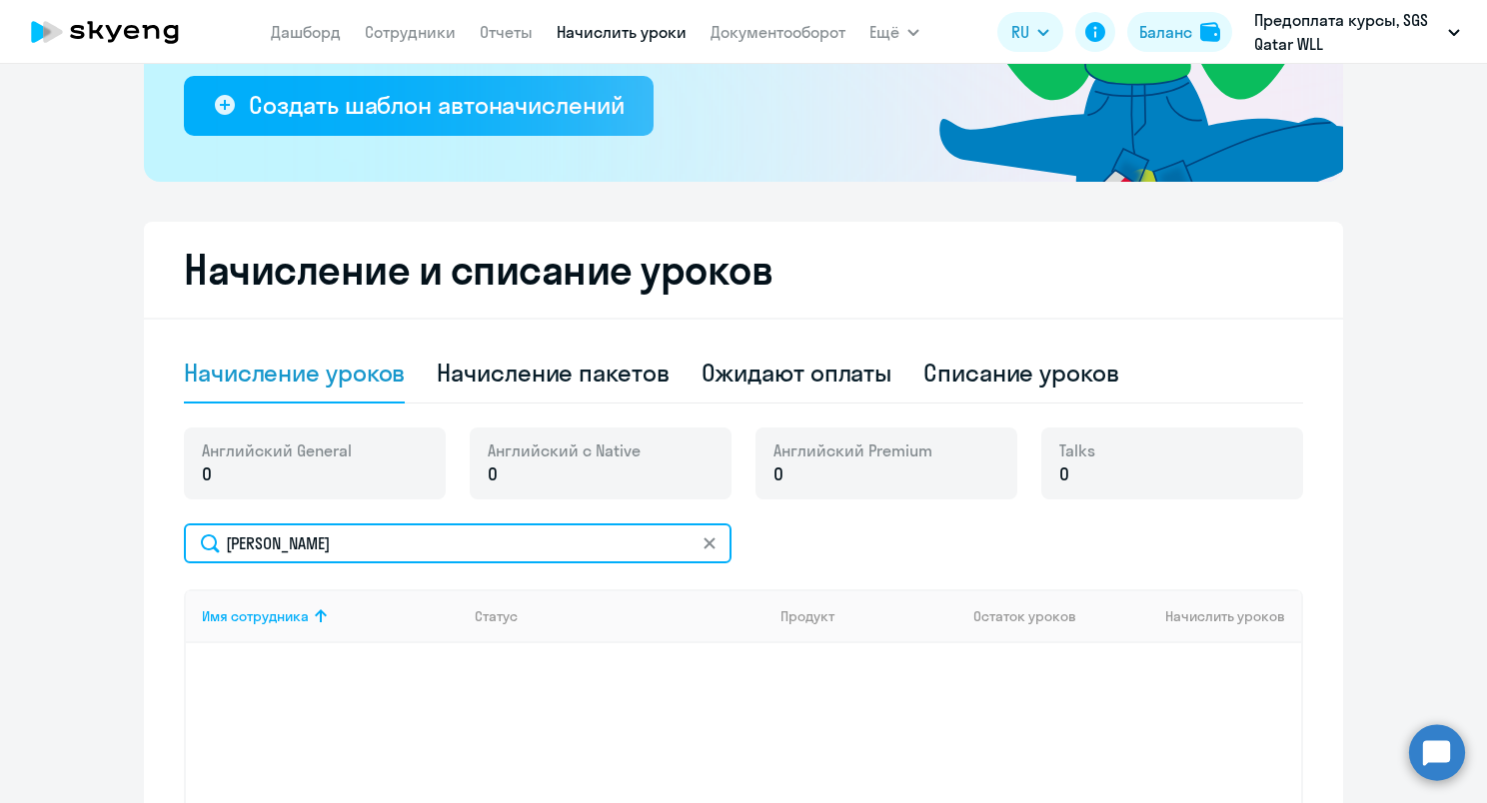
type input "[PERSON_NAME]"
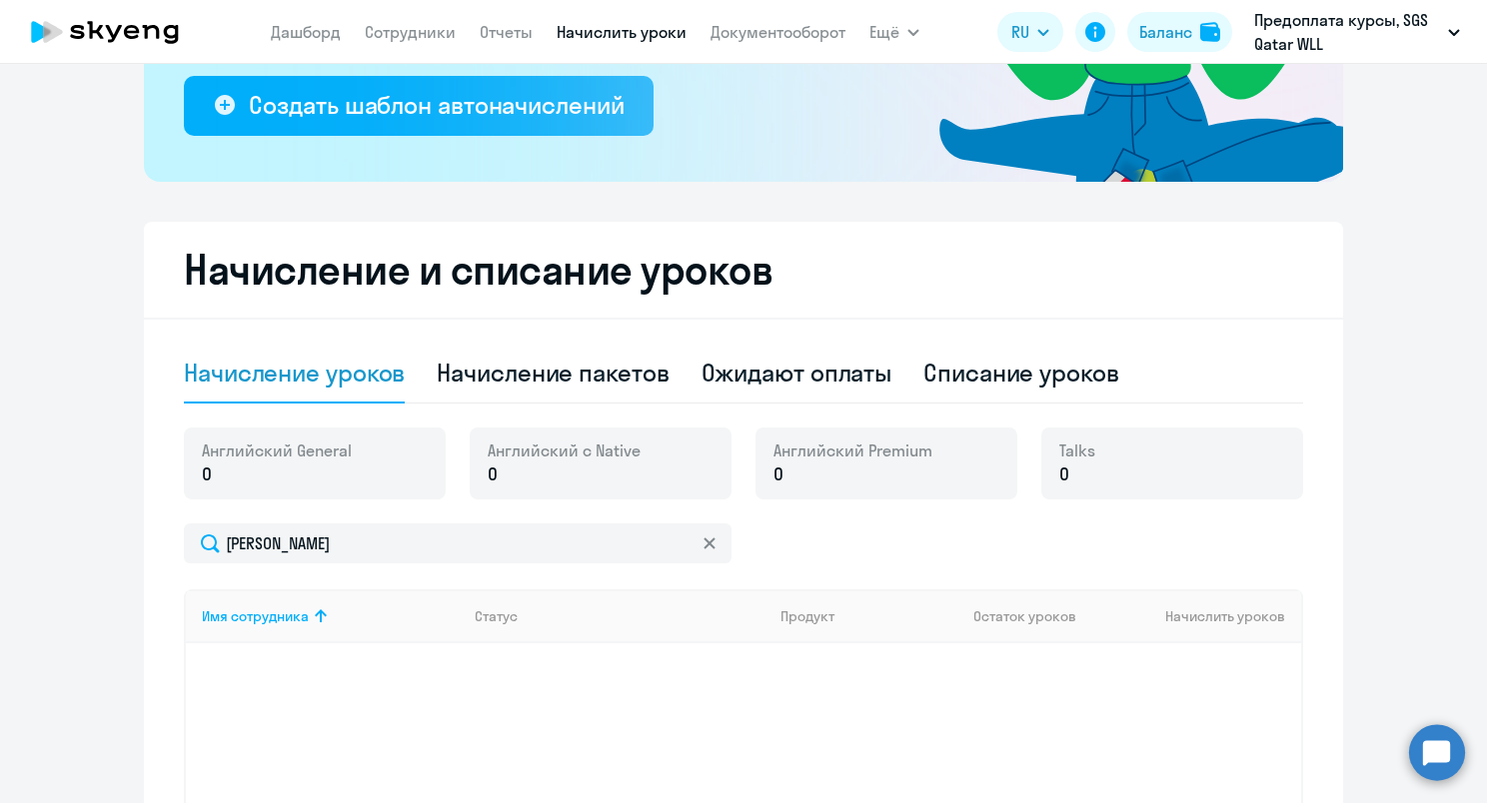
click at [571, 655] on div "Имя сотрудника Статус Продукт Остаток уроков Начислить уроков" at bounding box center [743, 739] width 1119 height 300
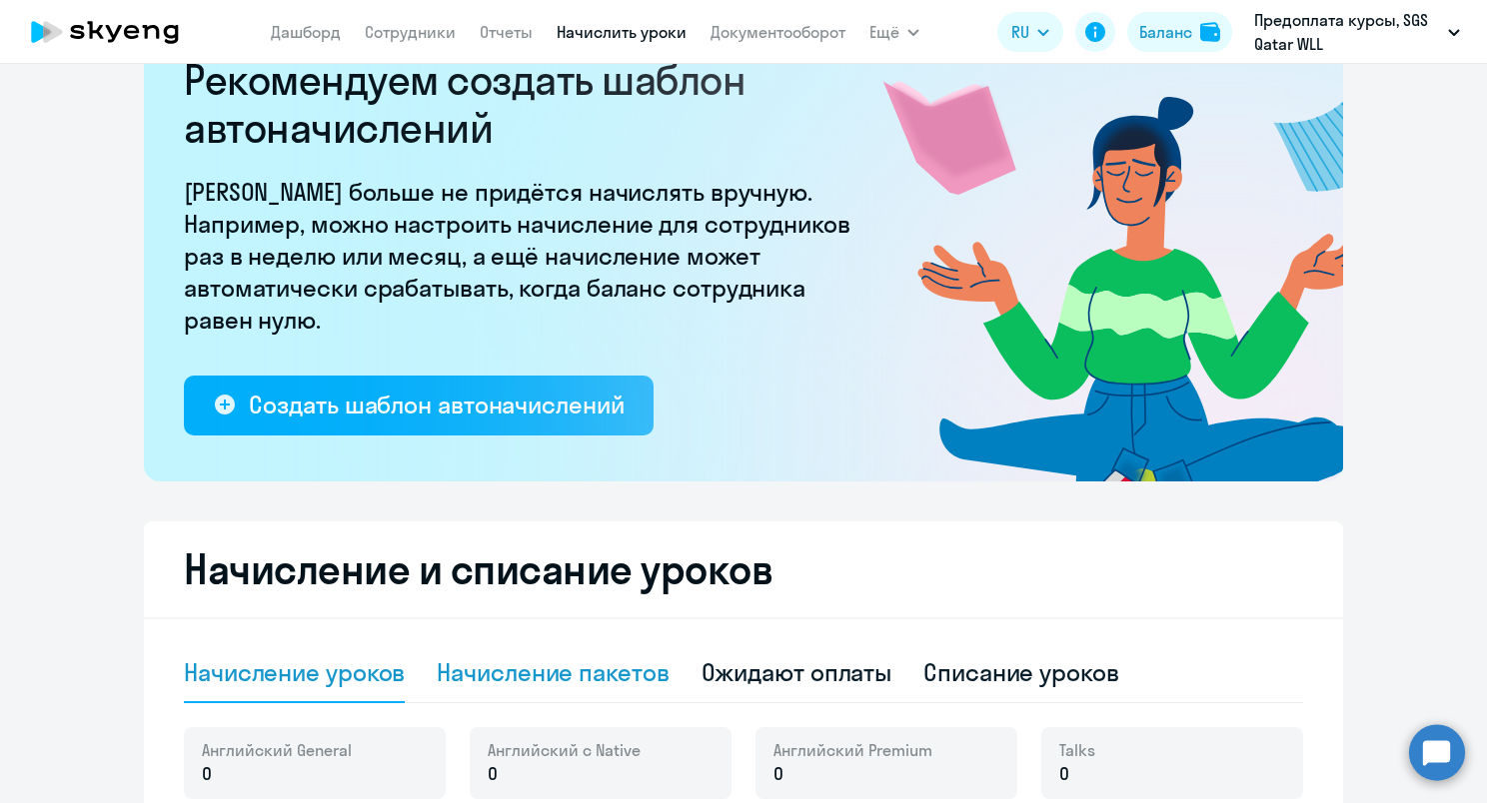
scroll to position [0, 0]
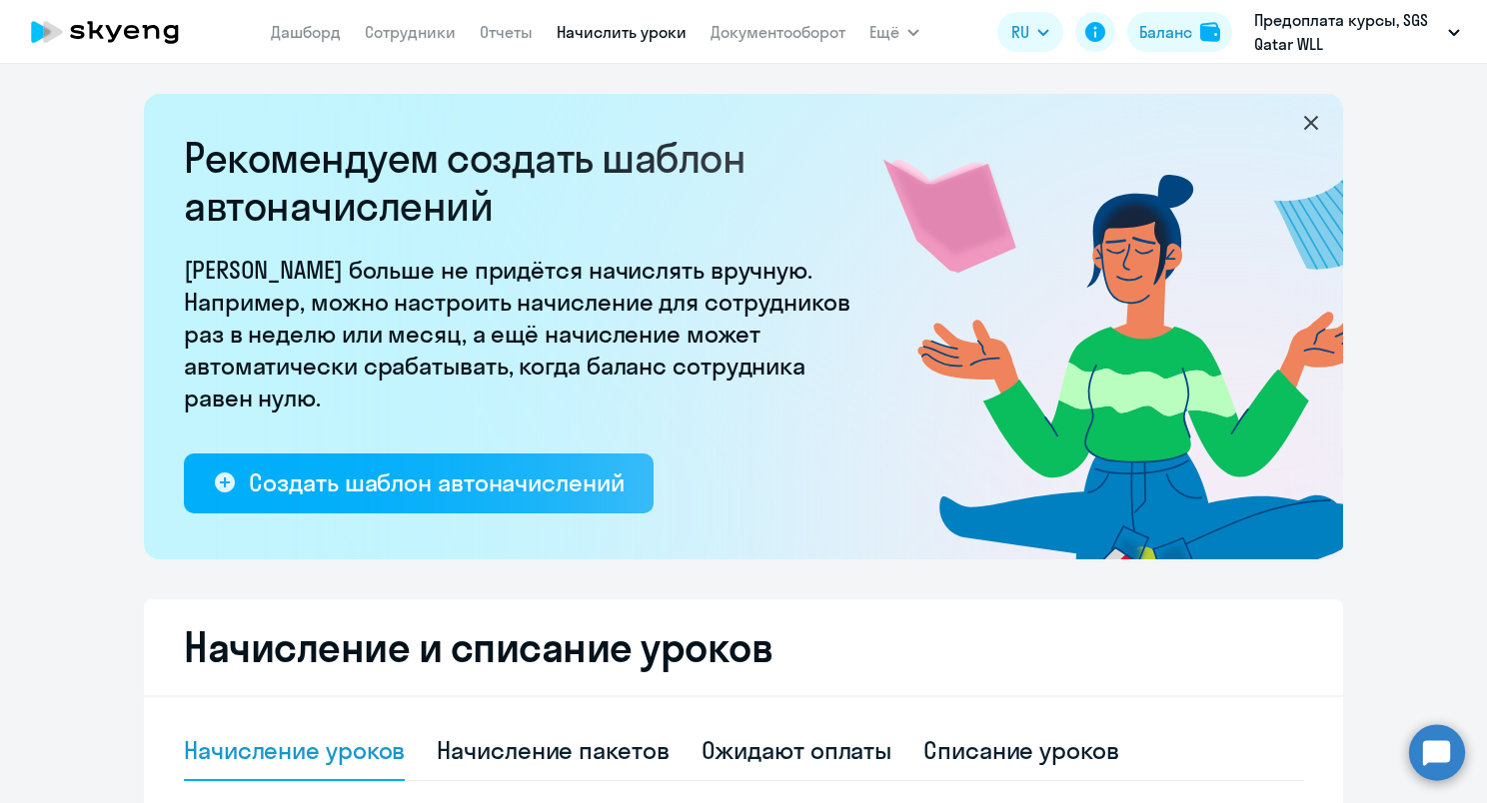
click at [492, 20] on app-menu-item-link "Отчеты" at bounding box center [506, 32] width 53 height 25
click at [818, 40] on link "Документооборот" at bounding box center [777, 32] width 135 height 20
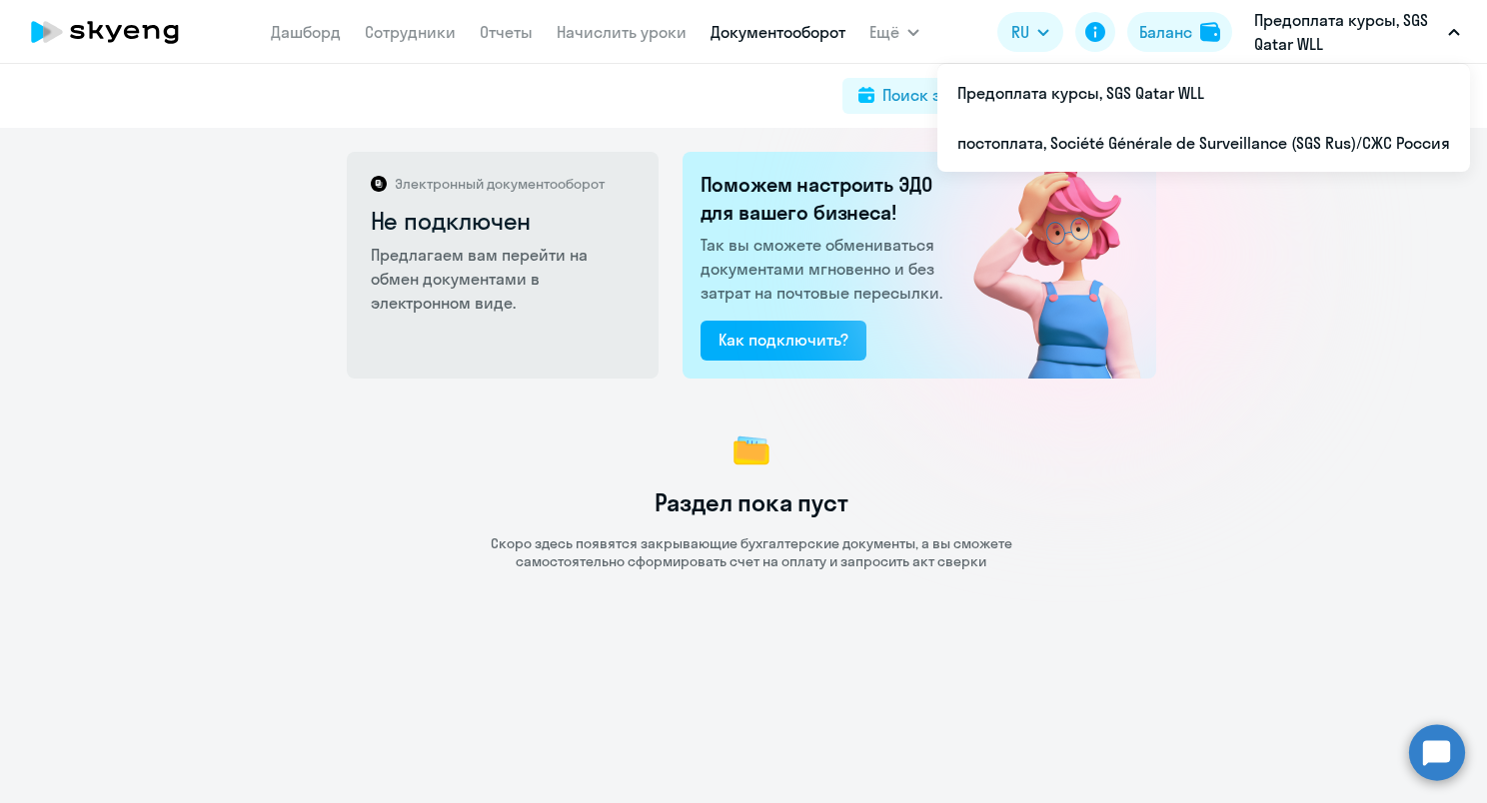
click at [1436, 33] on p "Предоплата курсы, SGS Qatar WLL" at bounding box center [1347, 32] width 186 height 48
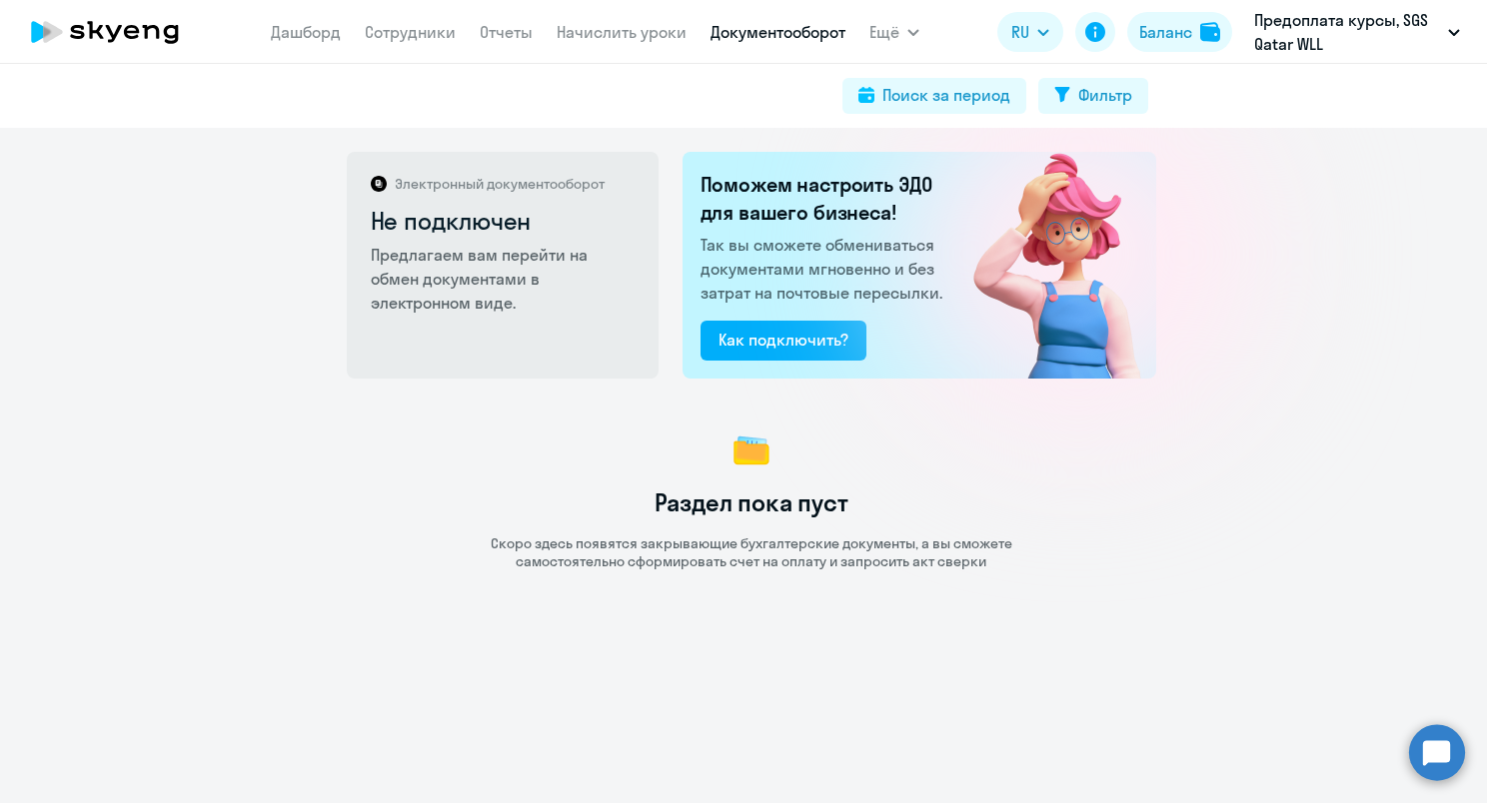
click at [1336, 32] on p "Предоплата курсы, SGS Qatar WLL" at bounding box center [1347, 32] width 186 height 48
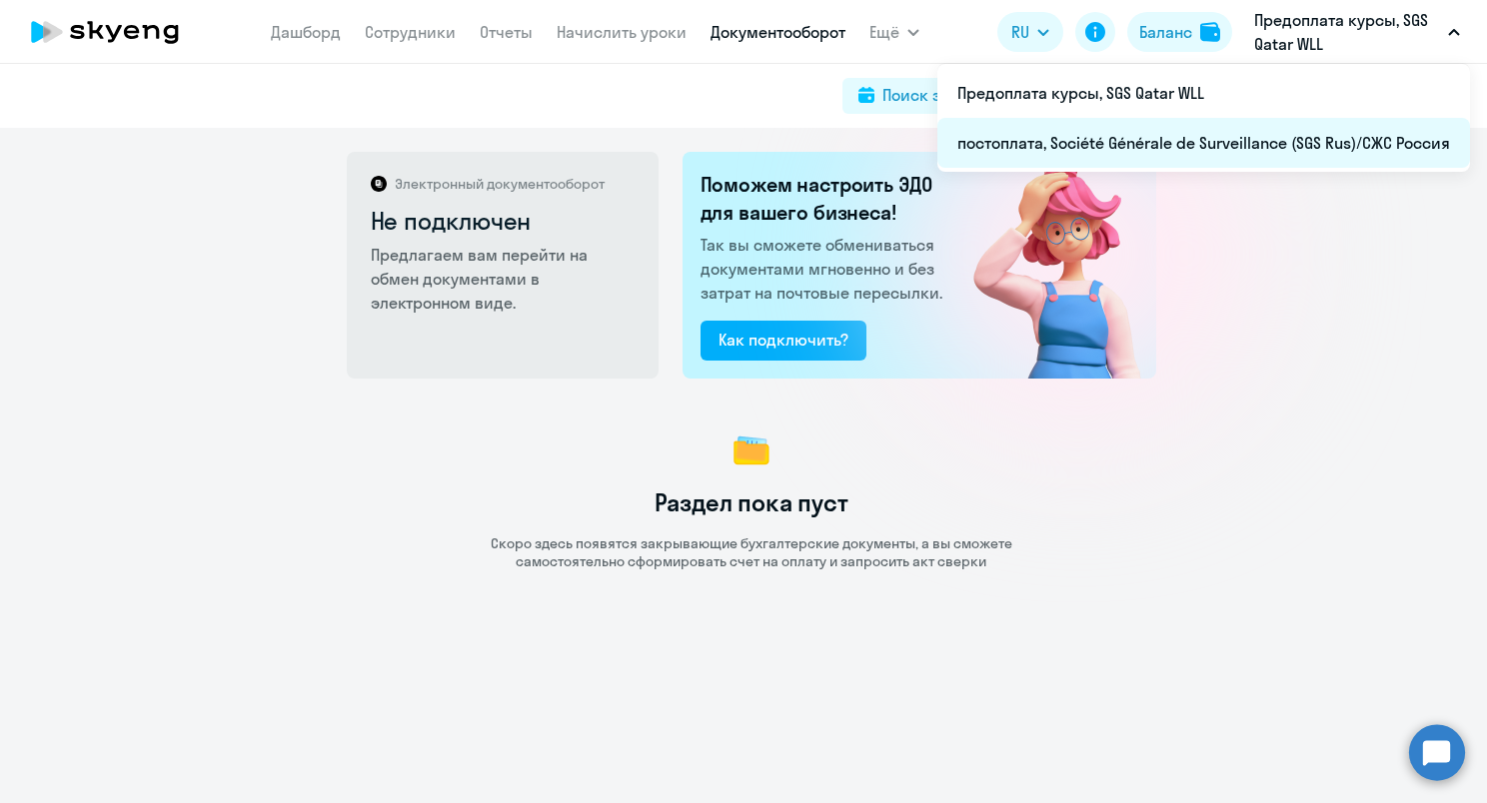
click at [1165, 144] on li "постоплата, Société Générale de Surveillance (SGS Rus)/СЖС Россия" at bounding box center [1203, 143] width 533 height 50
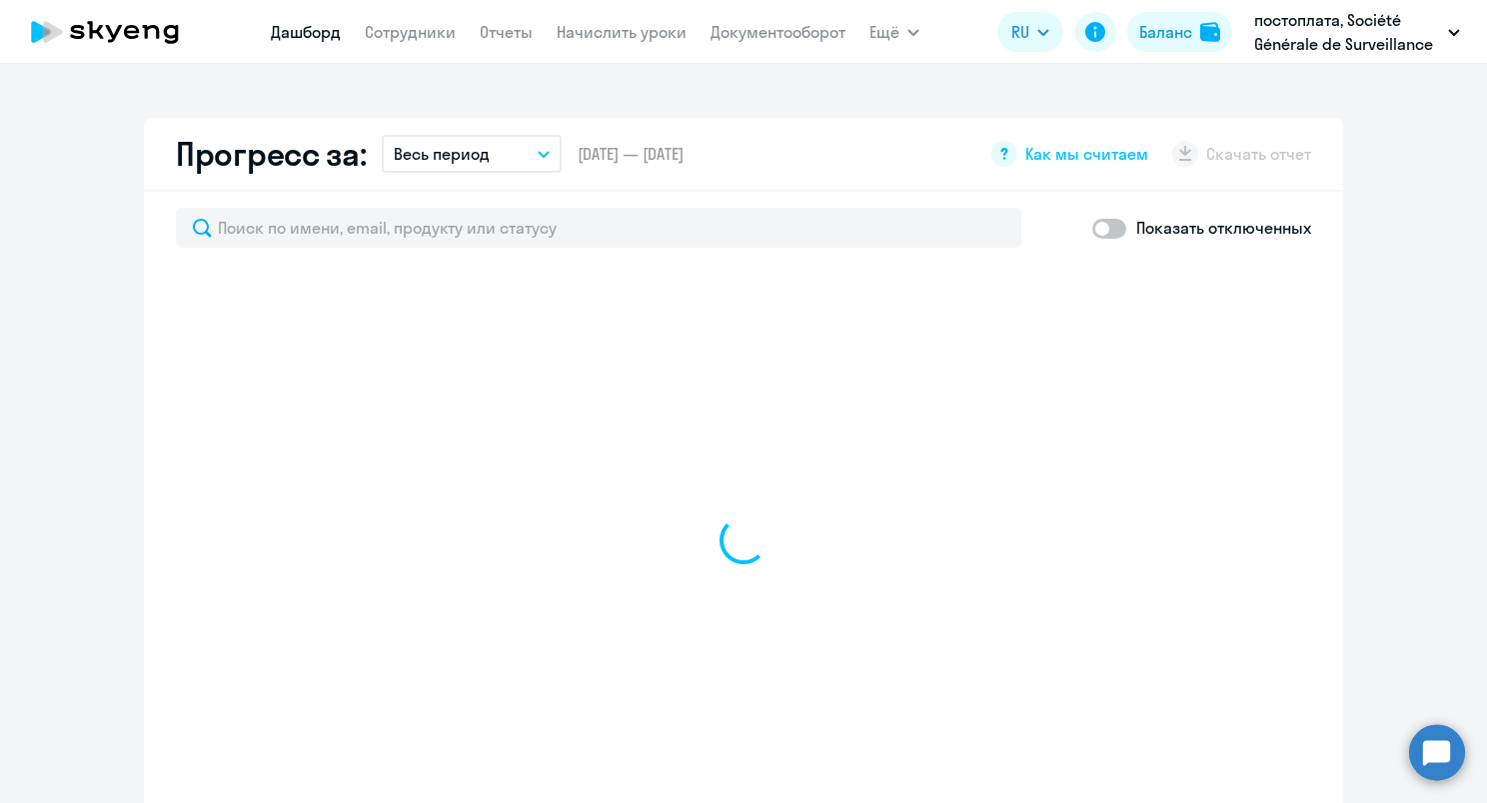
select select "30"
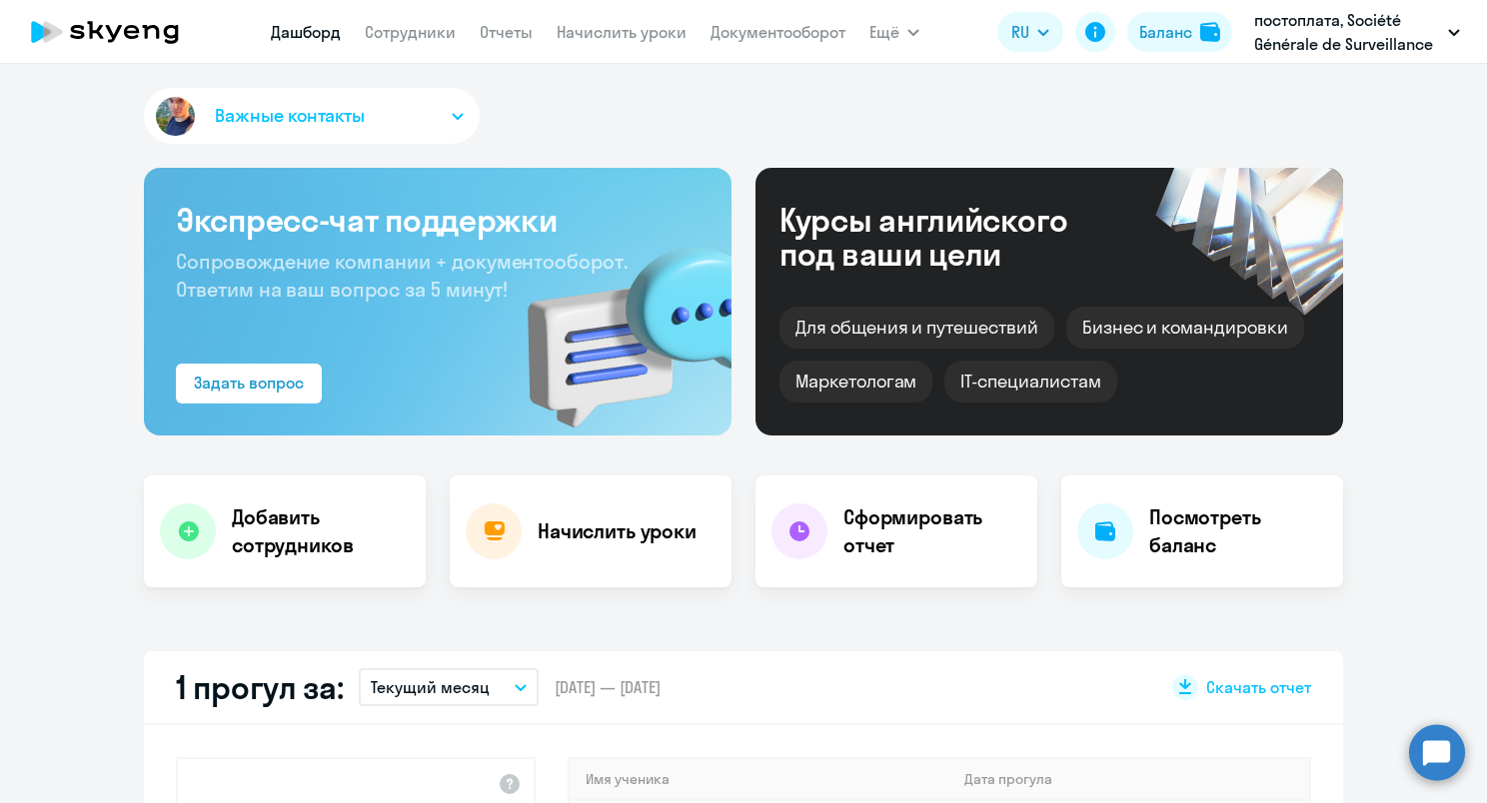
click at [1443, 757] on circle at bounding box center [1437, 752] width 56 height 56
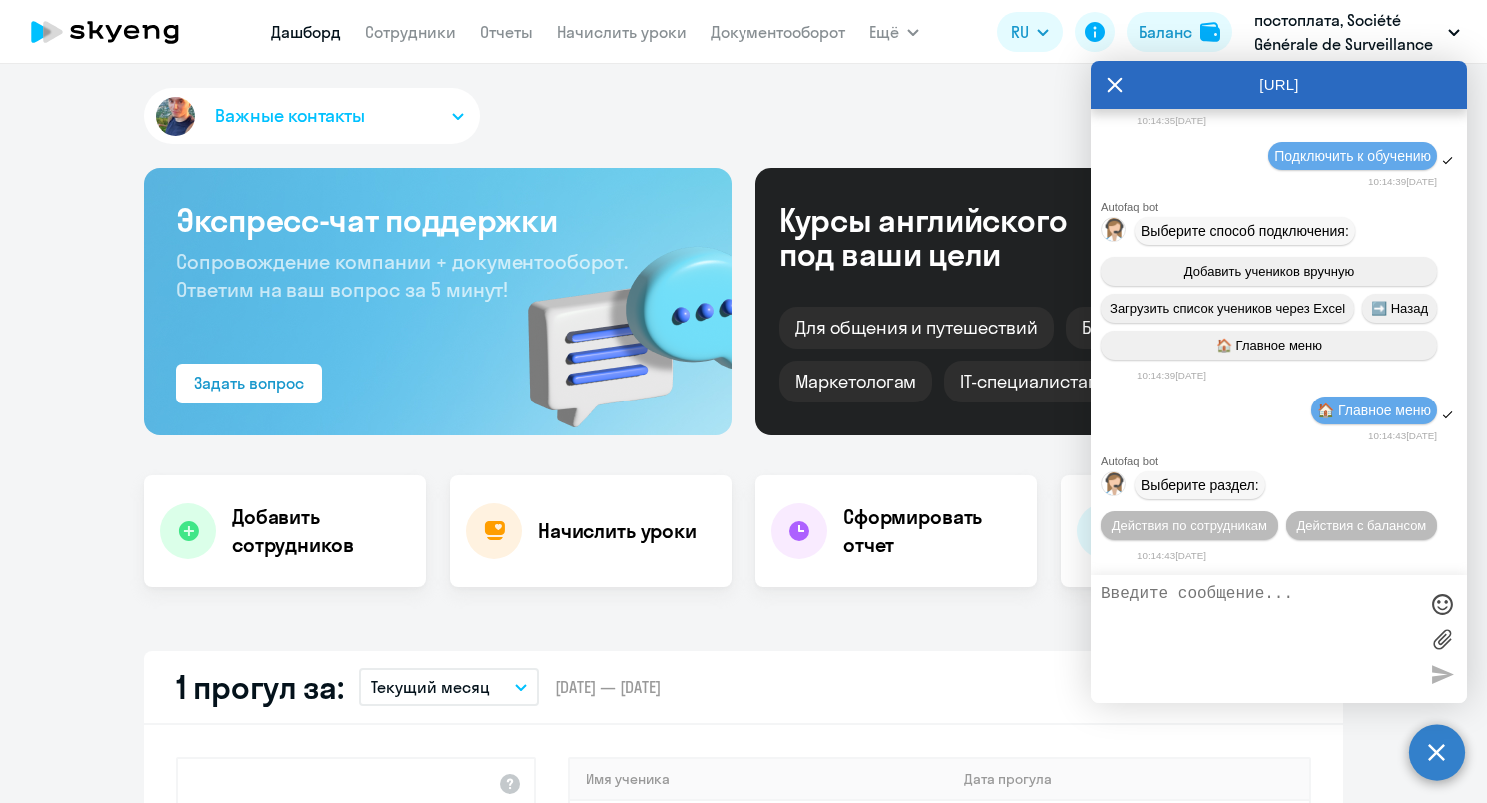
scroll to position [5880, 0]
click at [1206, 517] on button "Действия по сотрудникам" at bounding box center [1189, 526] width 177 height 29
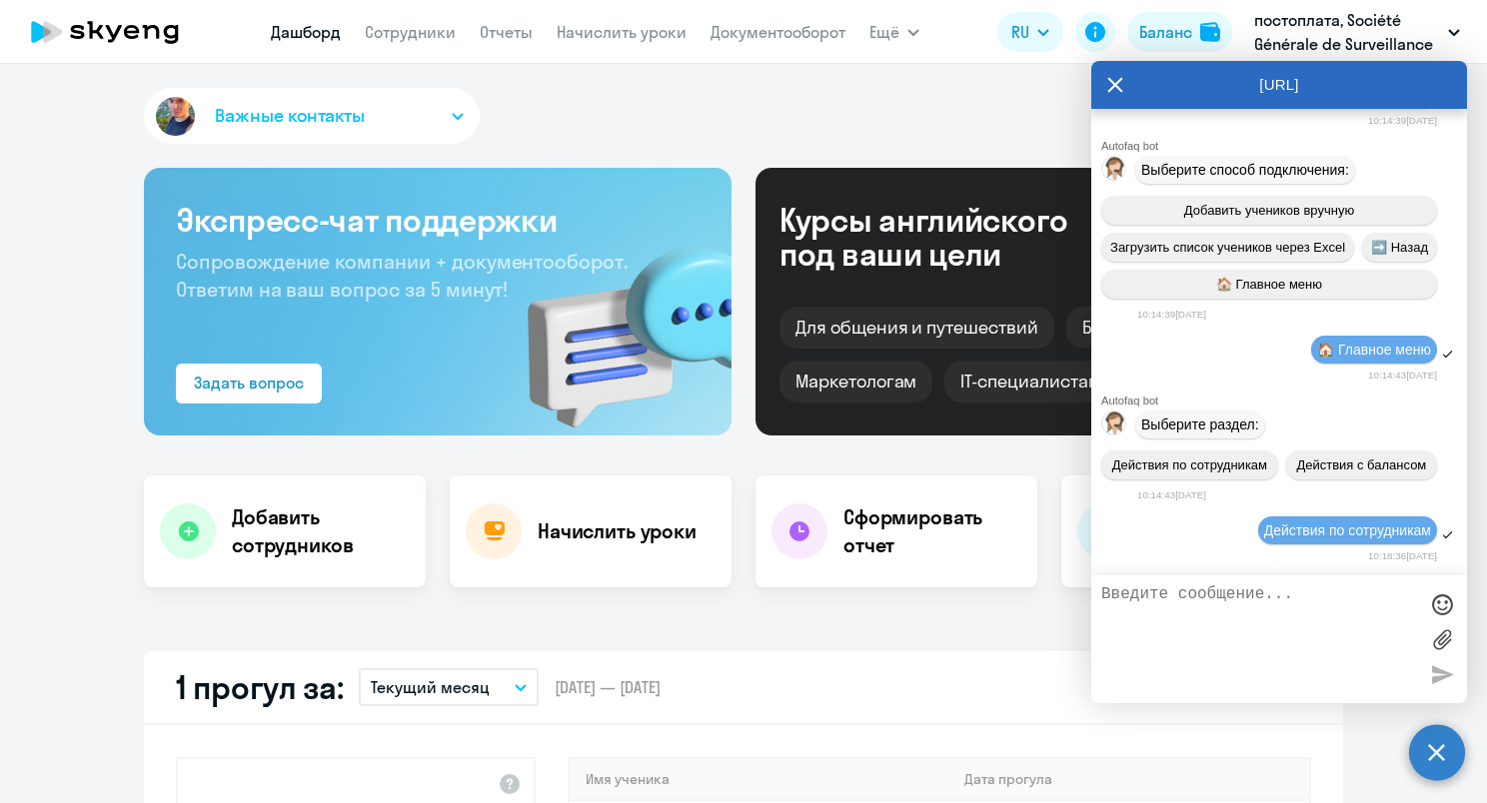
click at [1255, 626] on textarea at bounding box center [1259, 639] width 316 height 108
click at [1451, 679] on div at bounding box center [1442, 639] width 30 height 108
click at [1445, 667] on div at bounding box center [1442, 639] width 30 height 108
click at [1290, 639] on textarea at bounding box center [1259, 639] width 316 height 108
